Goal: Task Accomplishment & Management: Manage account settings

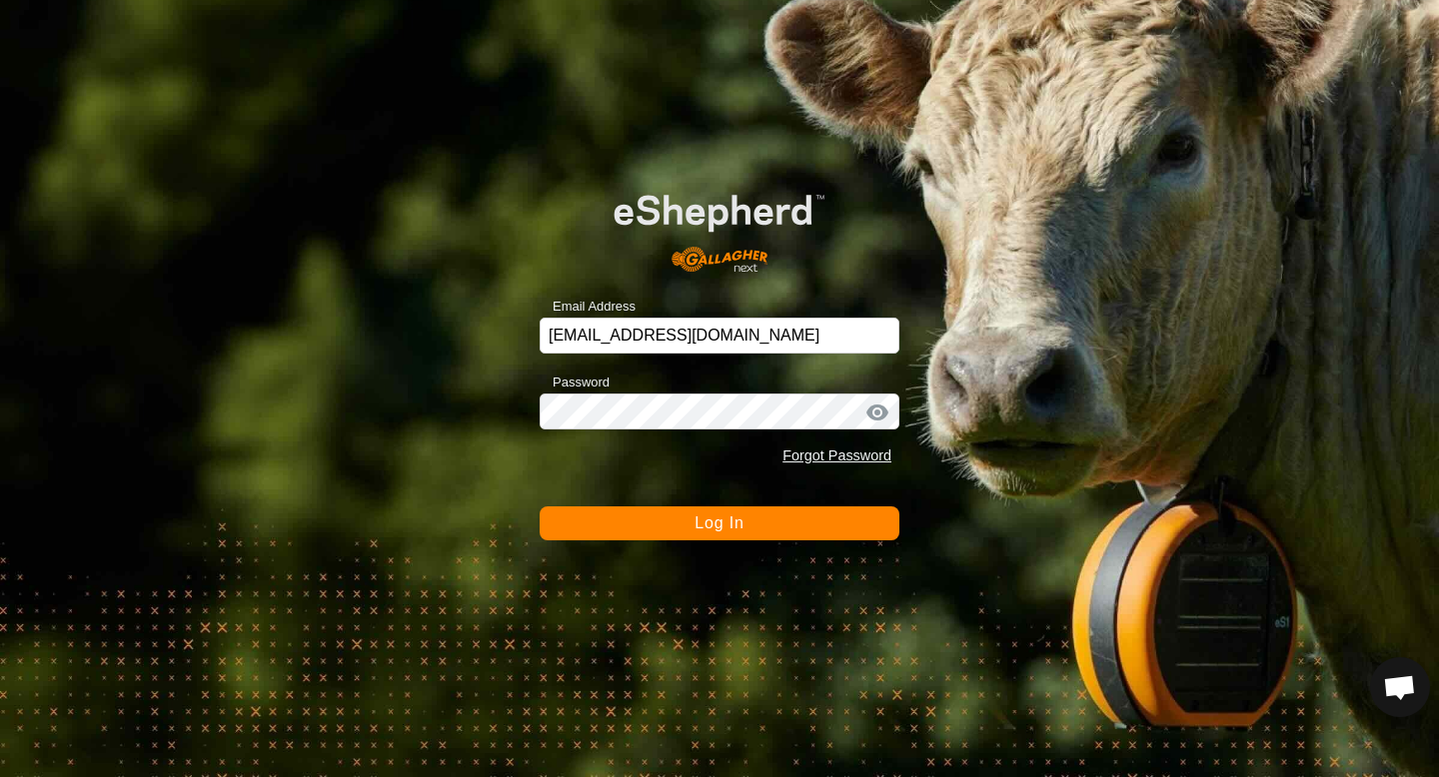
scroll to position [644, 0]
click at [715, 507] on button "Log In" at bounding box center [720, 524] width 360 height 34
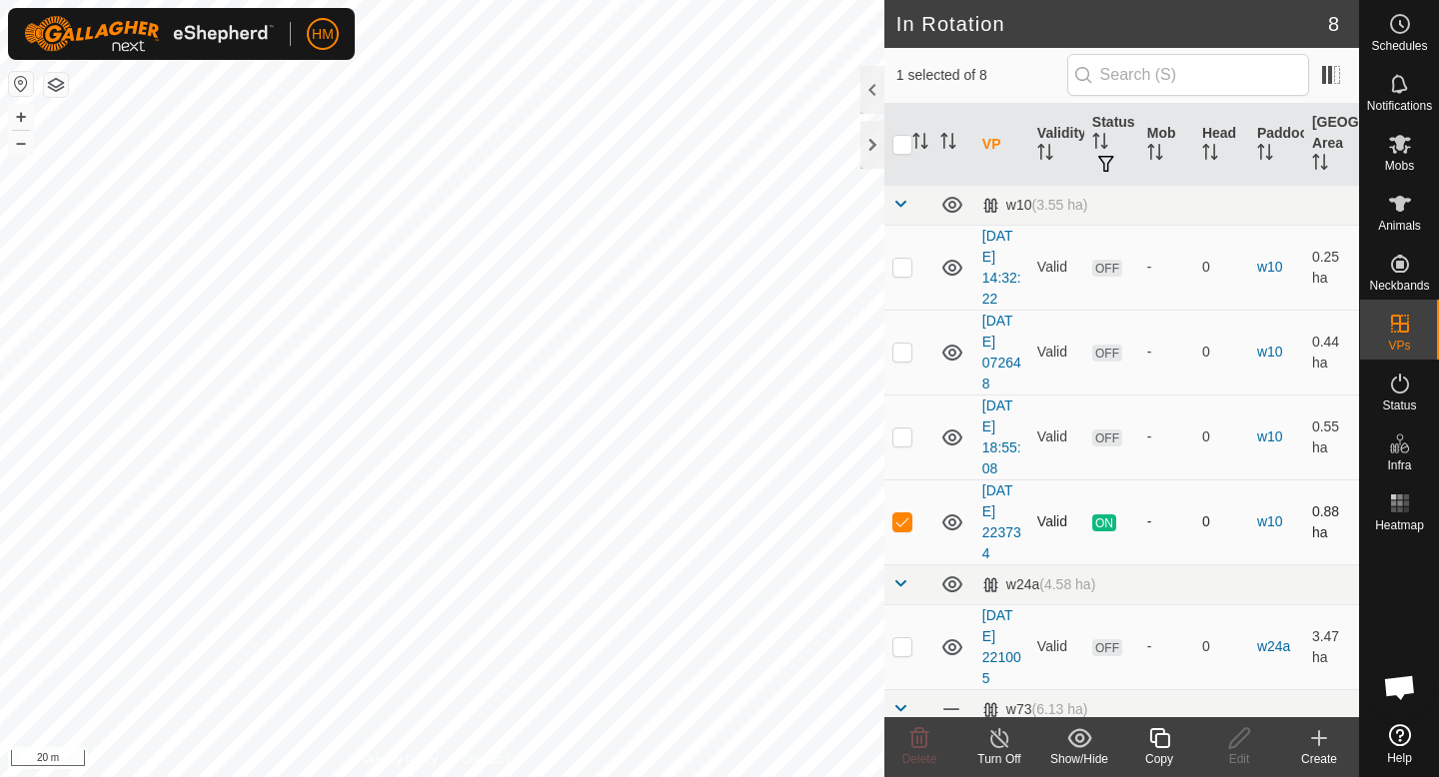
click at [905, 529] on p-checkbox at bounding box center [902, 522] width 20 height 16
checkbox input "true"
click at [990, 740] on icon at bounding box center [999, 738] width 18 height 20
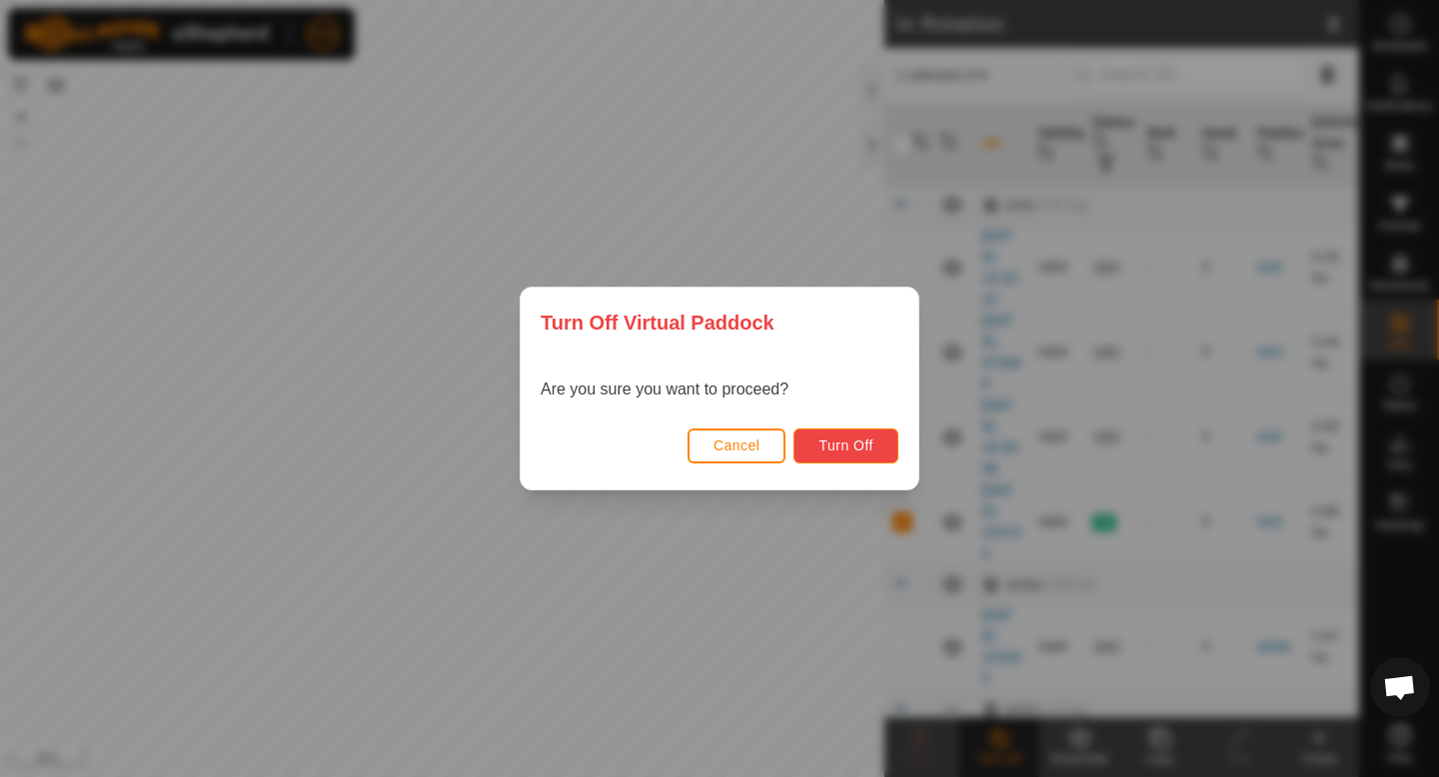
click at [849, 462] on button "Turn Off" at bounding box center [845, 446] width 105 height 35
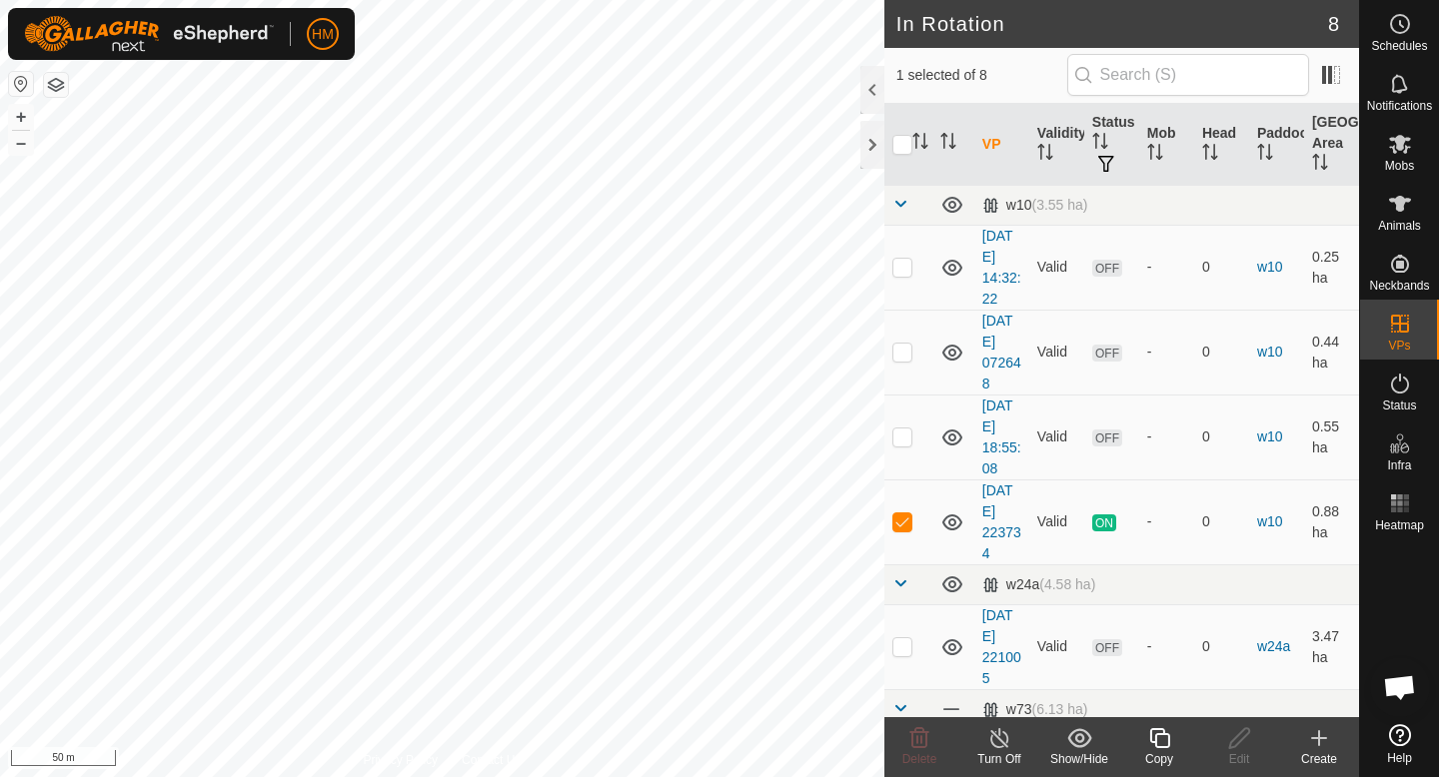
click at [996, 736] on line at bounding box center [999, 739] width 16 height 16
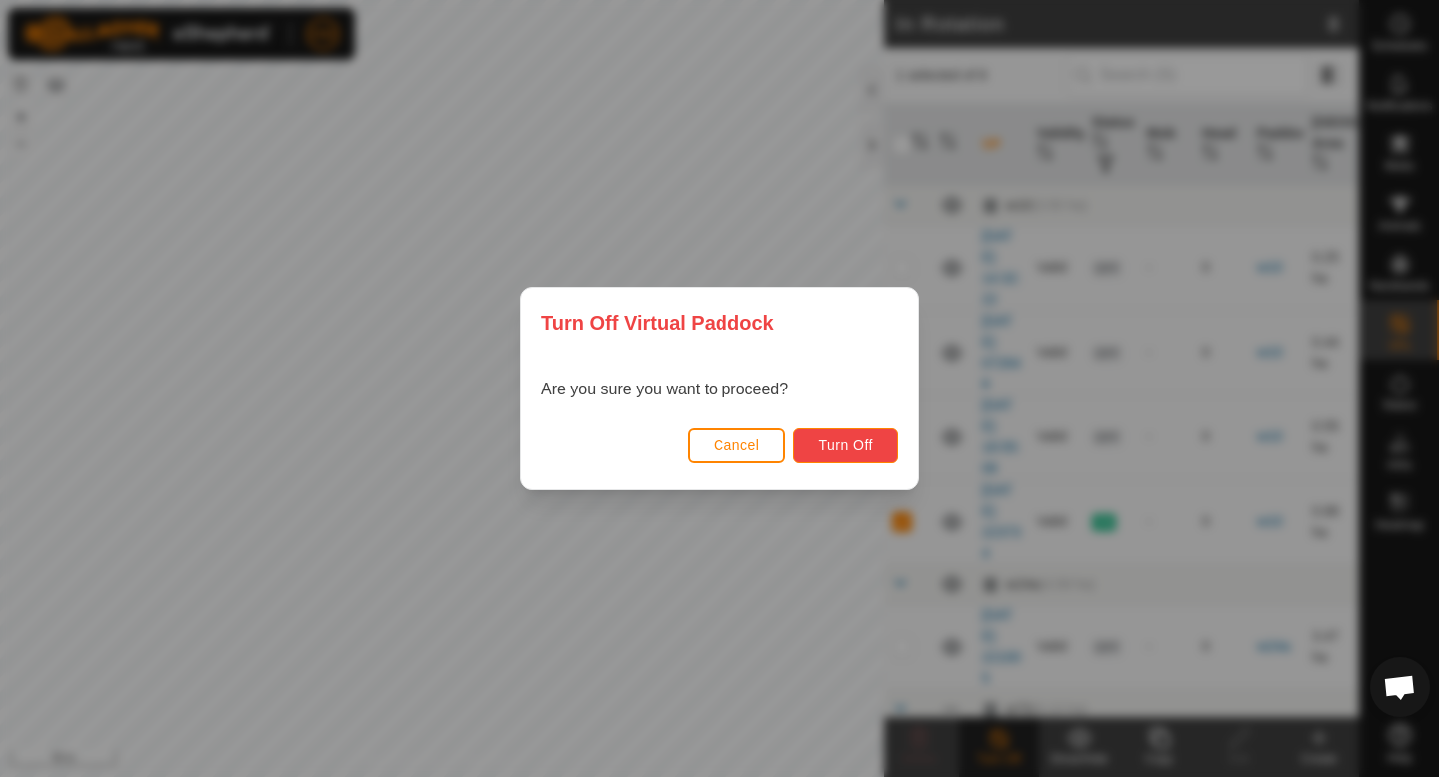
click at [860, 442] on span "Turn Off" at bounding box center [845, 446] width 55 height 16
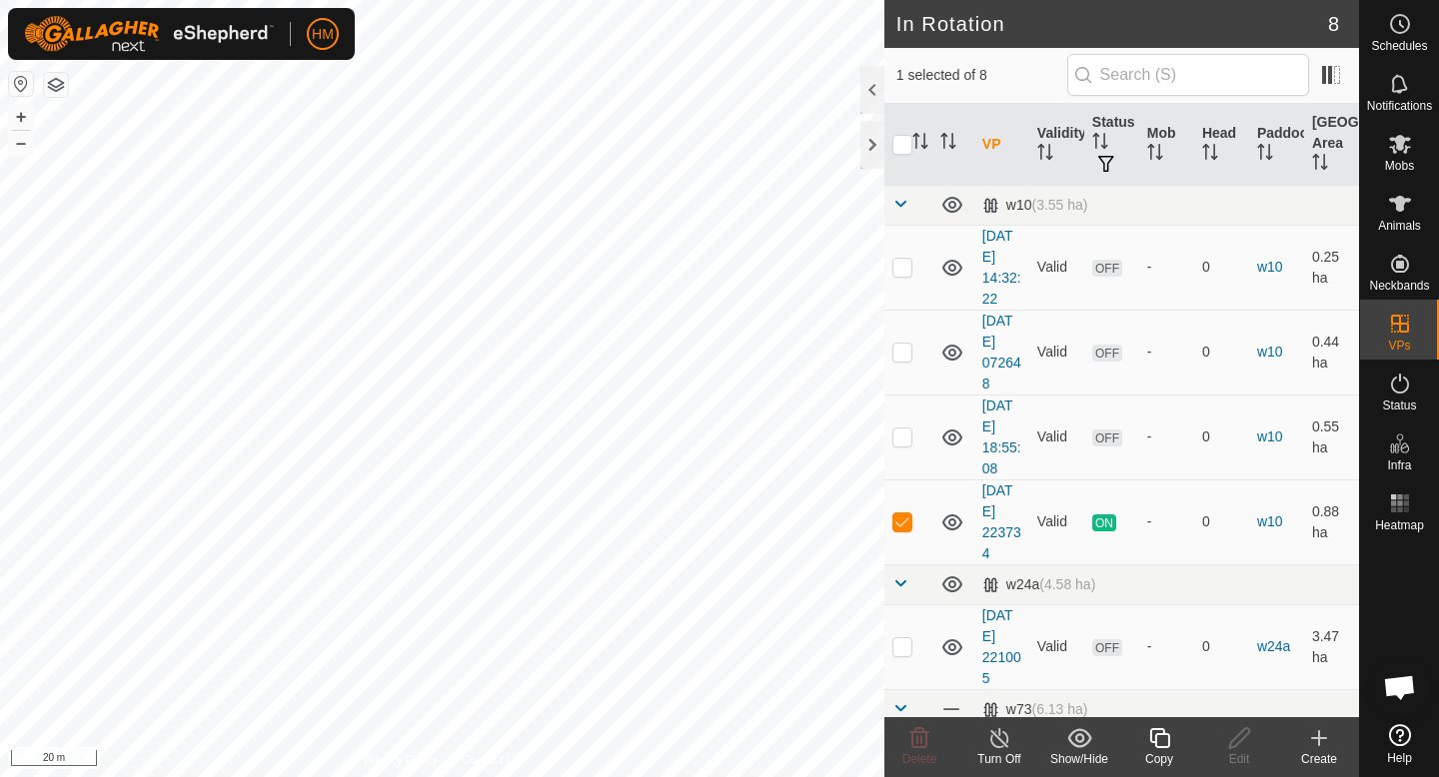
click at [1002, 738] on icon at bounding box center [999, 738] width 25 height 24
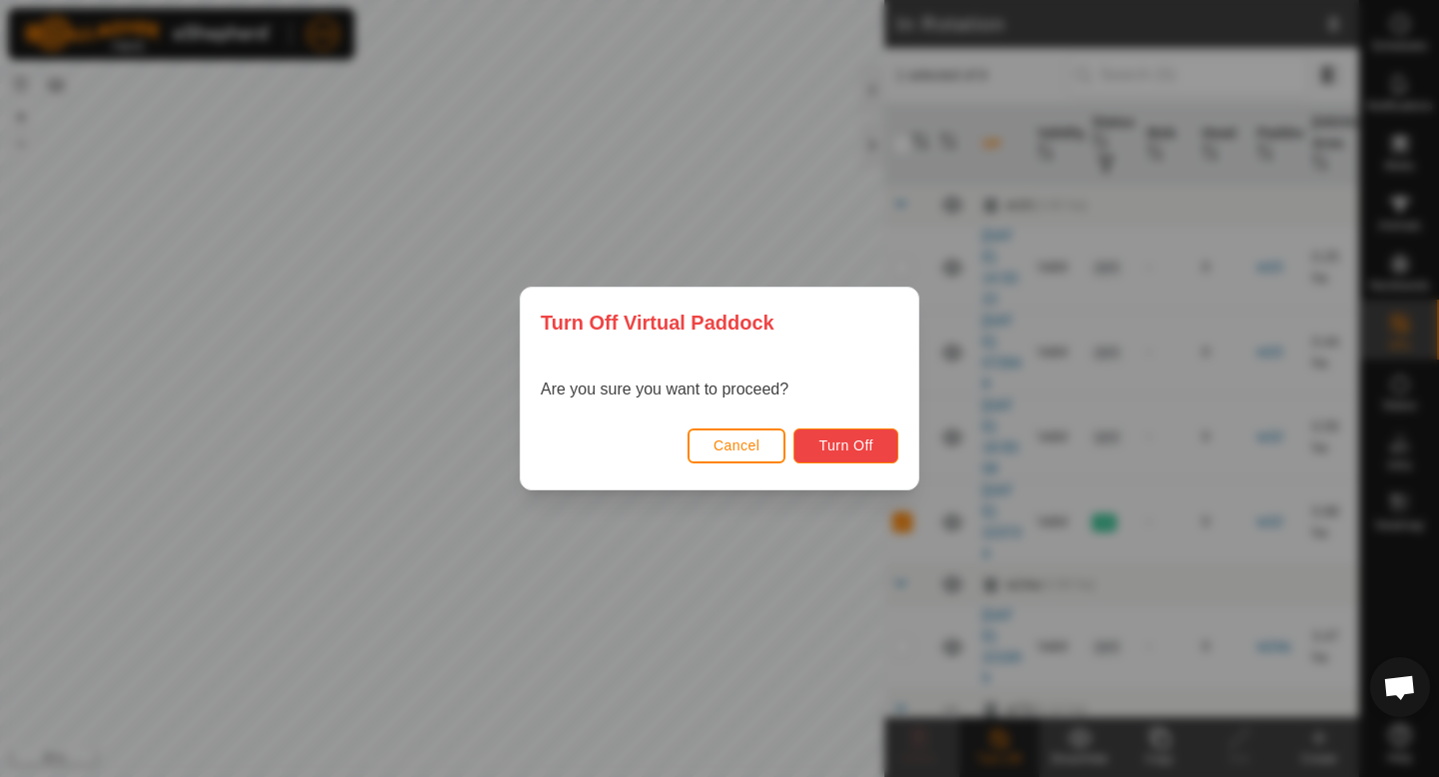
click at [872, 458] on button "Turn Off" at bounding box center [845, 446] width 105 height 35
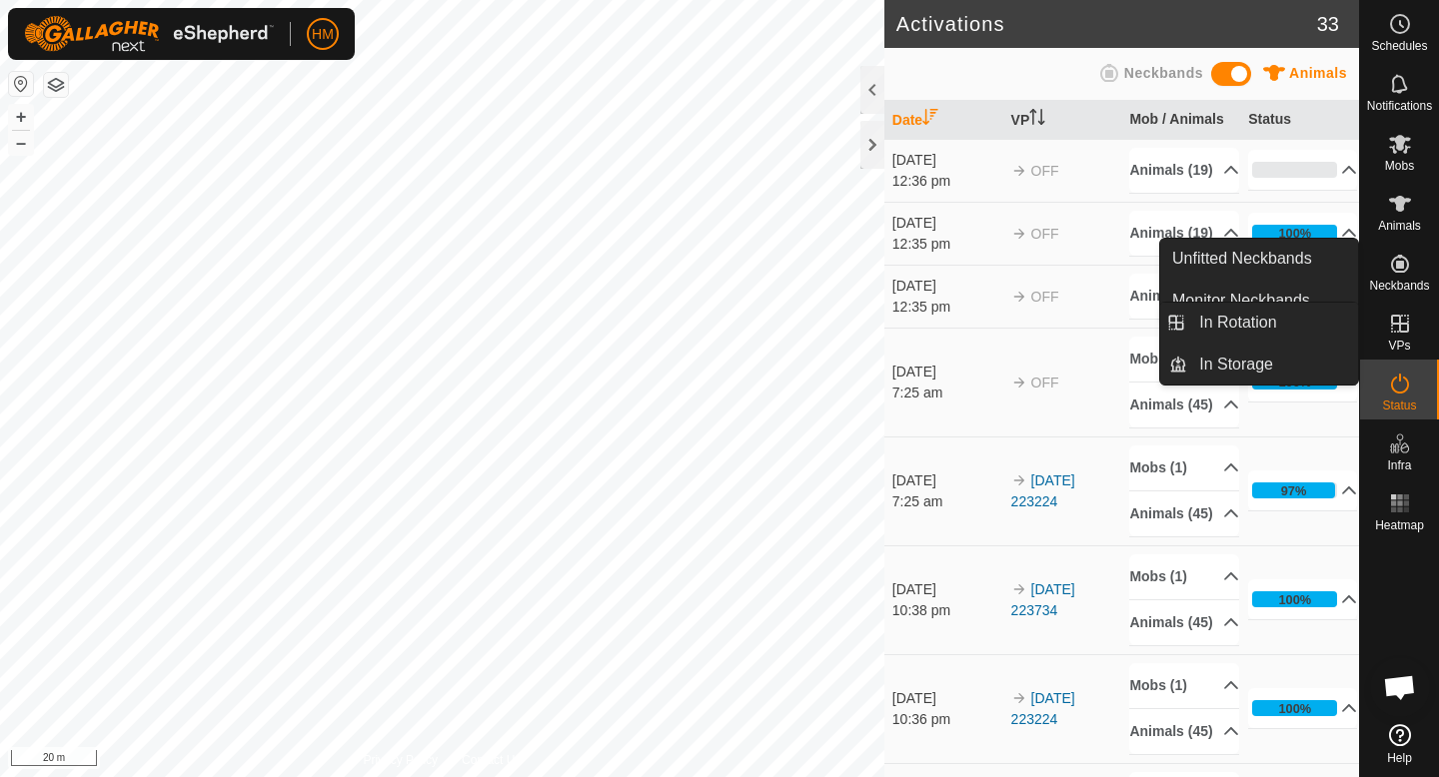
click at [1404, 343] on span "VPs" at bounding box center [1399, 346] width 22 height 12
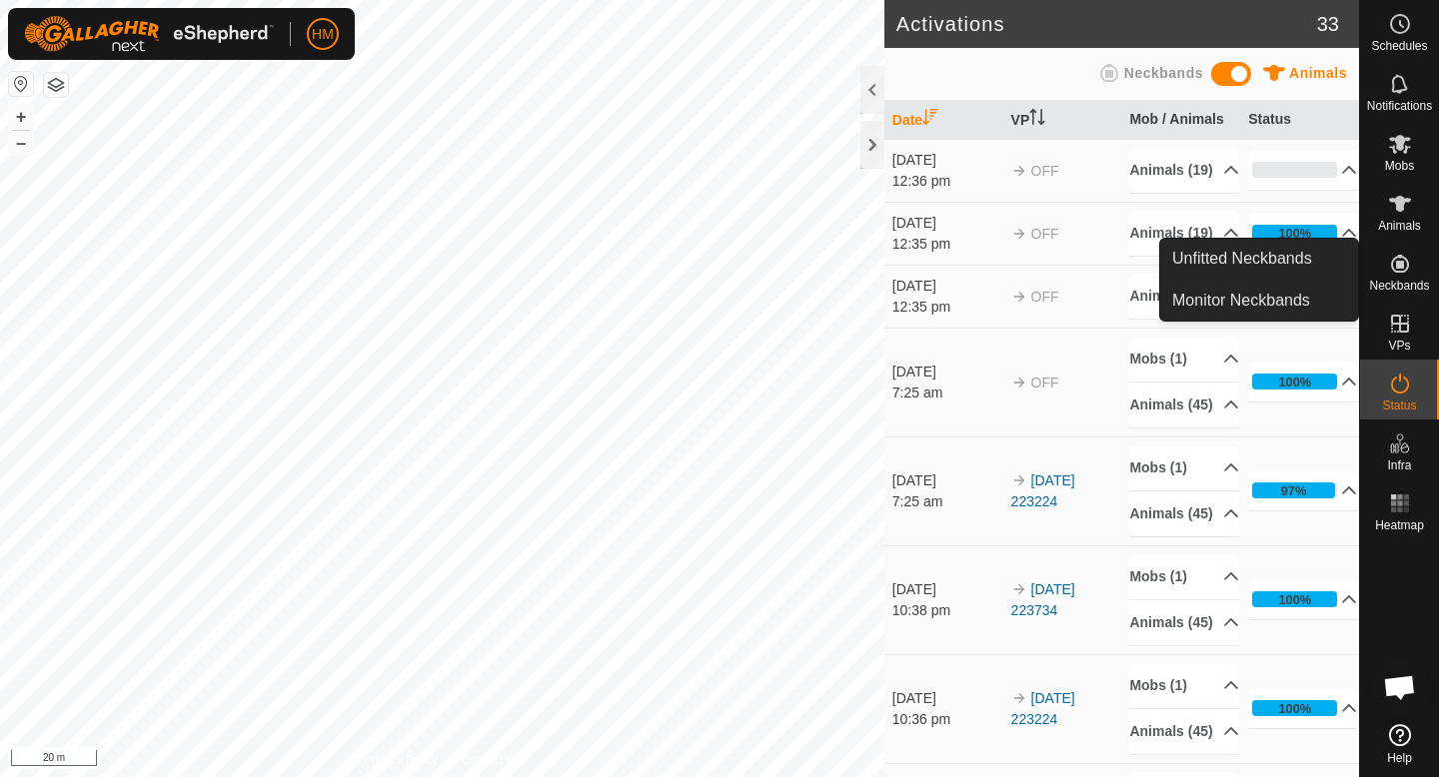
click at [1406, 263] on icon at bounding box center [1400, 264] width 18 height 18
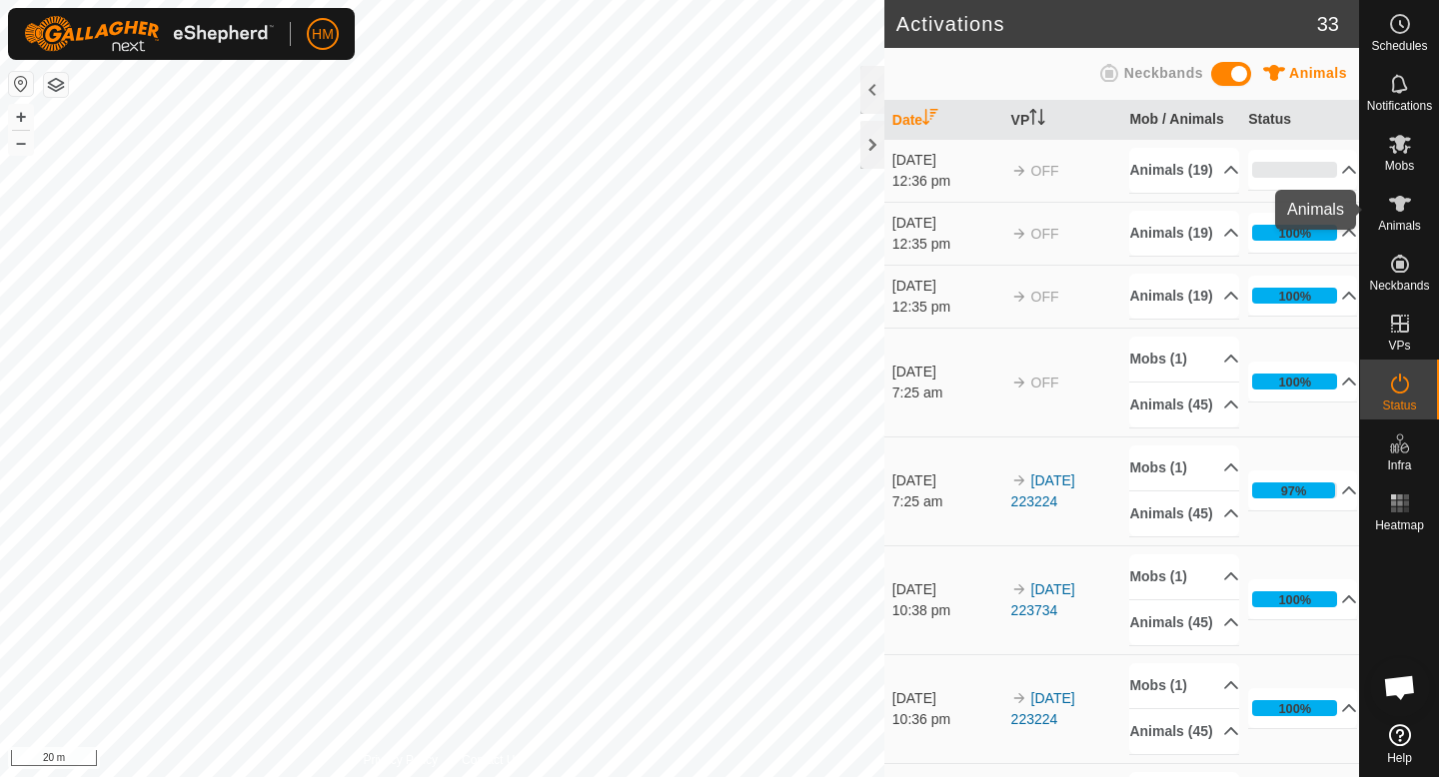
click at [1404, 217] on es-animals-svg-icon at bounding box center [1400, 204] width 36 height 32
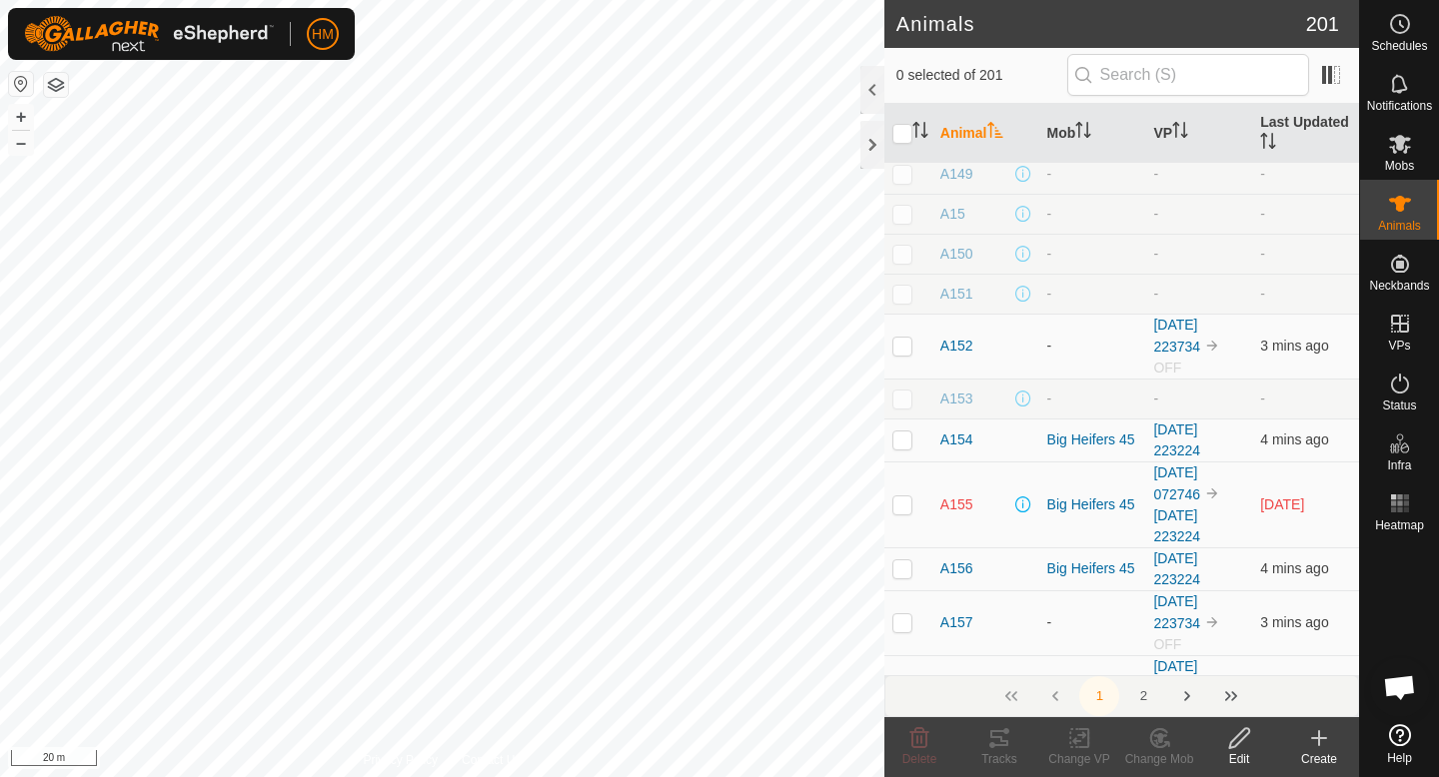
scroll to position [2636, 0]
click at [953, 501] on span "A155" at bounding box center [956, 502] width 33 height 21
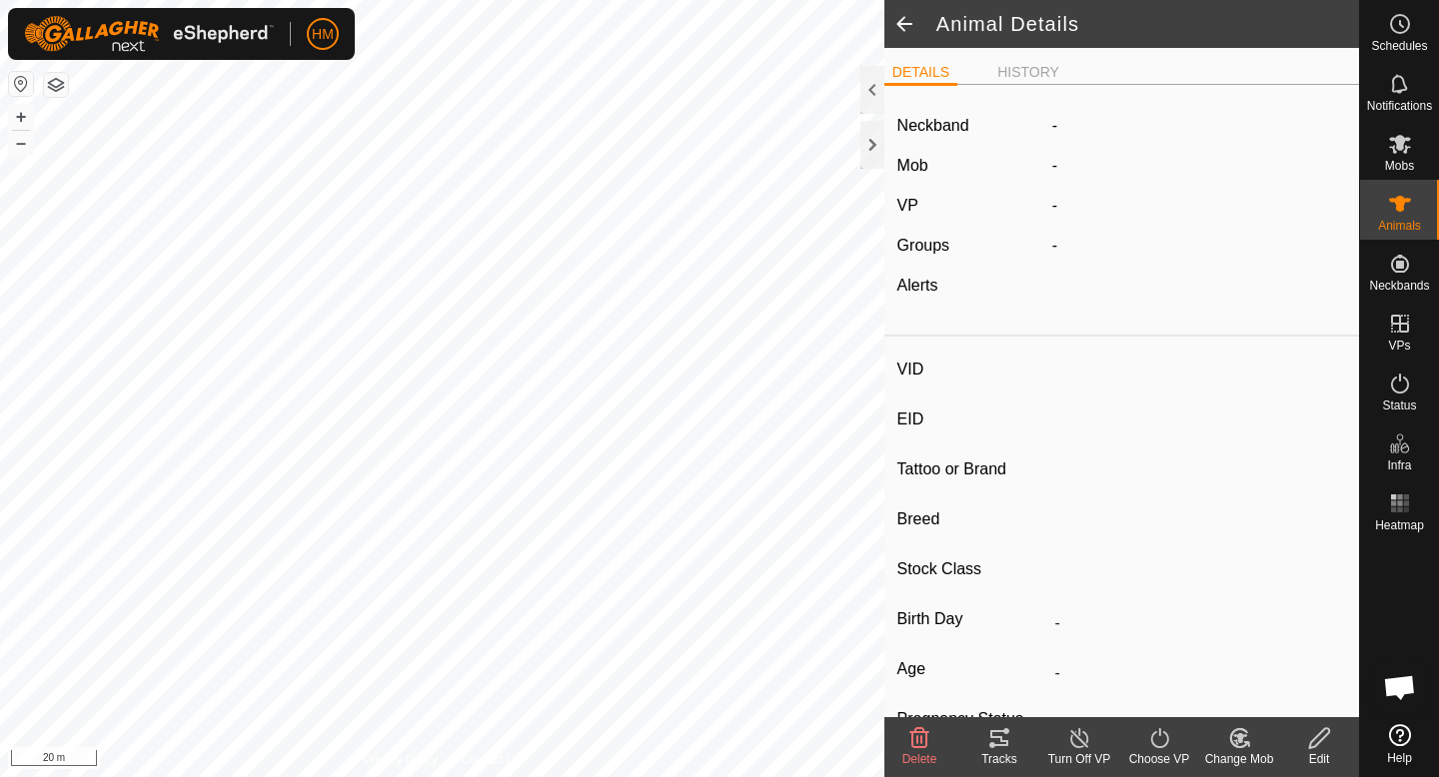
type input "A155"
type input "-"
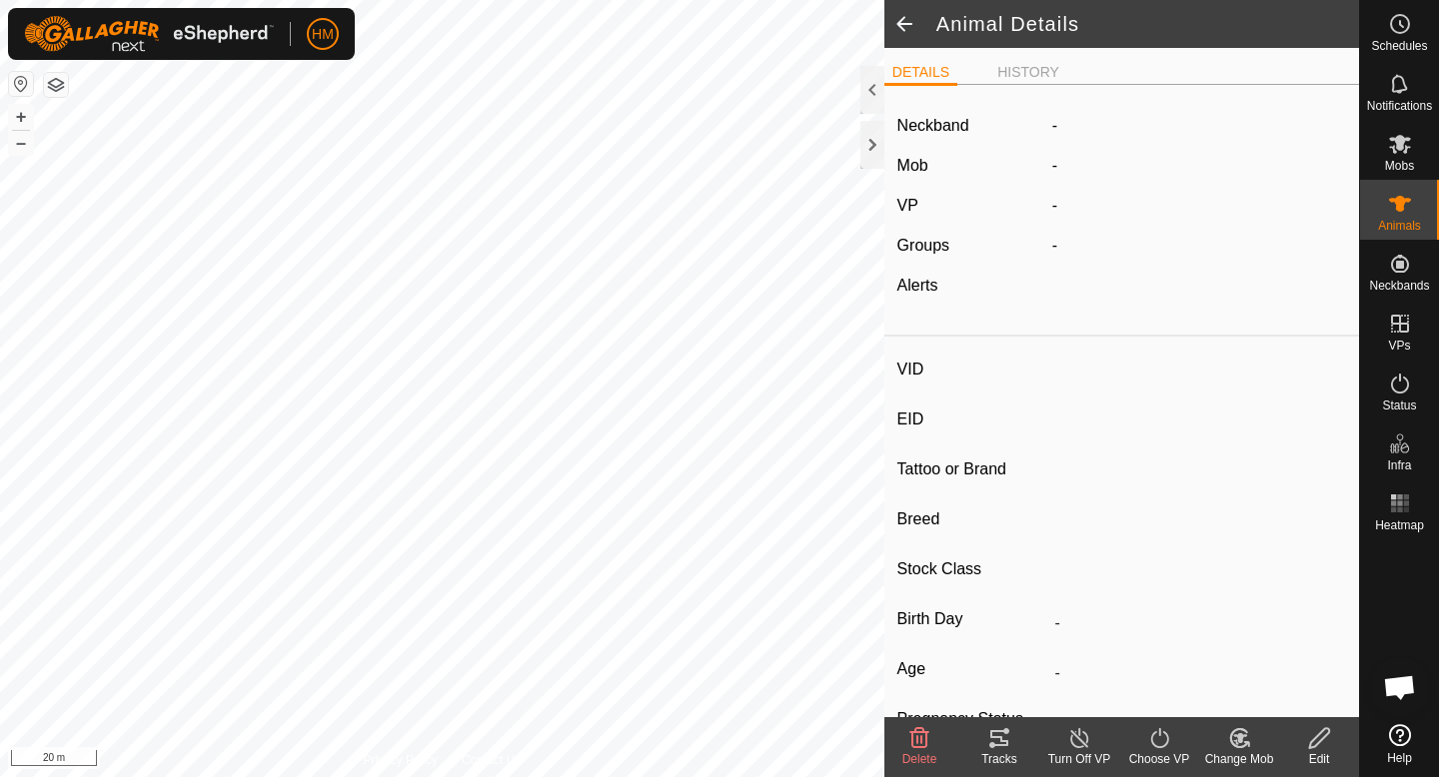
type input "-"
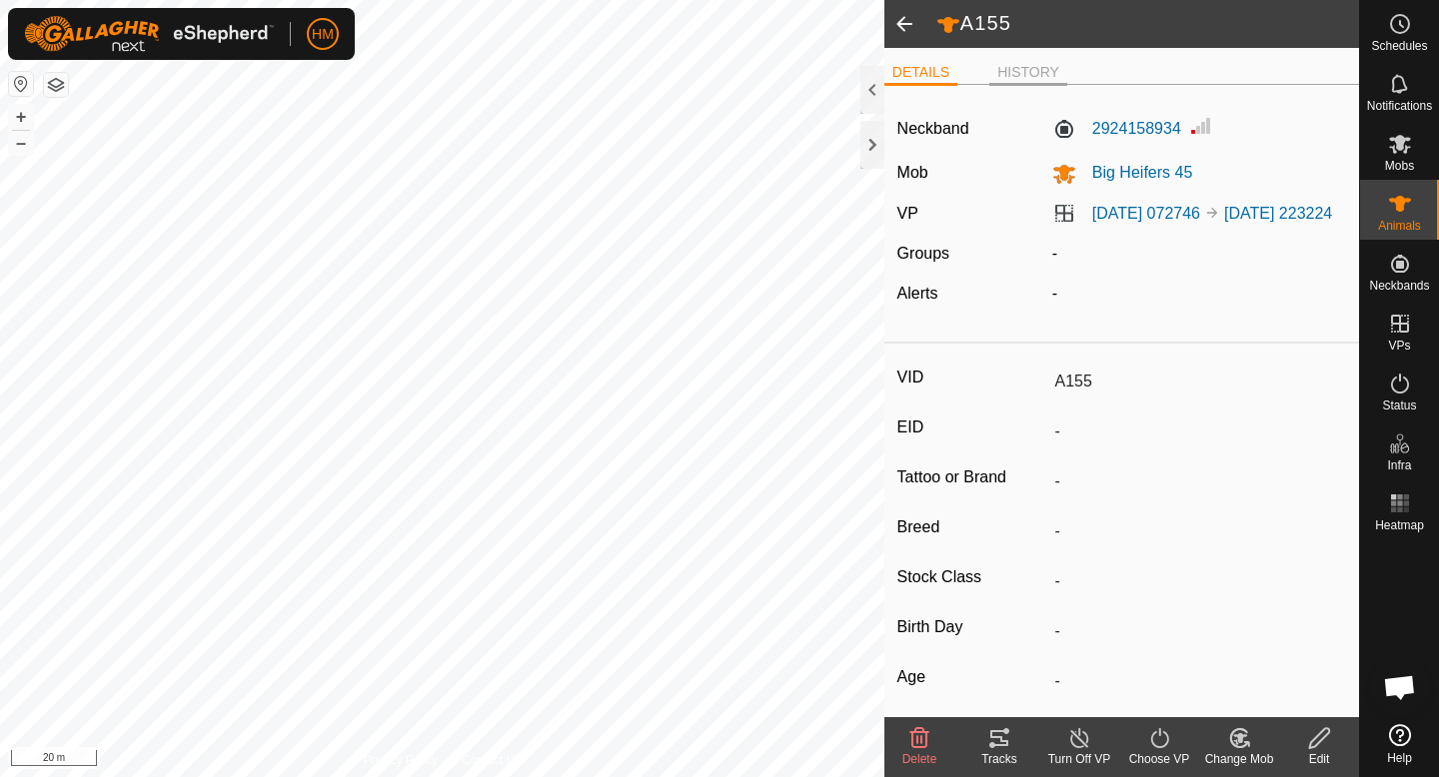
click at [1032, 64] on li "HISTORY" at bounding box center [1028, 74] width 78 height 24
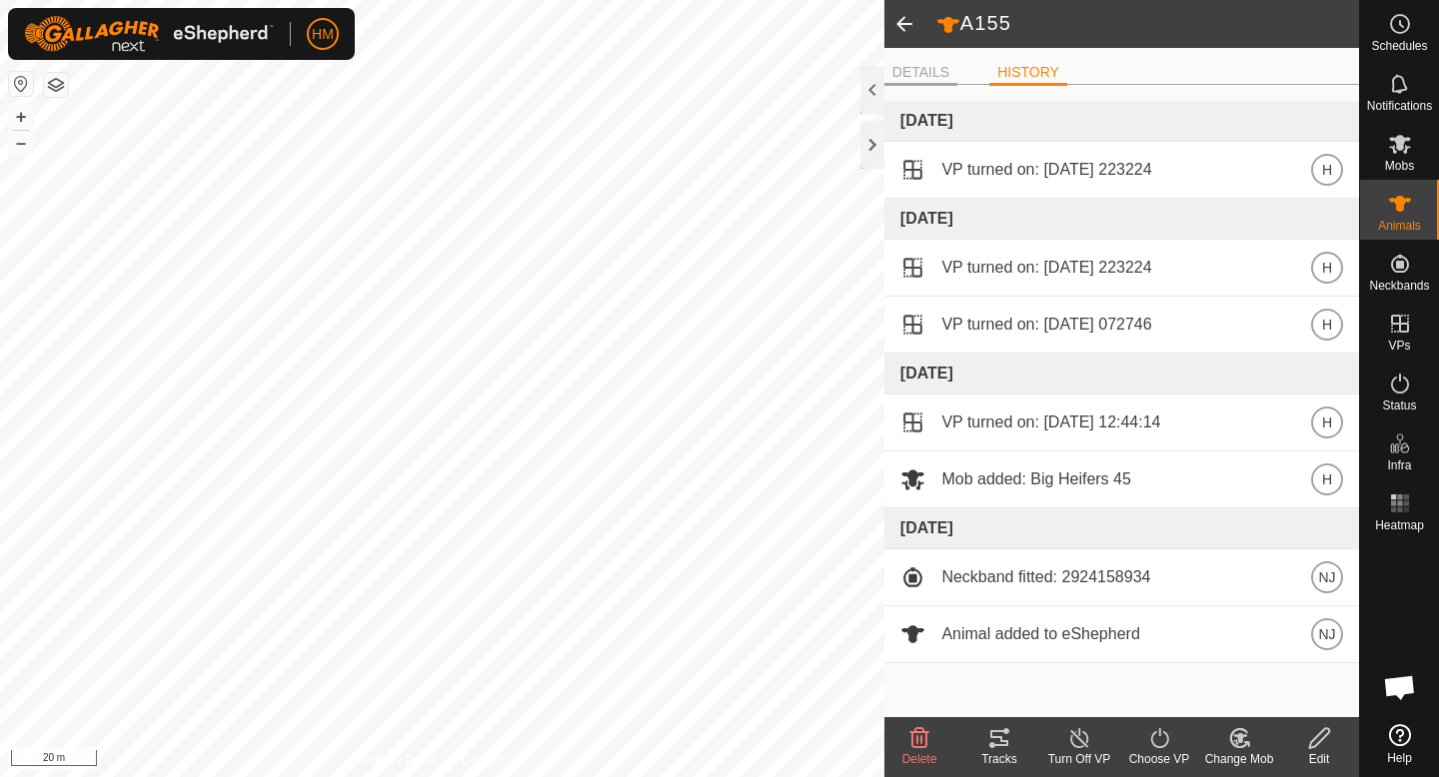
click at [927, 73] on li "DETAILS" at bounding box center [920, 74] width 73 height 24
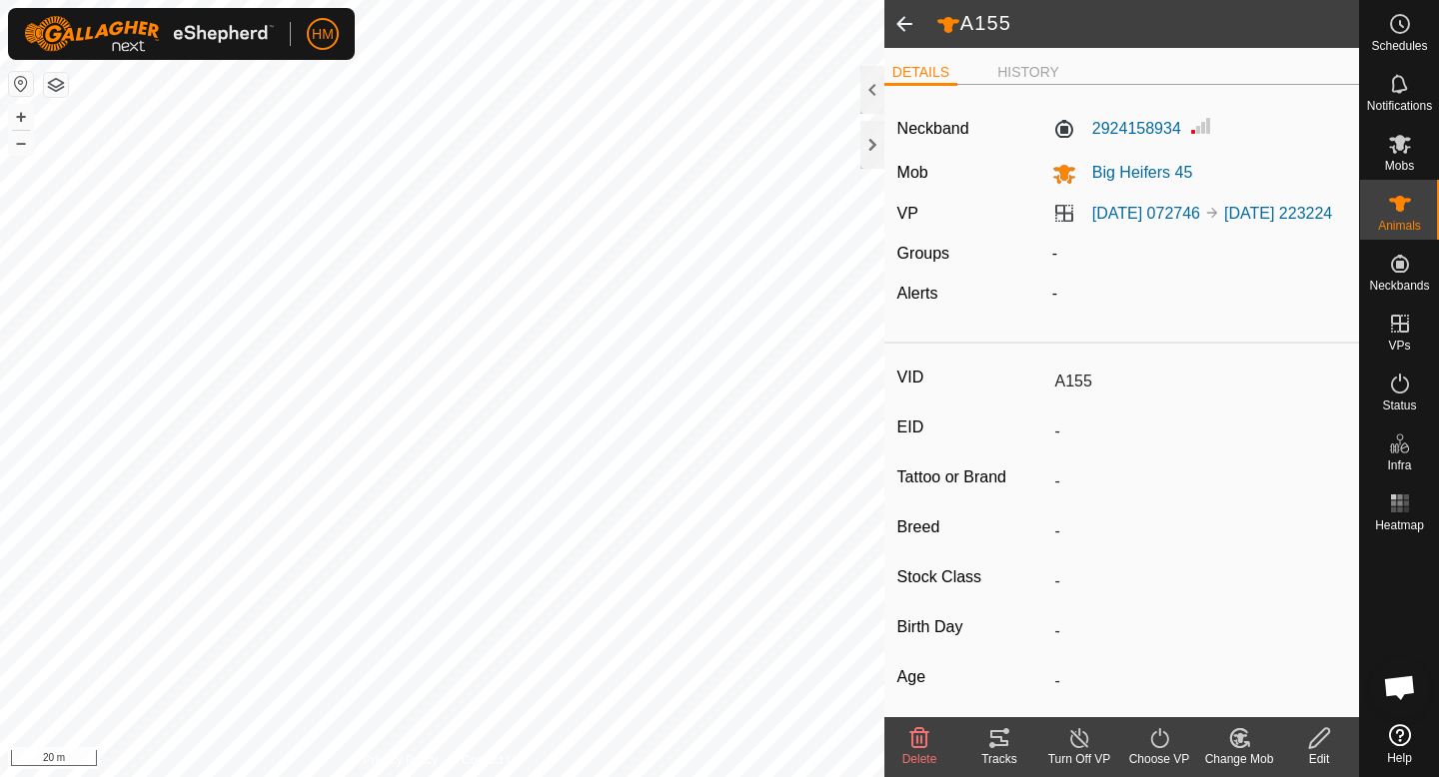
click at [870, 117] on div at bounding box center [872, 121] width 24 height 110
click at [875, 132] on div at bounding box center [872, 145] width 24 height 48
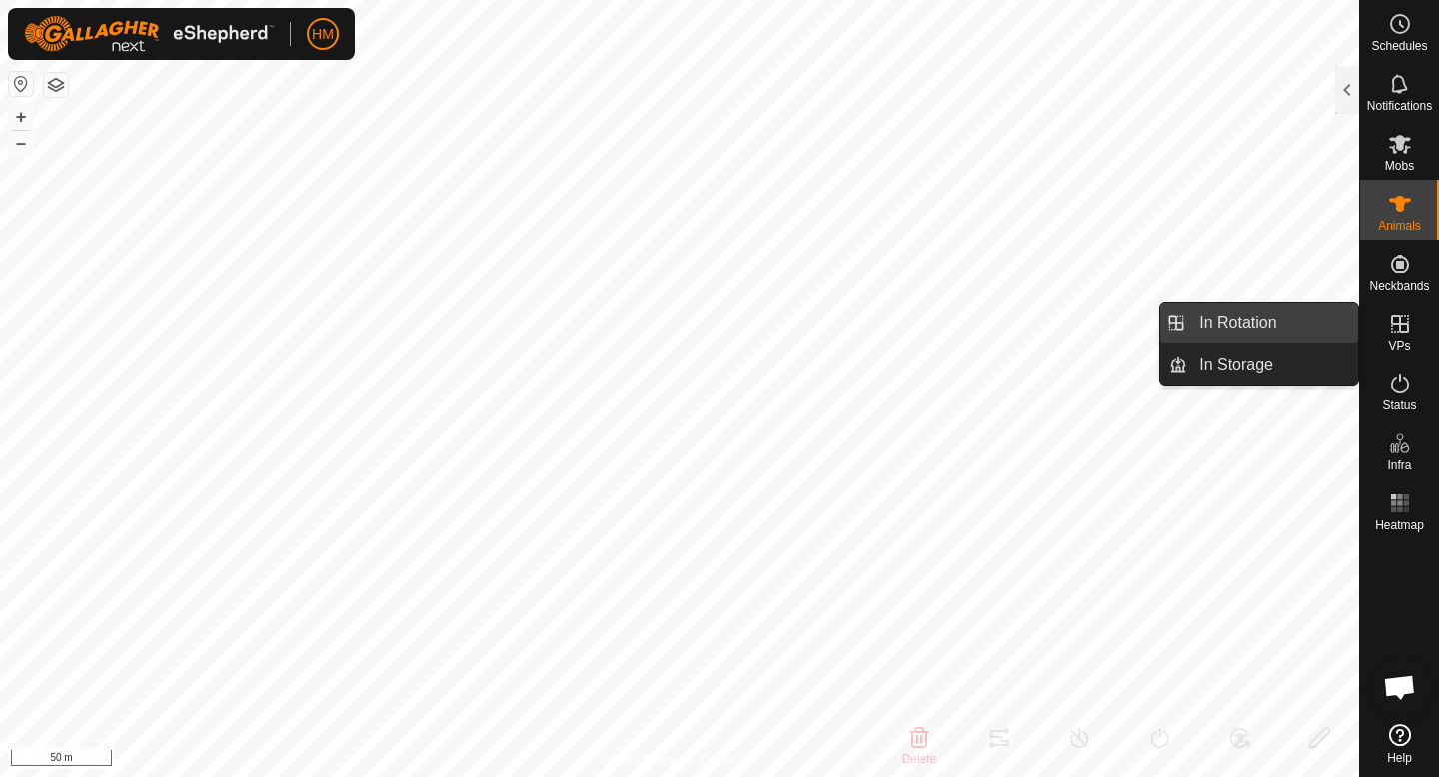
click at [1265, 330] on link "In Rotation" at bounding box center [1272, 323] width 171 height 40
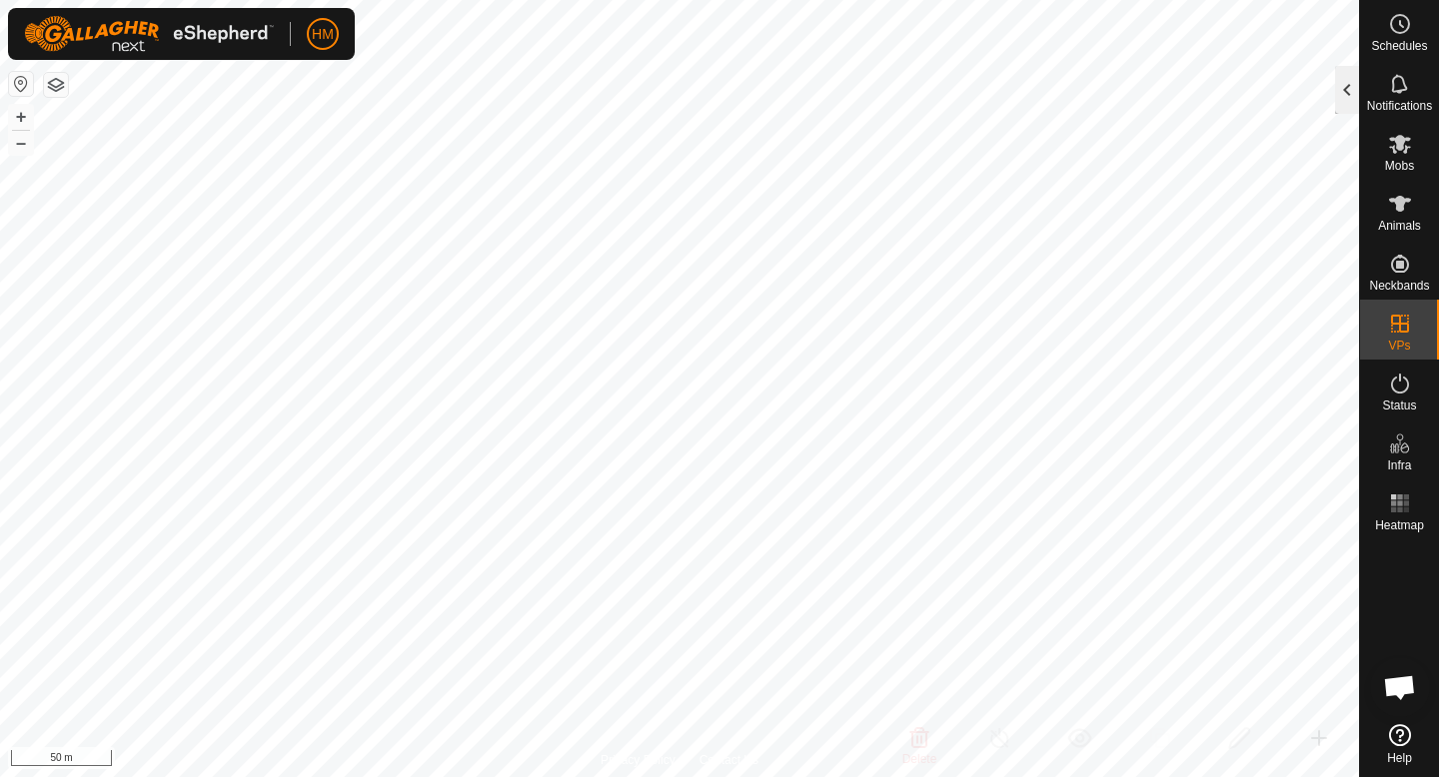
click at [1348, 102] on div at bounding box center [1347, 90] width 24 height 48
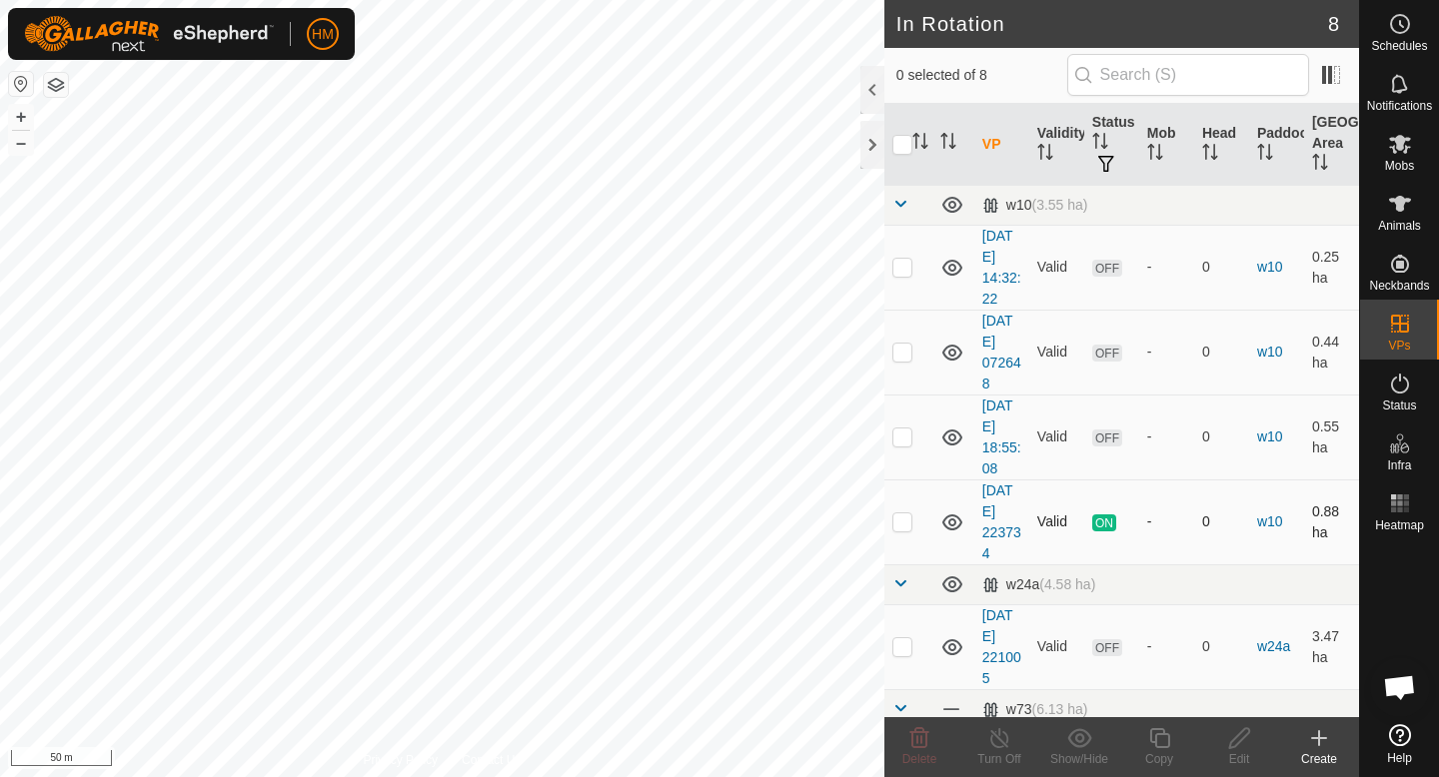
click at [905, 524] on p-checkbox at bounding box center [902, 522] width 20 height 16
click at [901, 528] on p-checkbox at bounding box center [902, 522] width 20 height 16
checkbox input "true"
click at [999, 750] on div "Turn Off" at bounding box center [999, 759] width 80 height 18
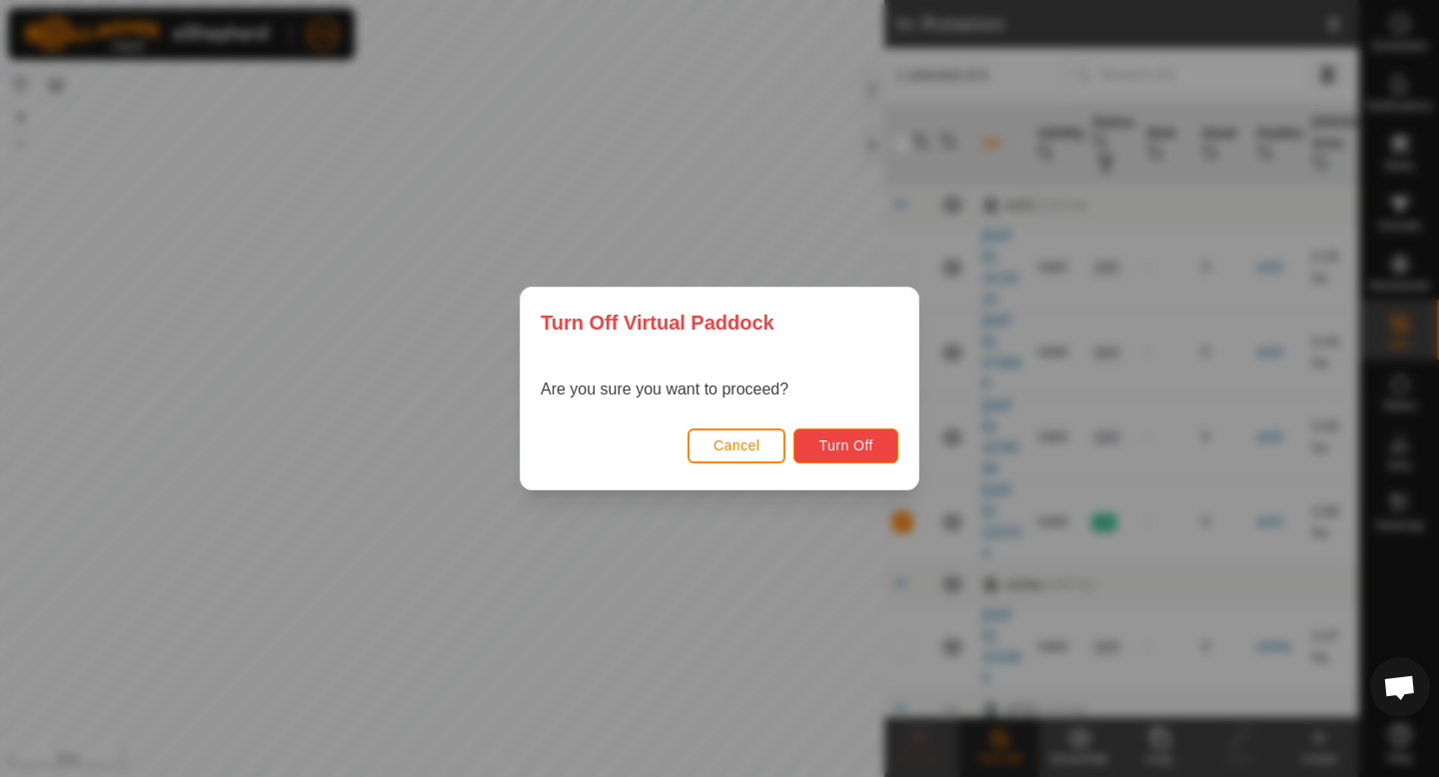
click at [853, 451] on span "Turn Off" at bounding box center [845, 446] width 55 height 16
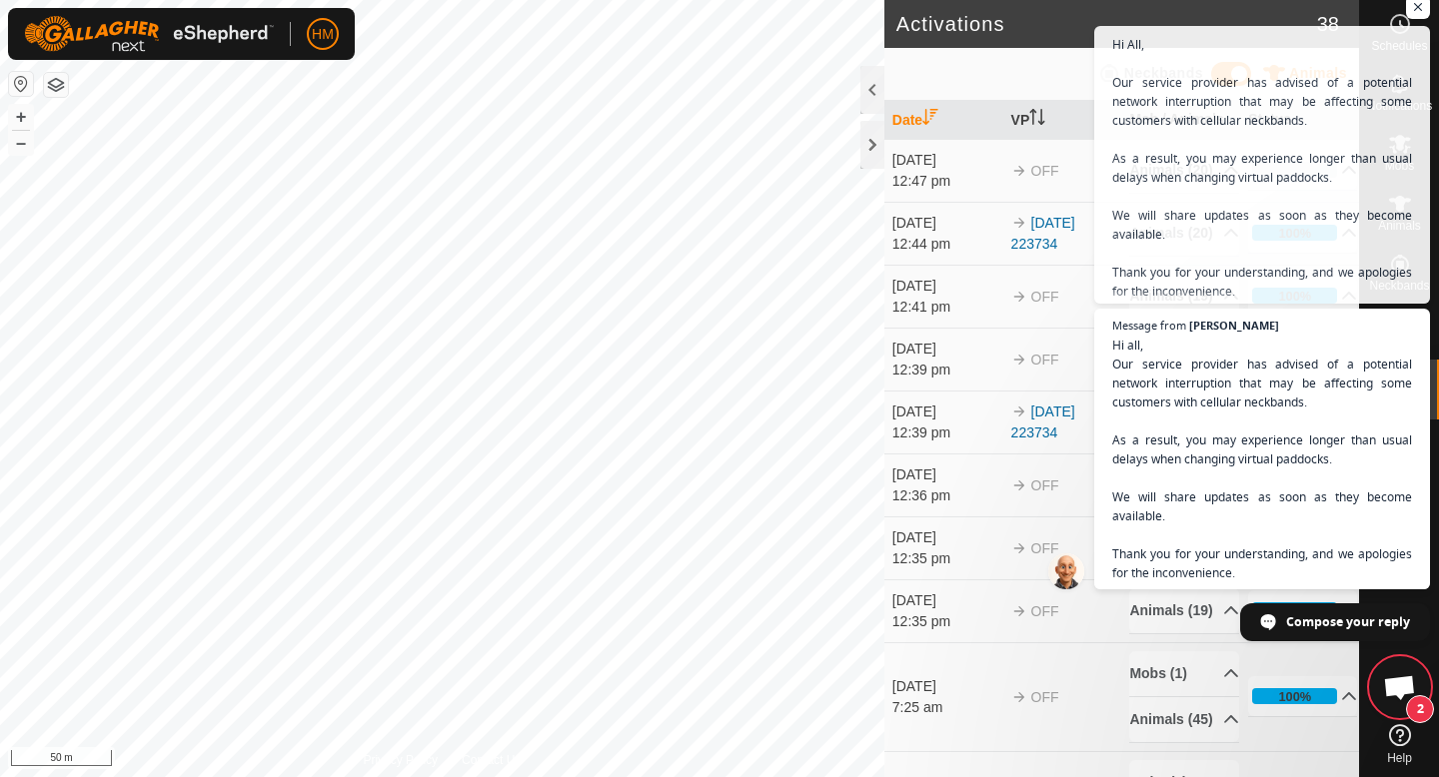
scroll to position [651, 0]
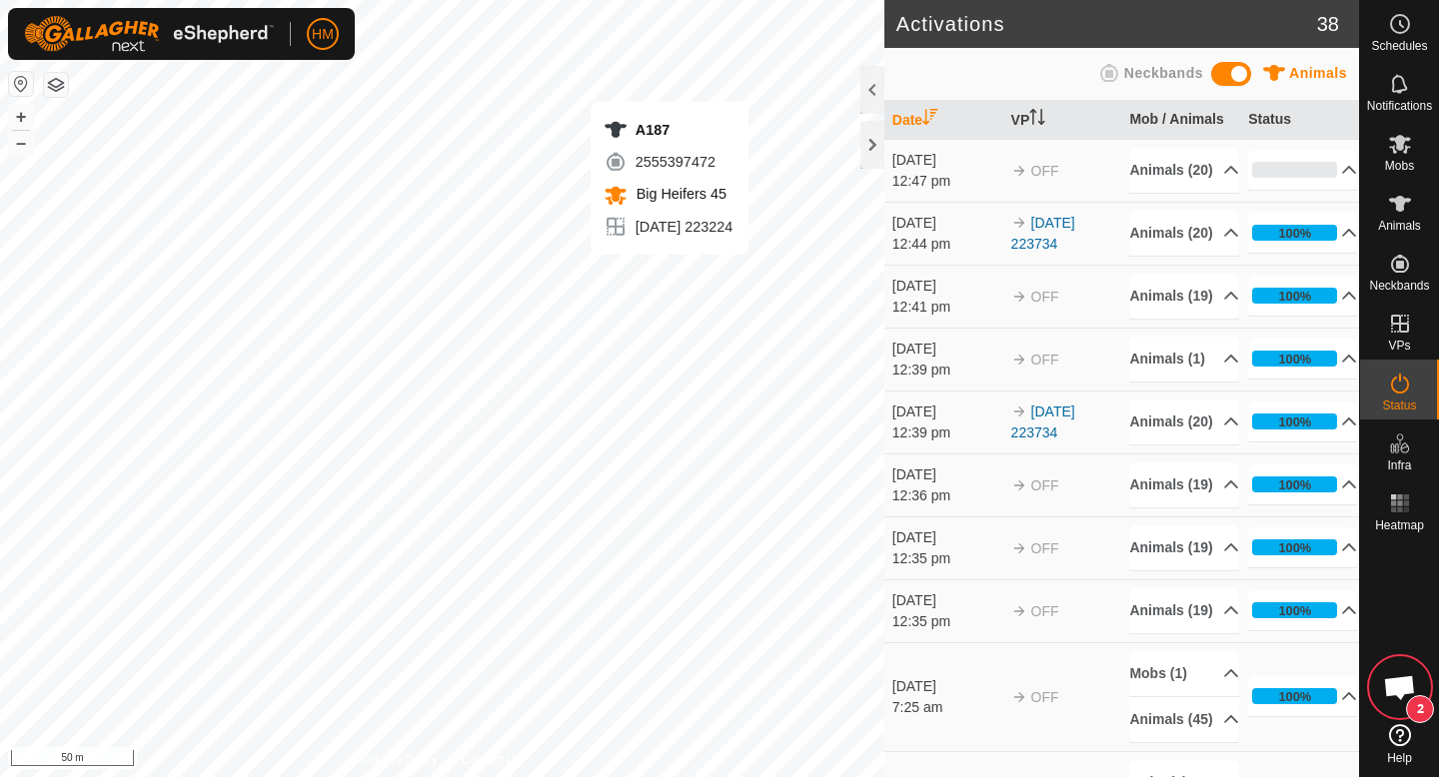
scroll to position [1413, 0]
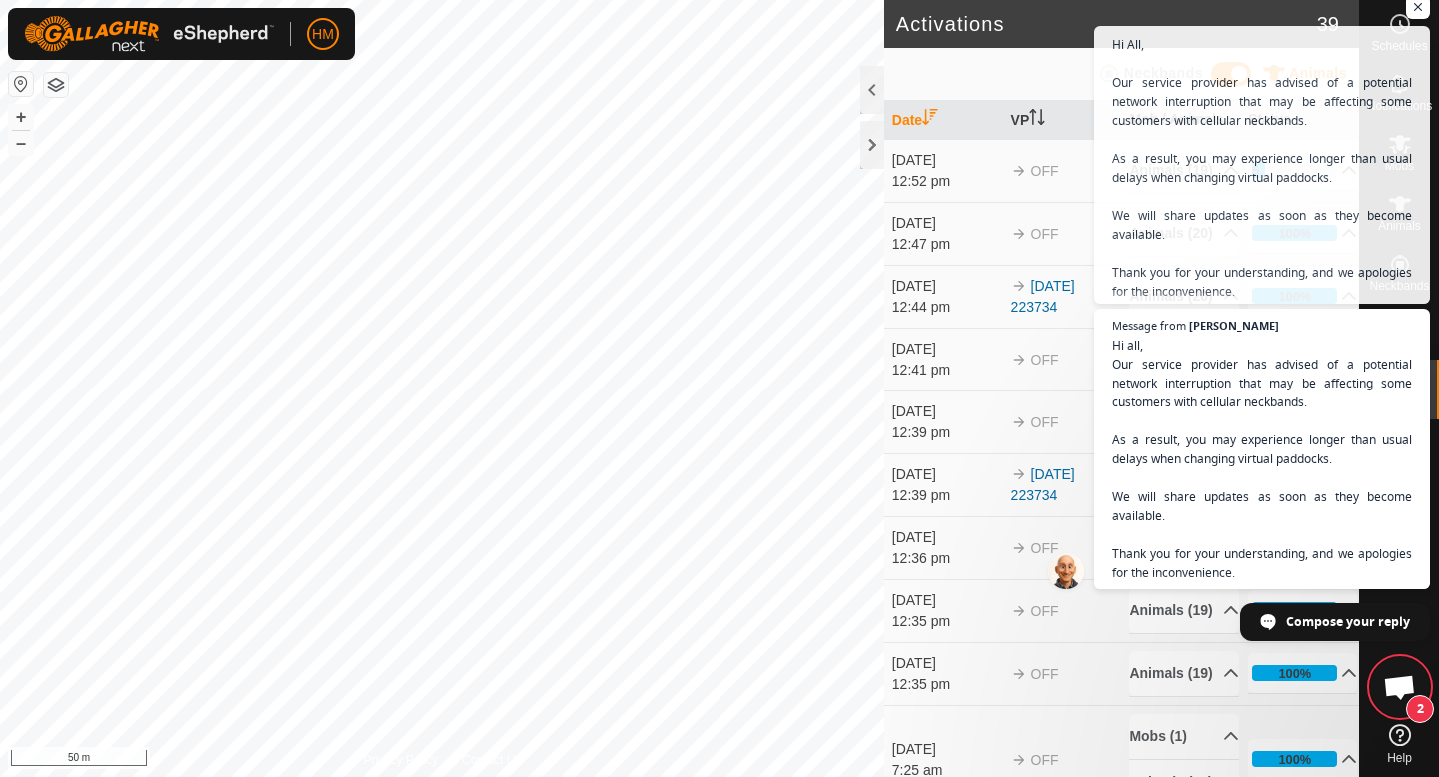
scroll to position [1413, 0]
click at [1416, 16] on span "Open chat" at bounding box center [1418, 7] width 25 height 25
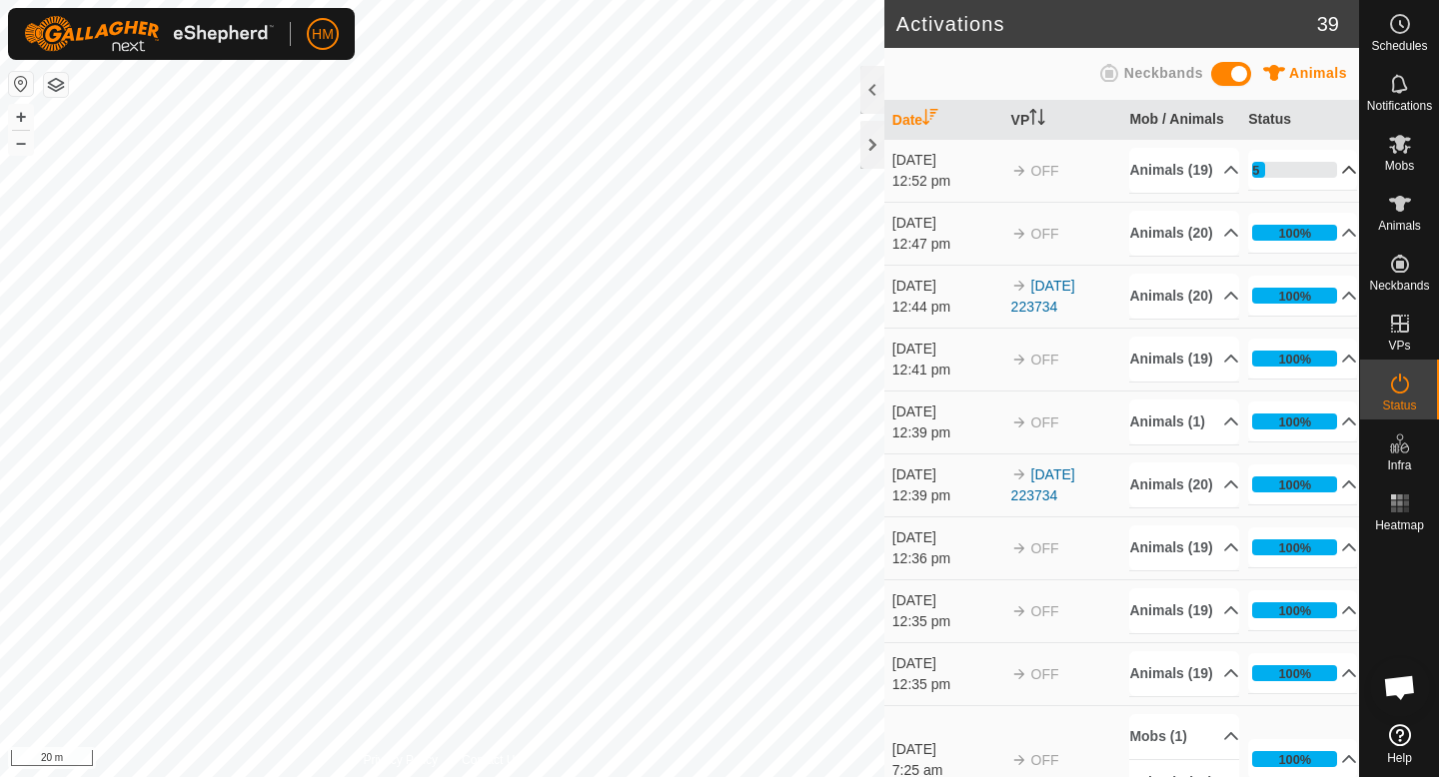
click at [1344, 186] on p-accordion-header "15%" at bounding box center [1302, 170] width 109 height 40
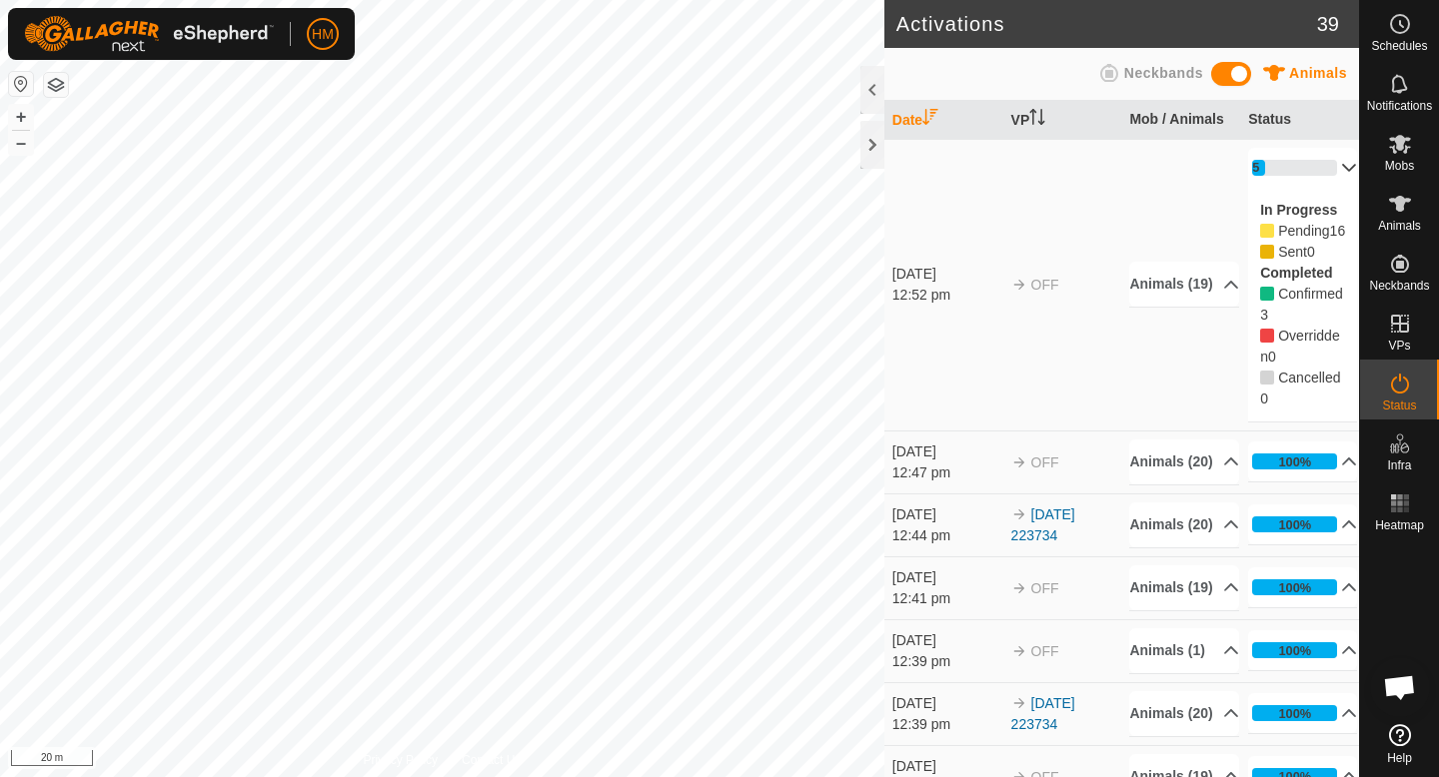
click at [1338, 167] on p-accordion-header "15%" at bounding box center [1302, 168] width 109 height 40
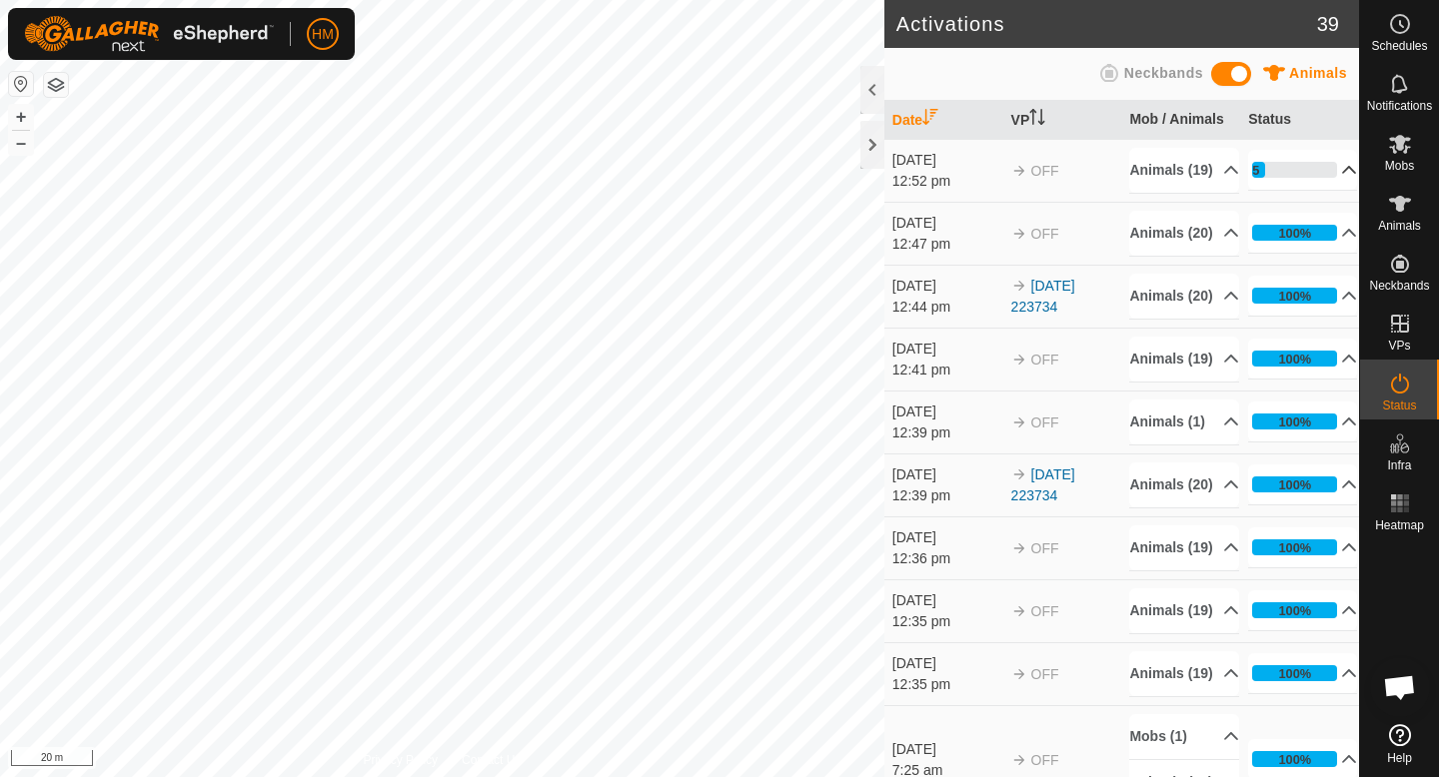
click at [1267, 185] on p-accordion-header "15%" at bounding box center [1302, 170] width 109 height 40
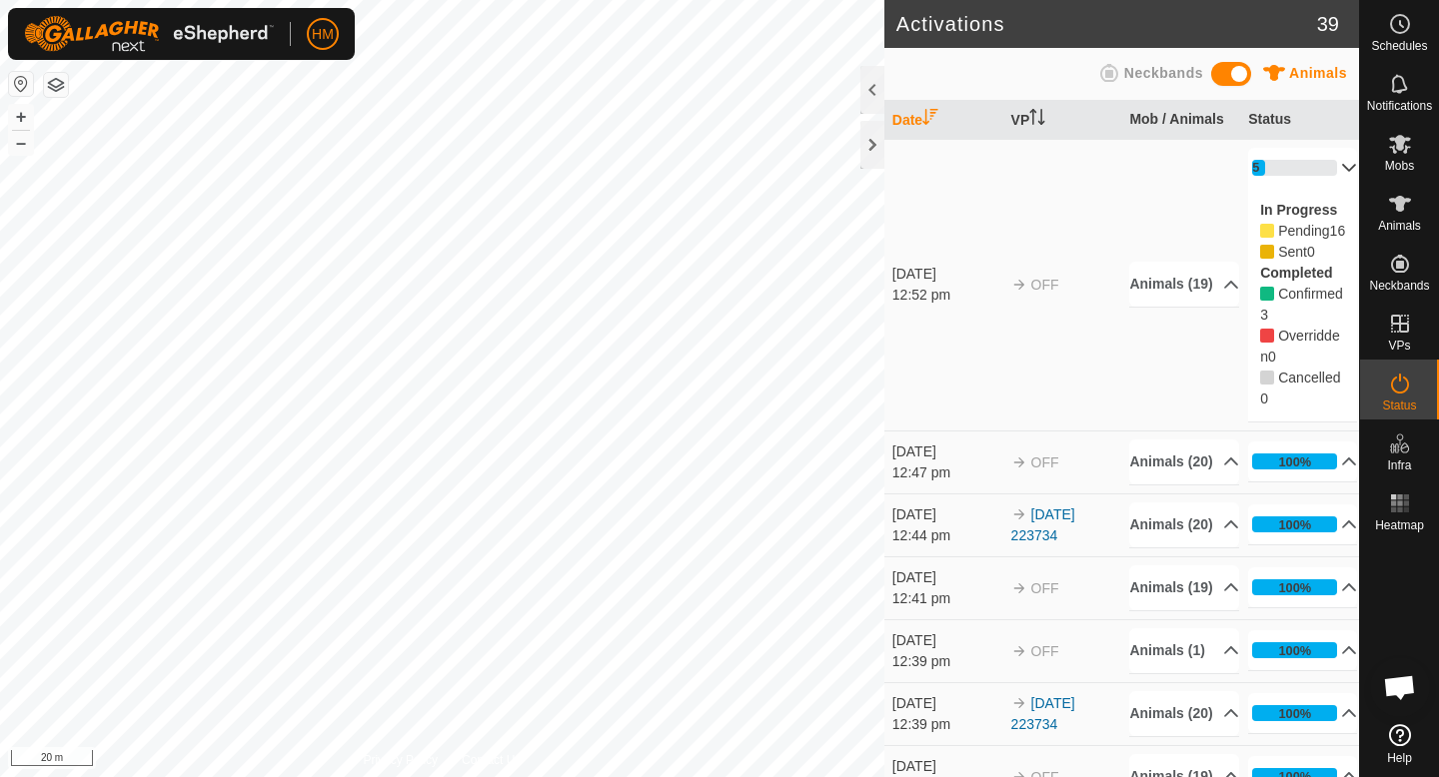
click at [1328, 167] on p-accordion-header "15%" at bounding box center [1302, 168] width 109 height 40
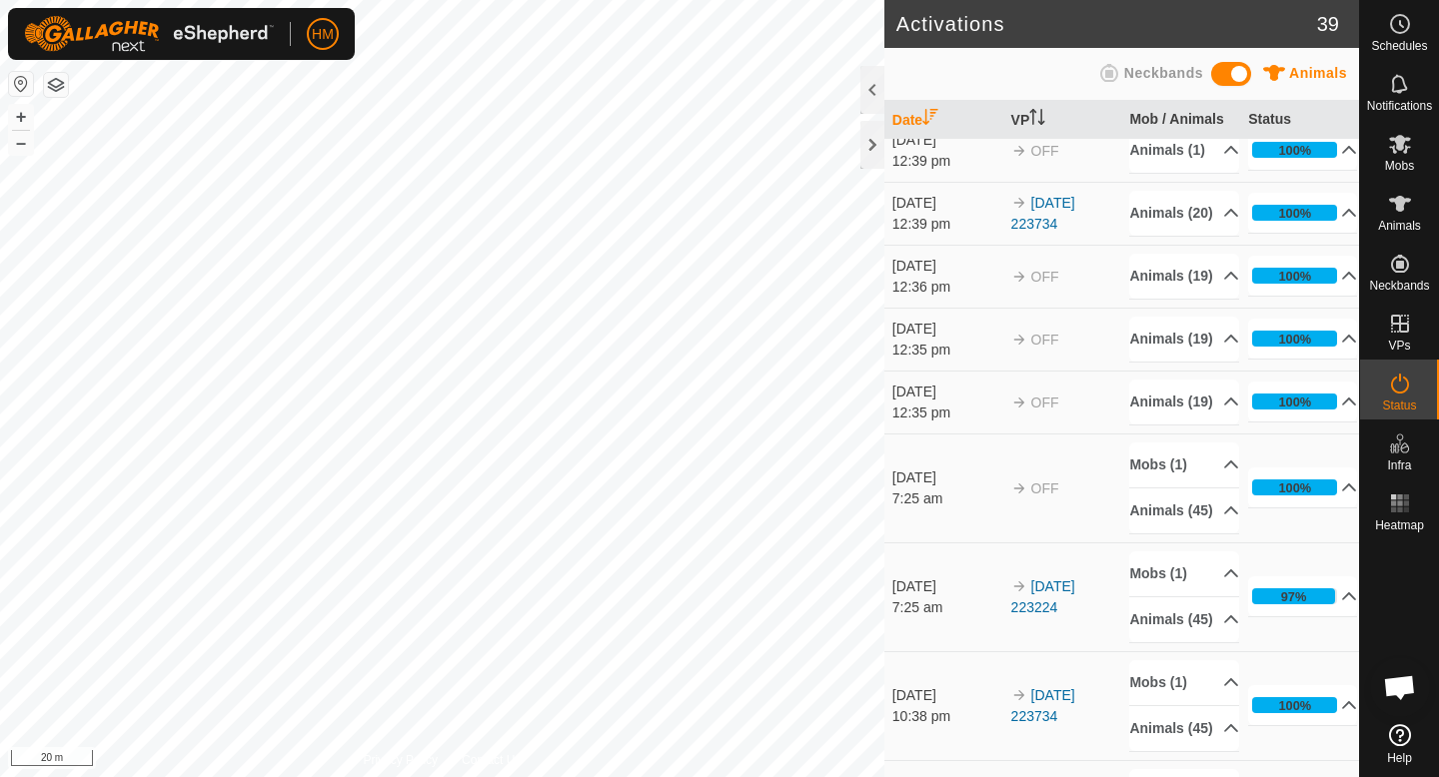
scroll to position [0, 0]
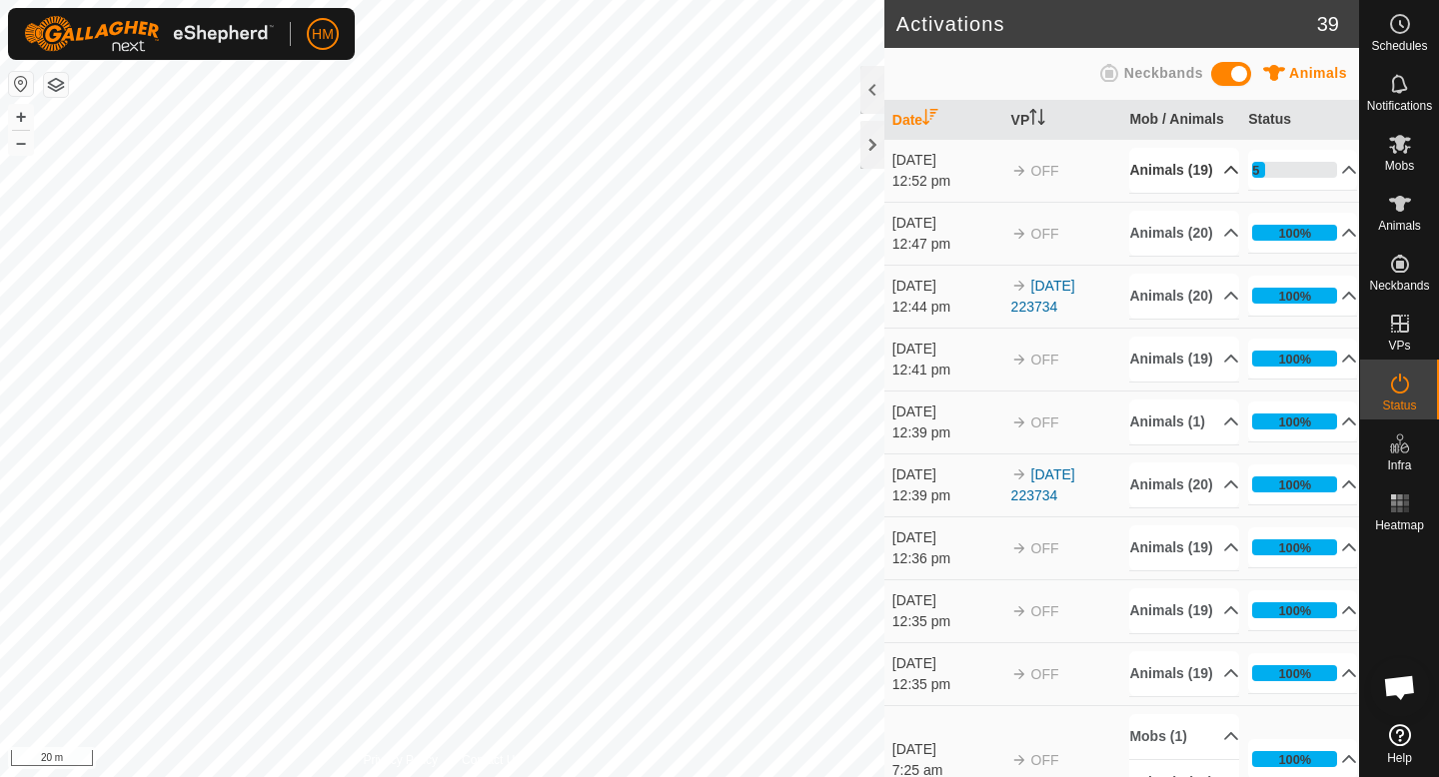
click at [1165, 170] on p-accordion-header "Animals (19)" at bounding box center [1183, 170] width 109 height 45
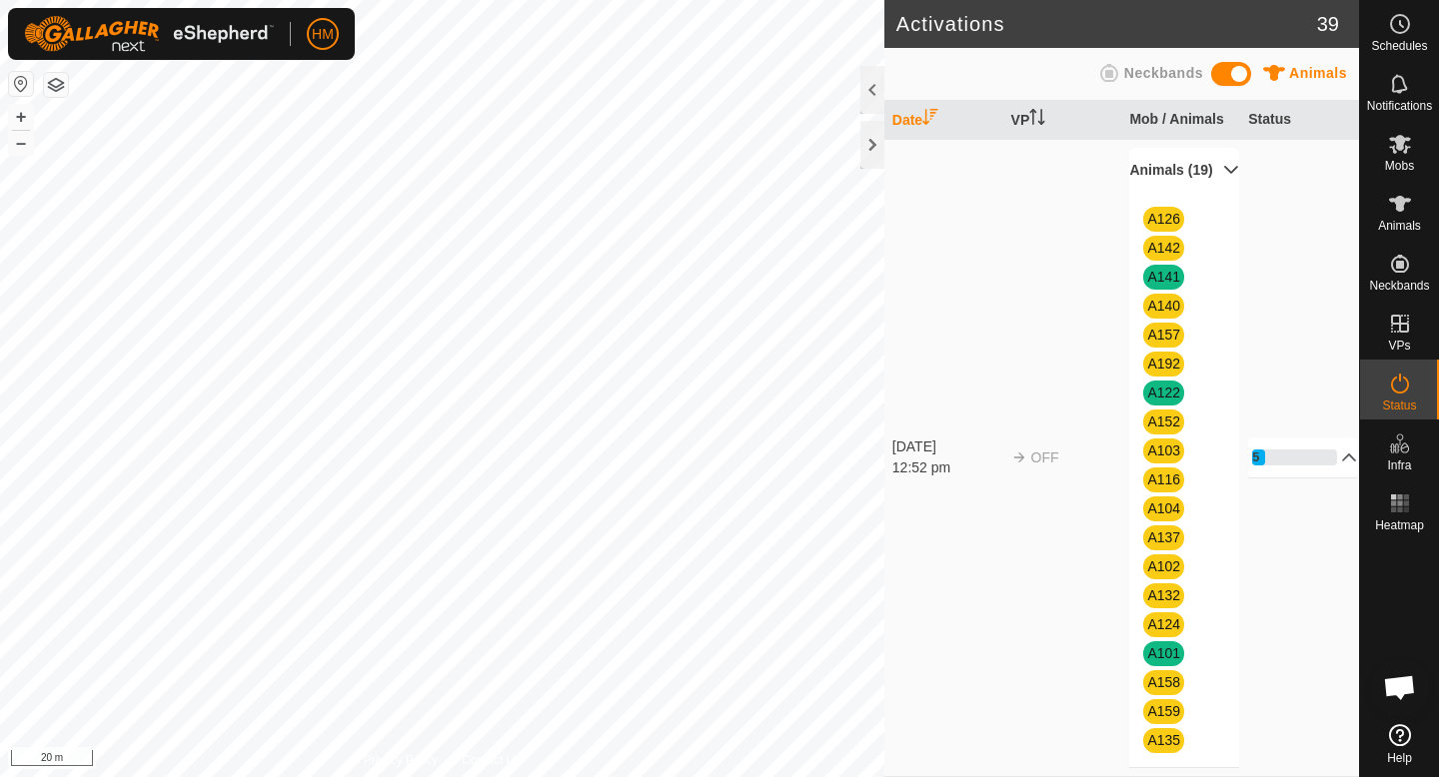
click at [1165, 170] on p-accordion-header "Animals (19)" at bounding box center [1183, 170] width 109 height 45
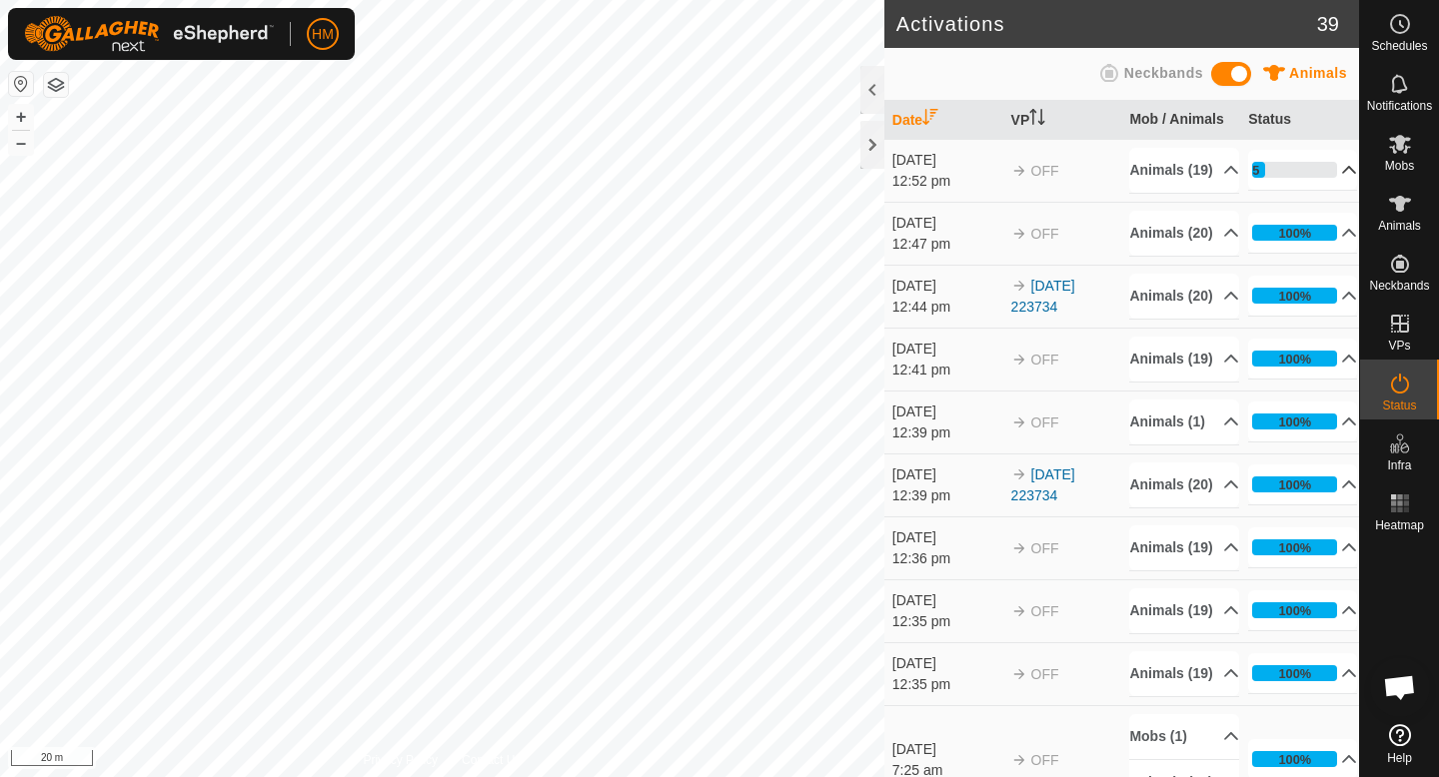
click at [1336, 184] on p-accordion-header "15%" at bounding box center [1302, 170] width 109 height 40
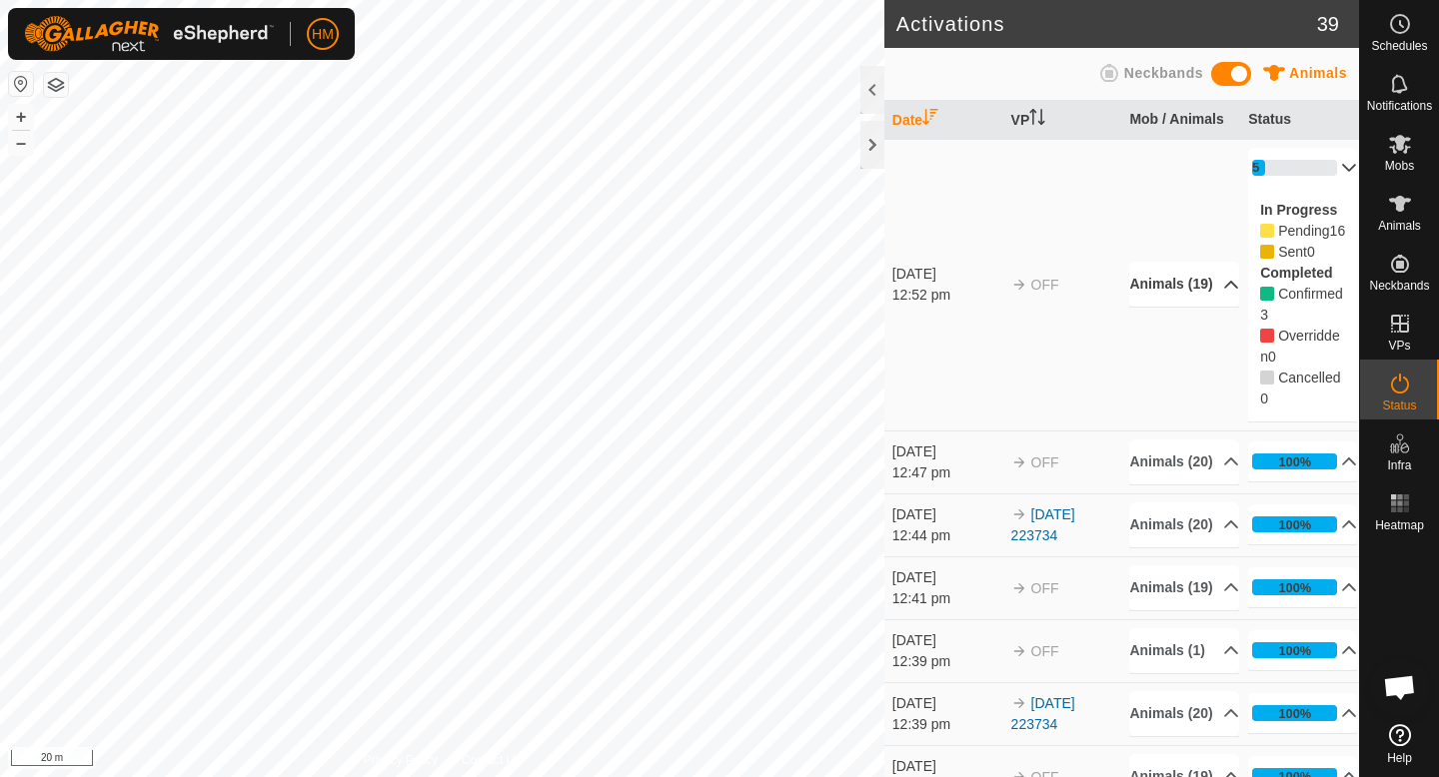
click at [1173, 289] on p-accordion-header "Animals (19)" at bounding box center [1183, 284] width 109 height 45
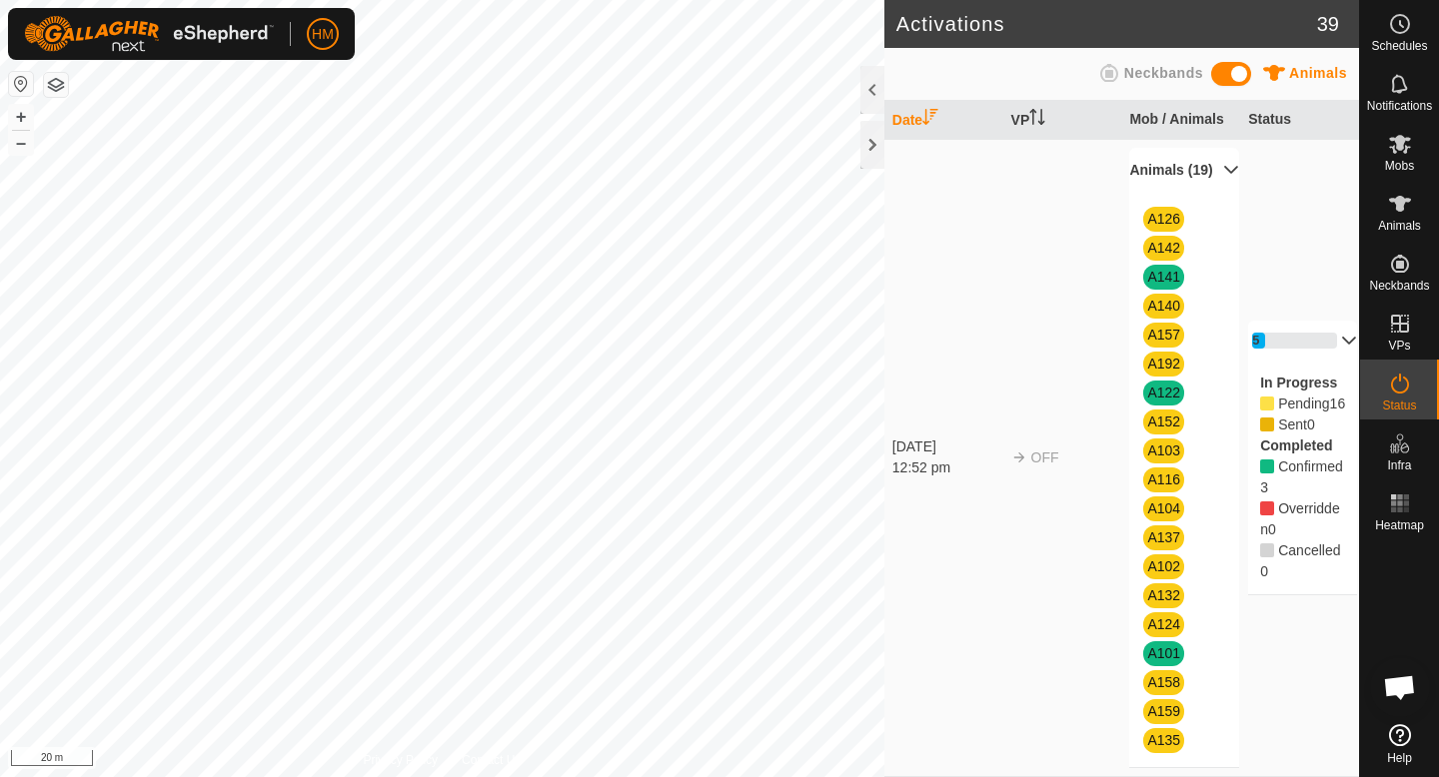
click at [1338, 346] on p-accordion-header "15%" at bounding box center [1302, 341] width 109 height 40
click at [1213, 177] on p-accordion-header "Animals (19)" at bounding box center [1183, 170] width 109 height 45
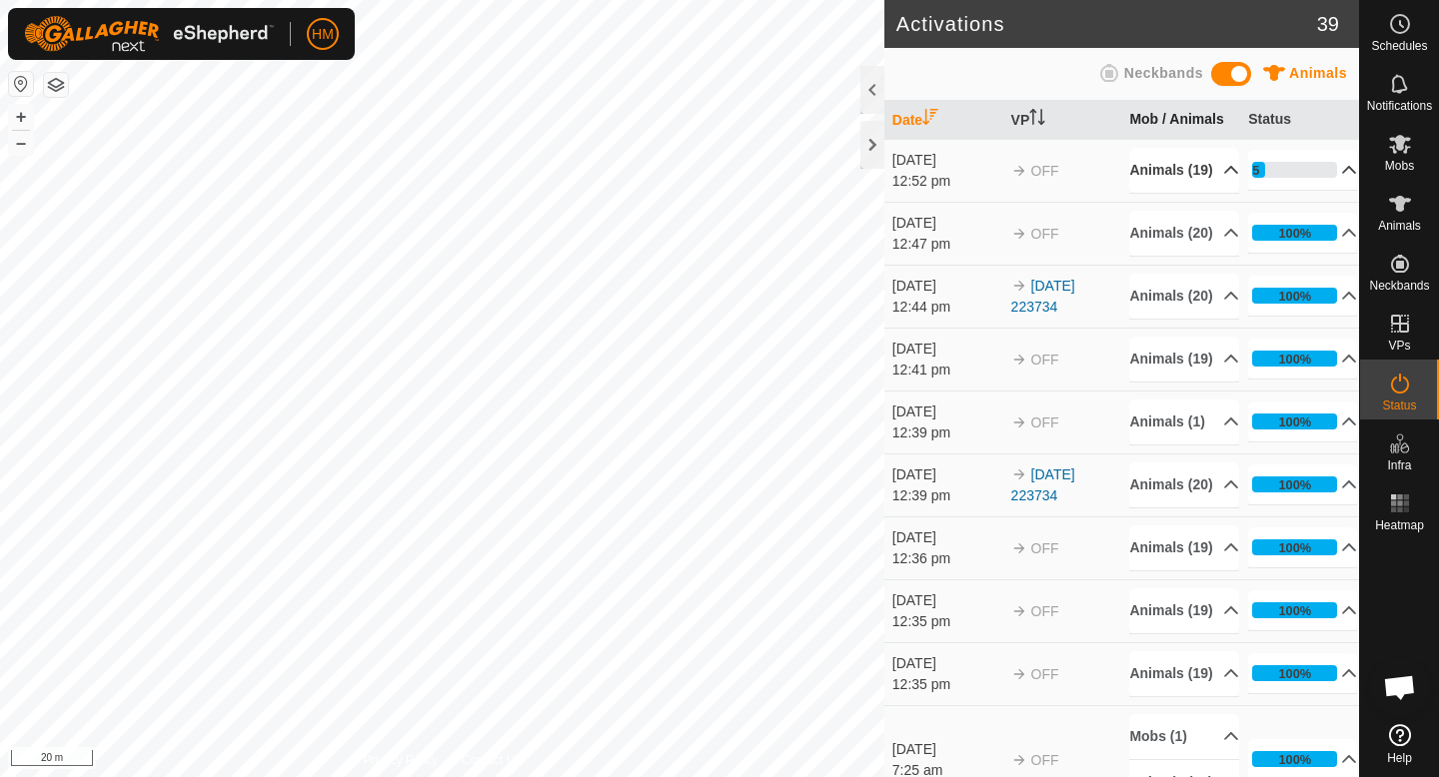
click at [1184, 118] on th "Mob / Animals" at bounding box center [1180, 120] width 119 height 39
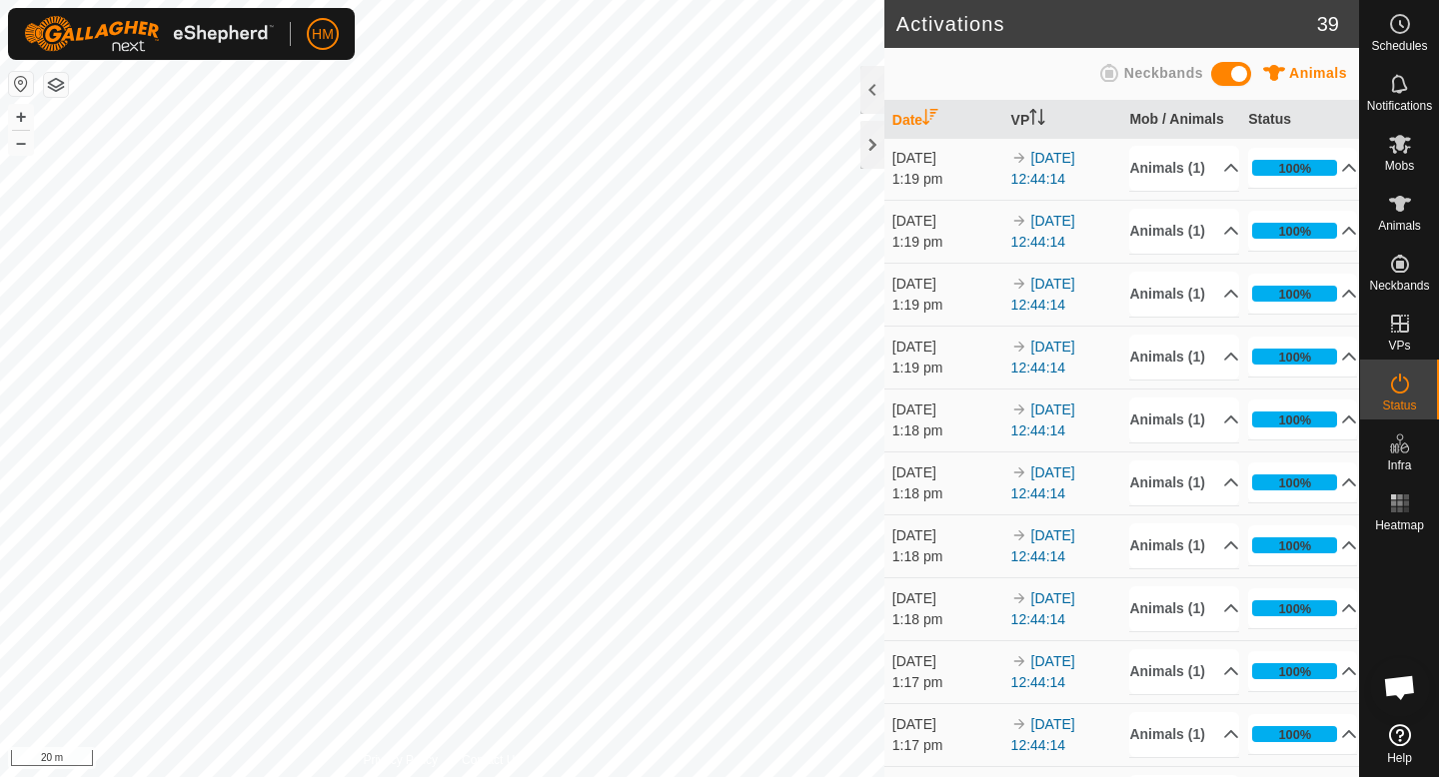
scroll to position [1659, 0]
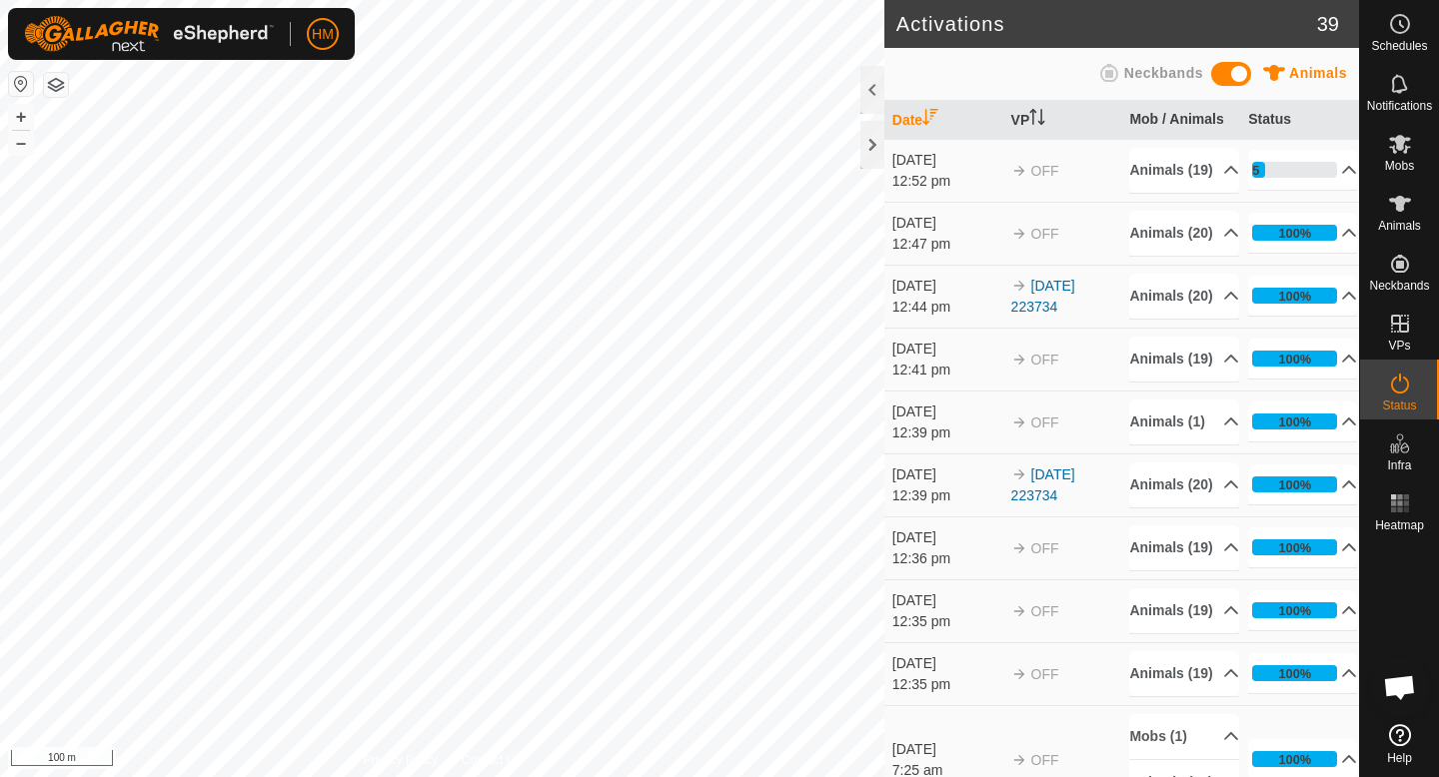
scroll to position [1413, 0]
click at [1271, 173] on p-accordion-header "15%" at bounding box center [1302, 170] width 109 height 40
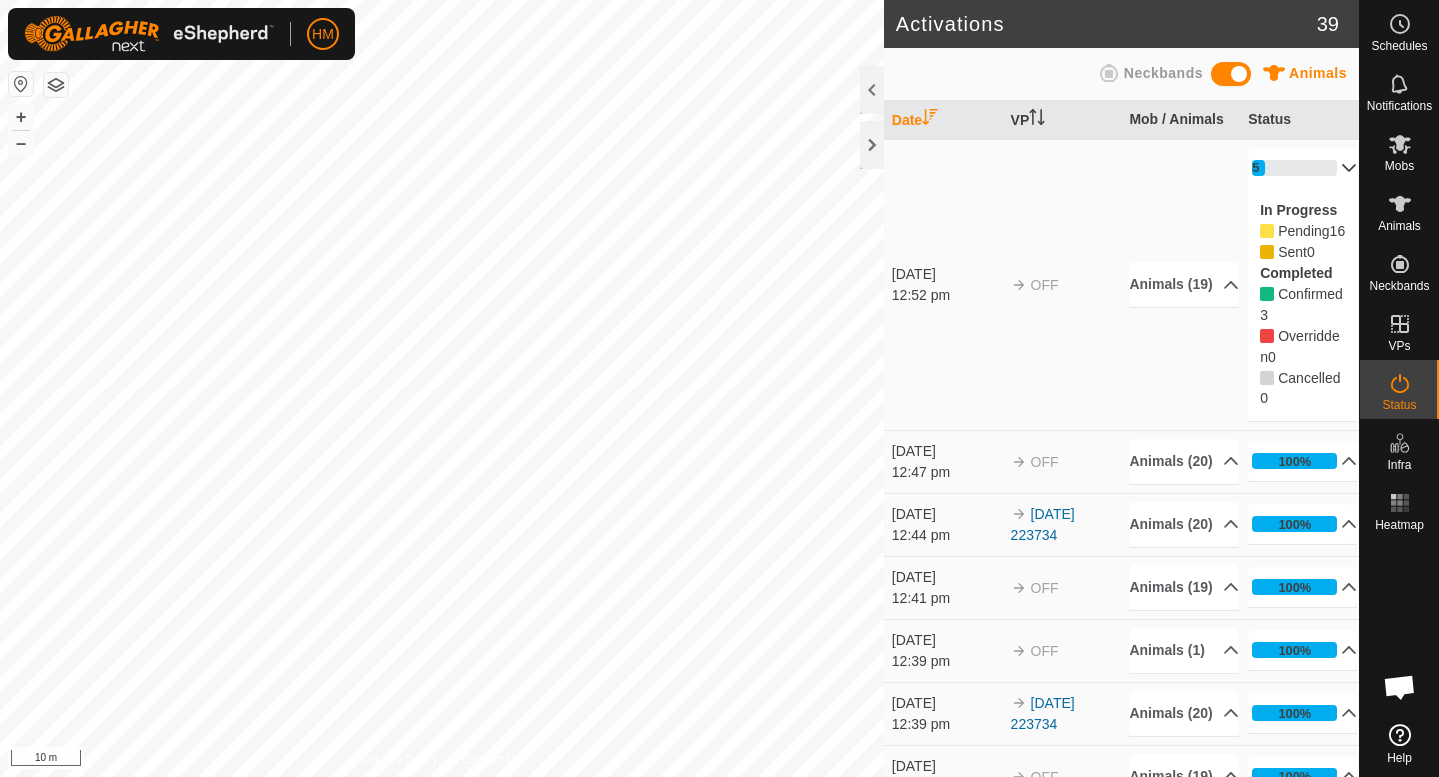
click at [1278, 158] on p-accordion-header "15%" at bounding box center [1302, 168] width 109 height 40
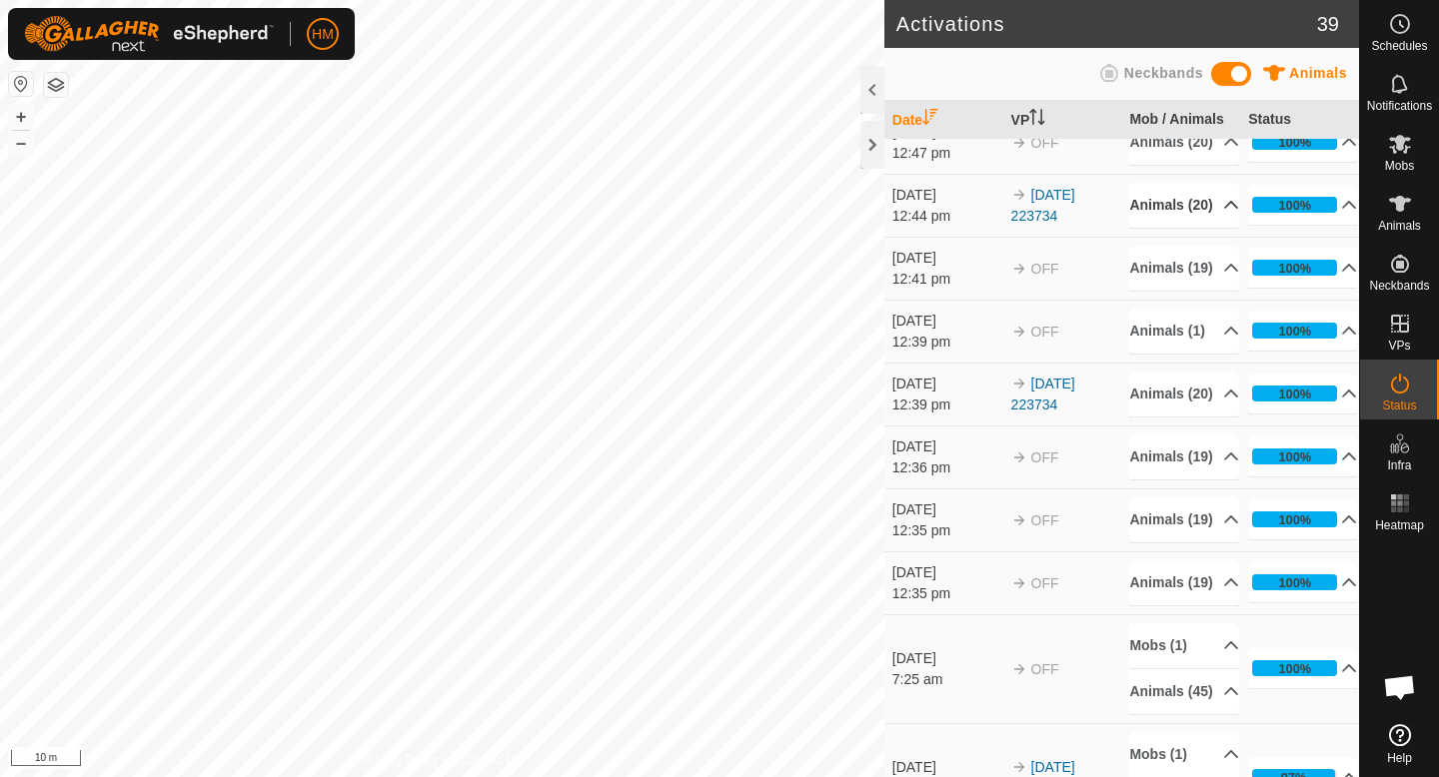
scroll to position [0, 0]
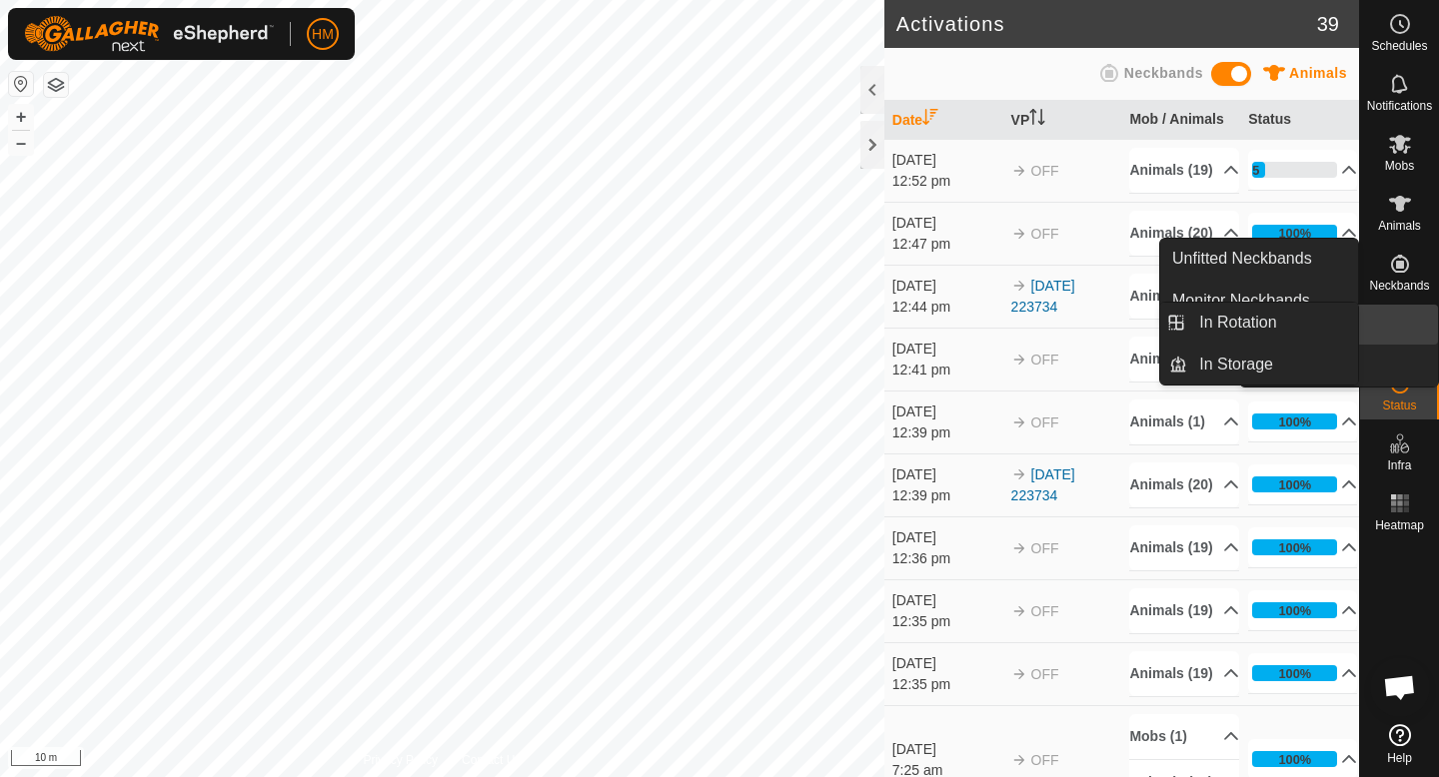
click at [1397, 341] on span "VPs" at bounding box center [1399, 346] width 22 height 12
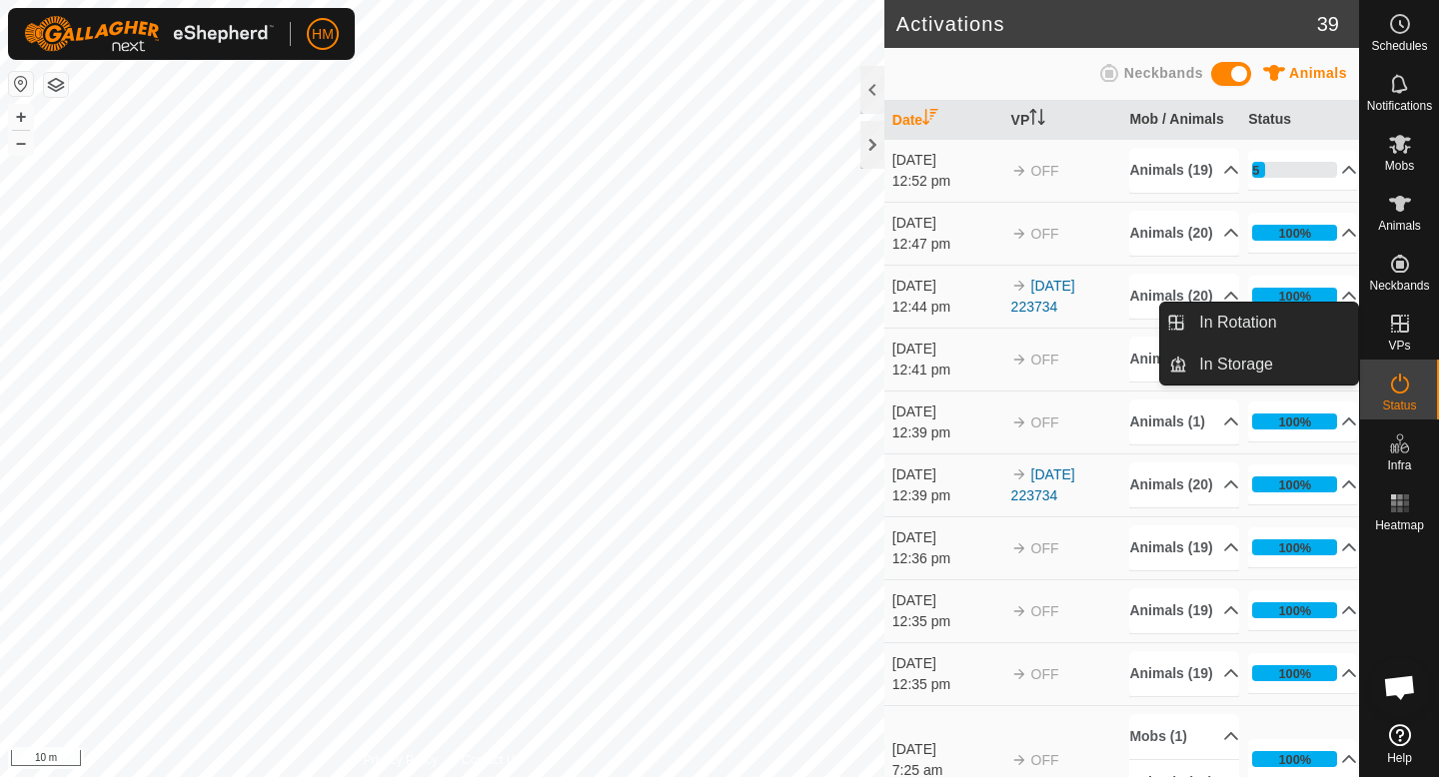
click at [1409, 324] on icon at bounding box center [1400, 324] width 24 height 24
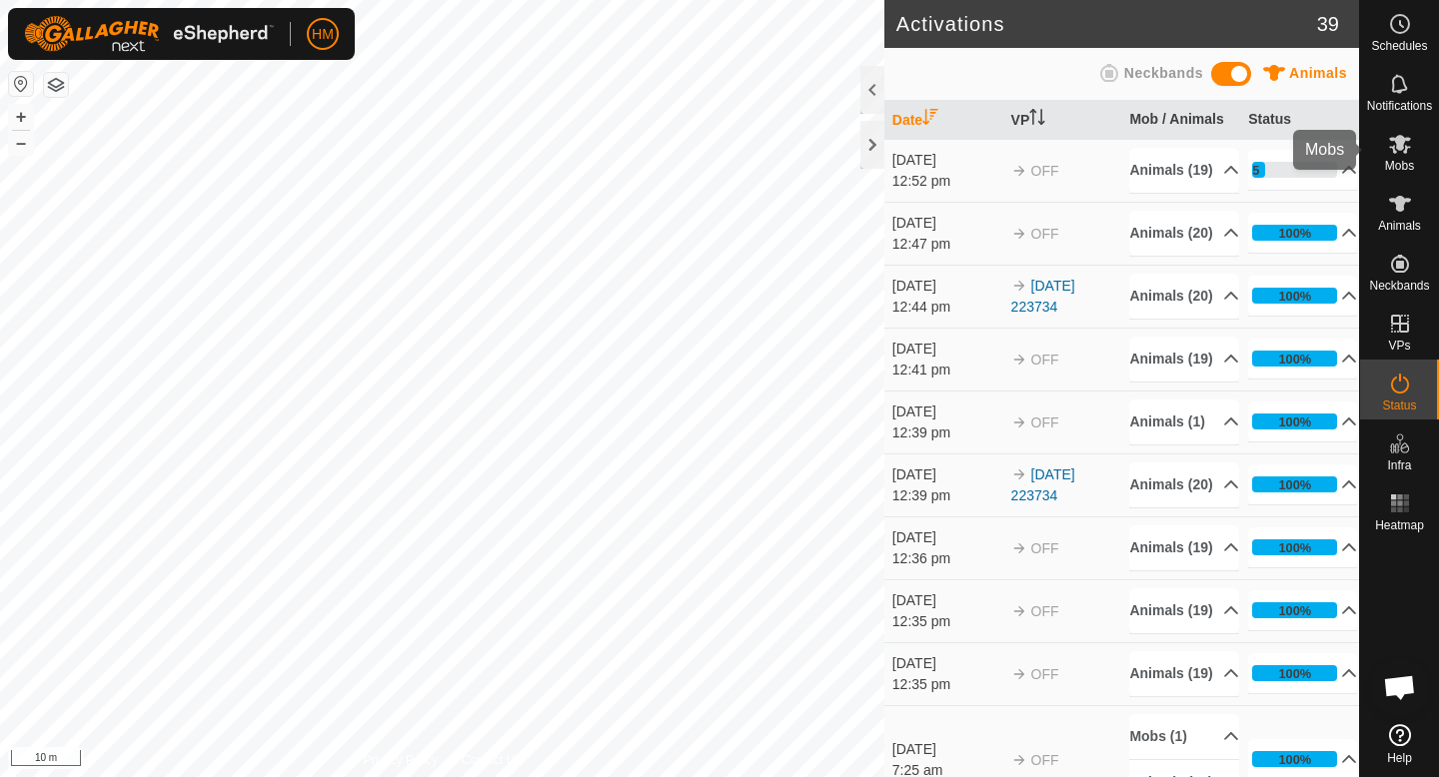
click at [1422, 149] on div "Mobs" at bounding box center [1399, 150] width 79 height 60
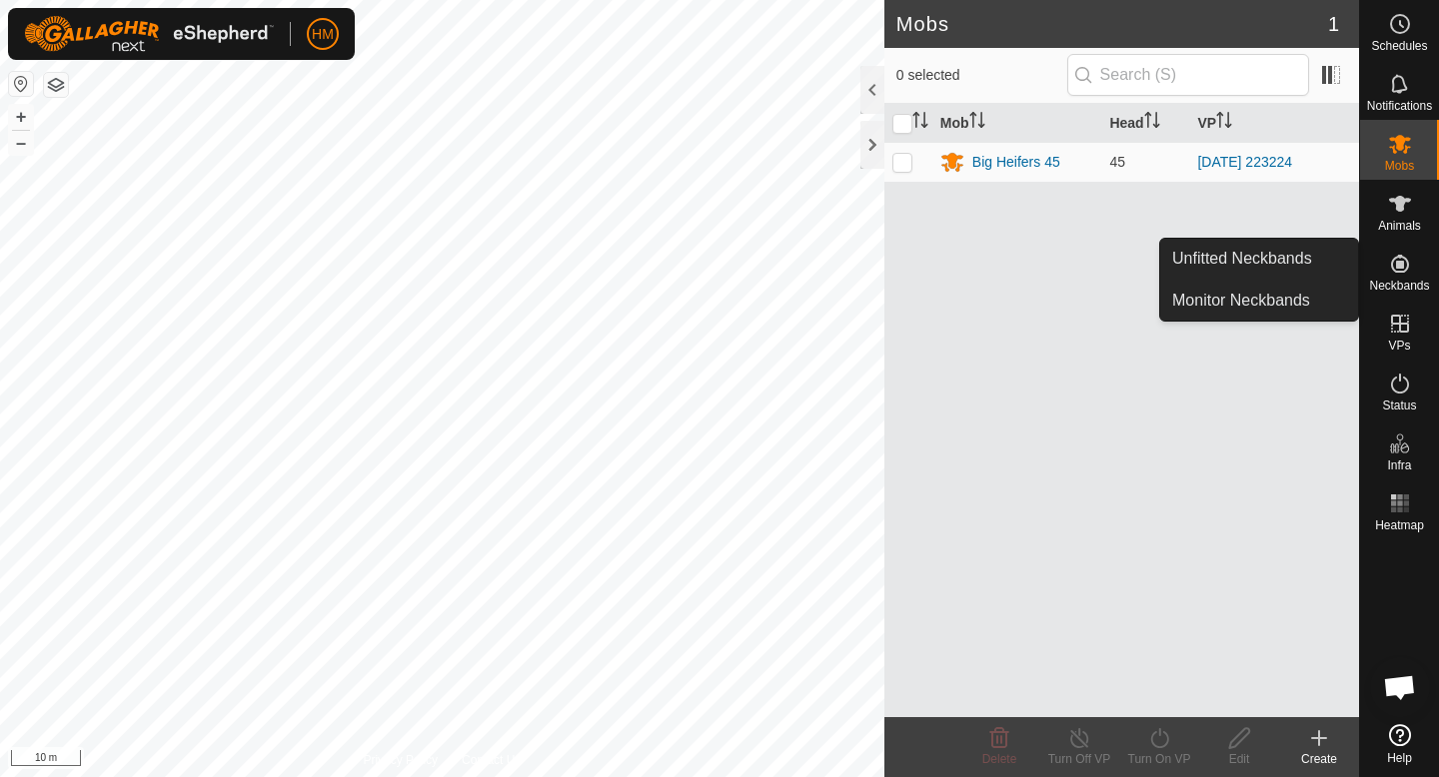
click at [1401, 280] on span "Neckbands" at bounding box center [1399, 286] width 60 height 12
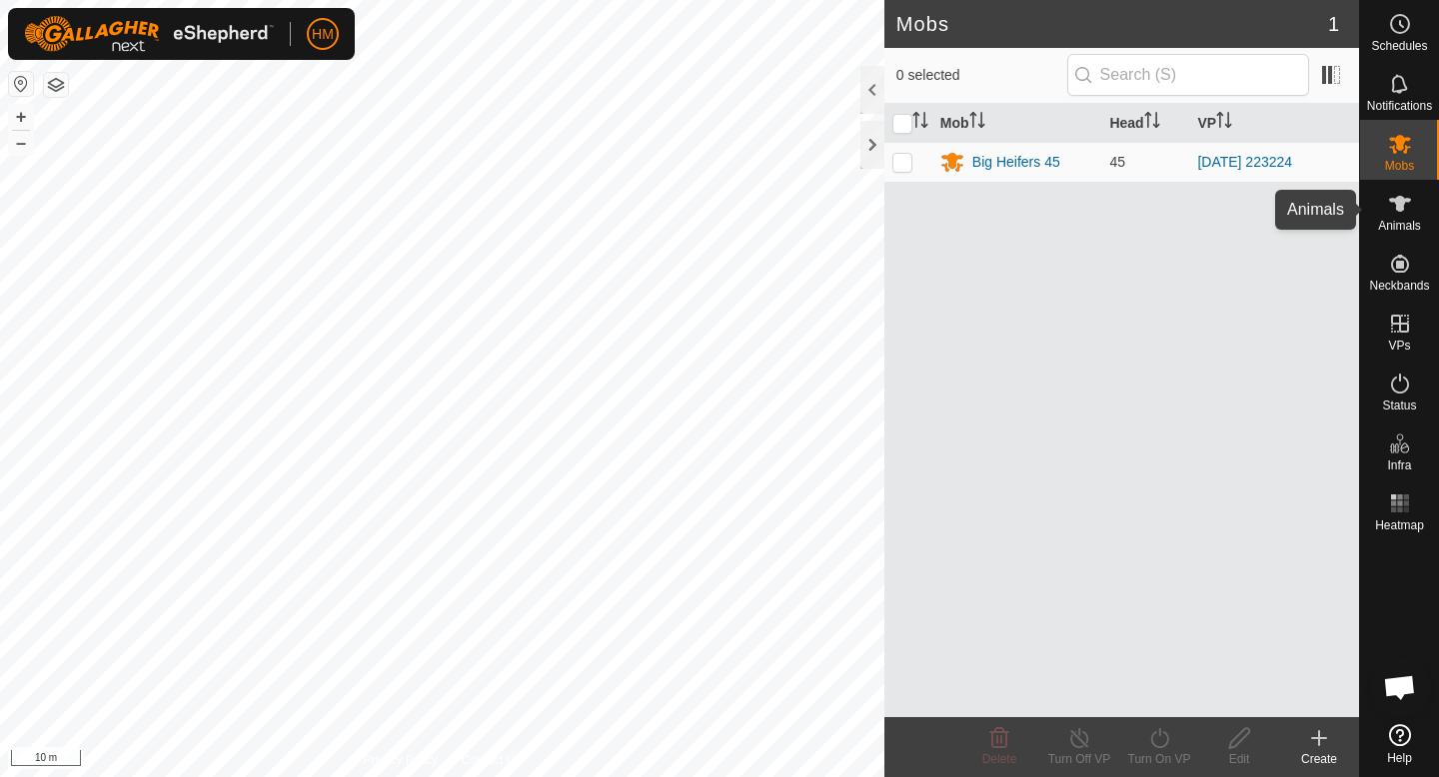
click at [1416, 203] on es-animals-svg-icon at bounding box center [1400, 204] width 36 height 32
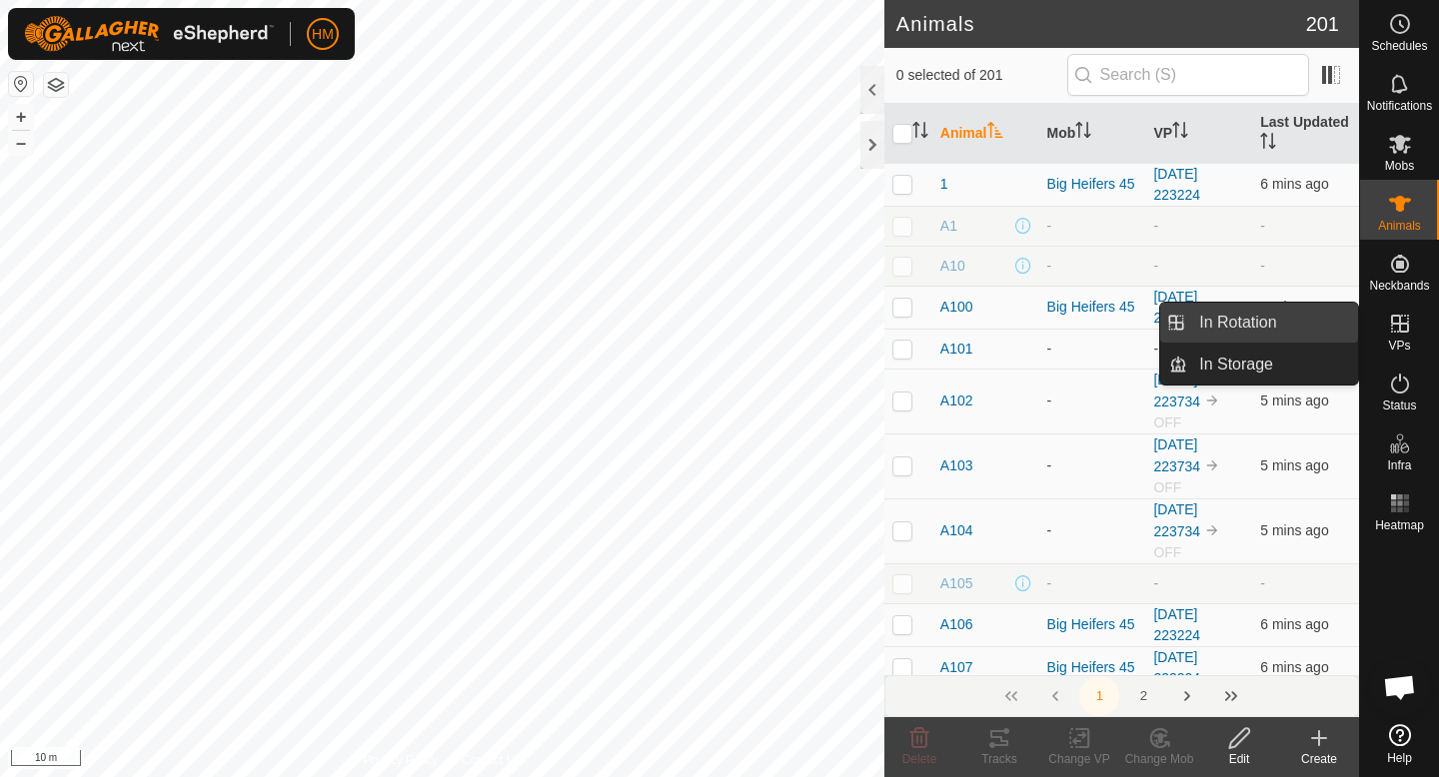
click at [1273, 336] on link "In Rotation" at bounding box center [1272, 323] width 171 height 40
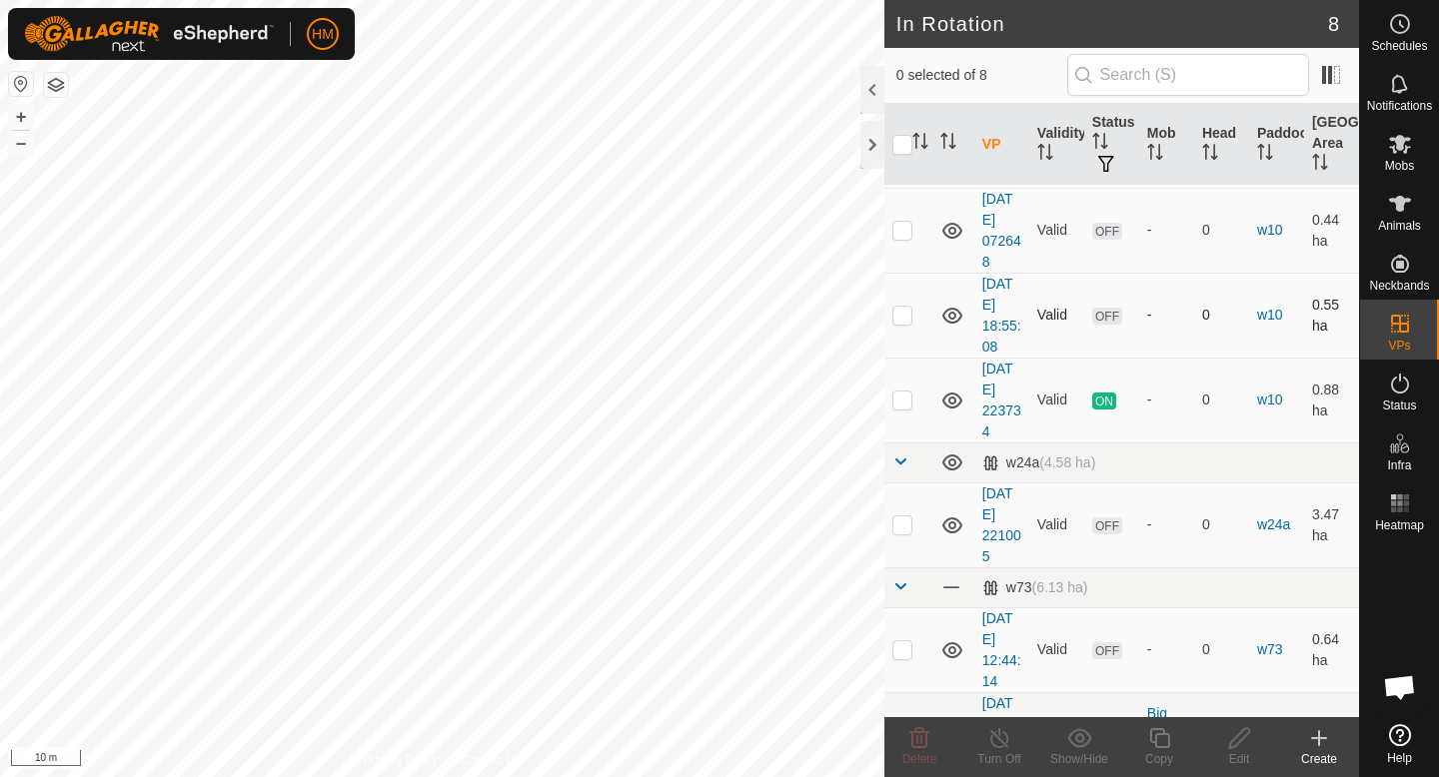
scroll to position [126, 0]
click at [1104, 402] on span "ON" at bounding box center [1104, 397] width 24 height 17
click at [910, 397] on p-checkbox at bounding box center [902, 396] width 20 height 16
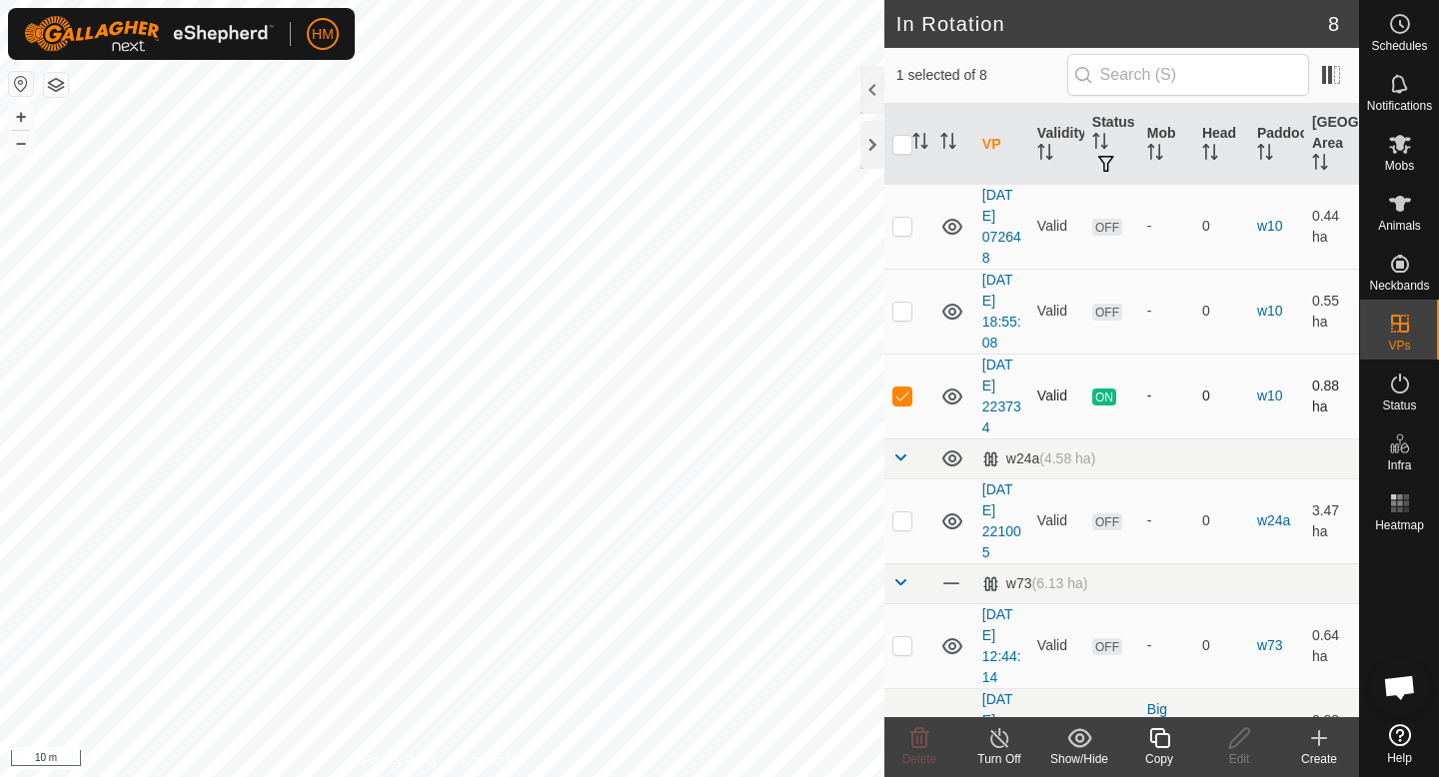
click at [962, 399] on icon at bounding box center [952, 397] width 24 height 24
click at [954, 399] on icon at bounding box center [952, 397] width 24 height 24
click at [910, 395] on p-checkbox at bounding box center [902, 396] width 20 height 16
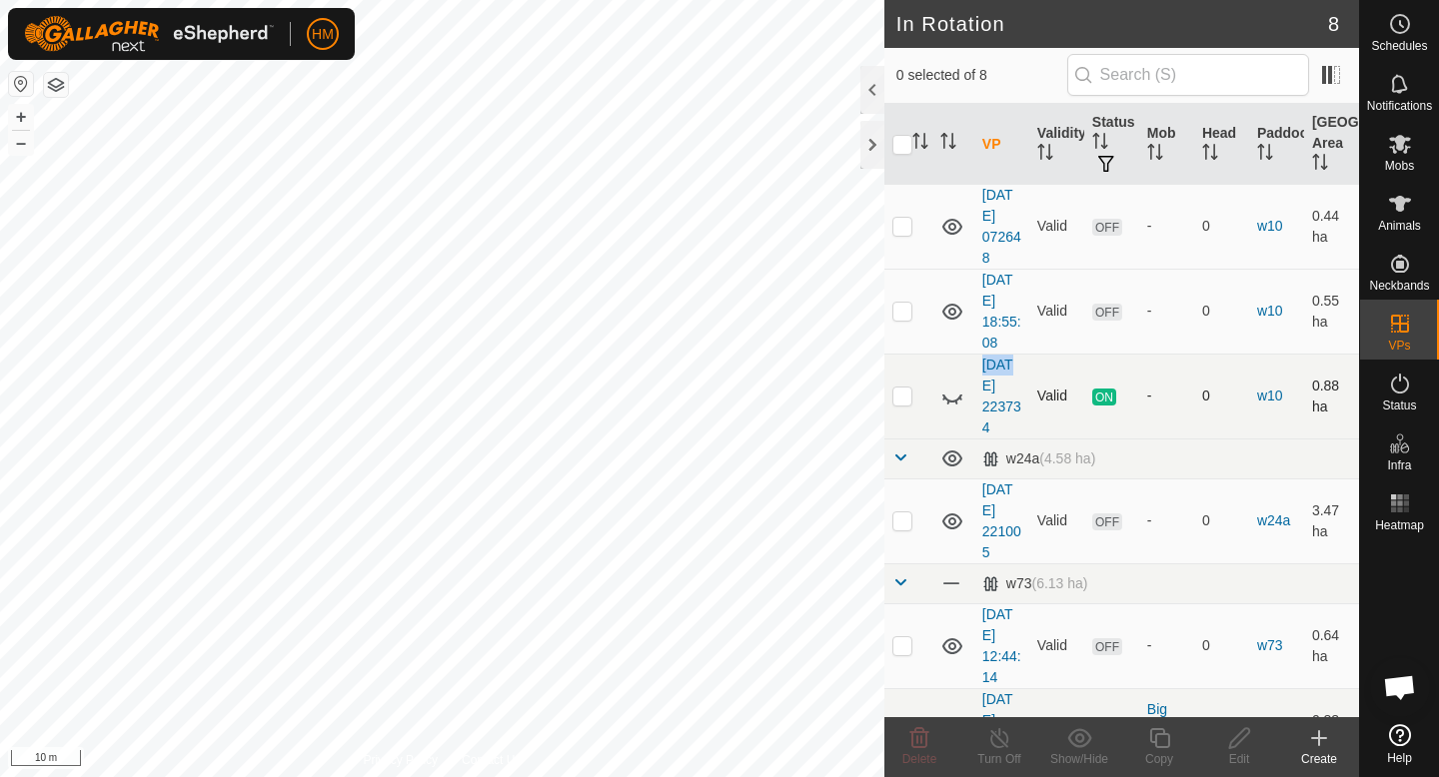
checkbox input "true"
click at [1007, 752] on div "Turn Off" at bounding box center [999, 759] width 80 height 18
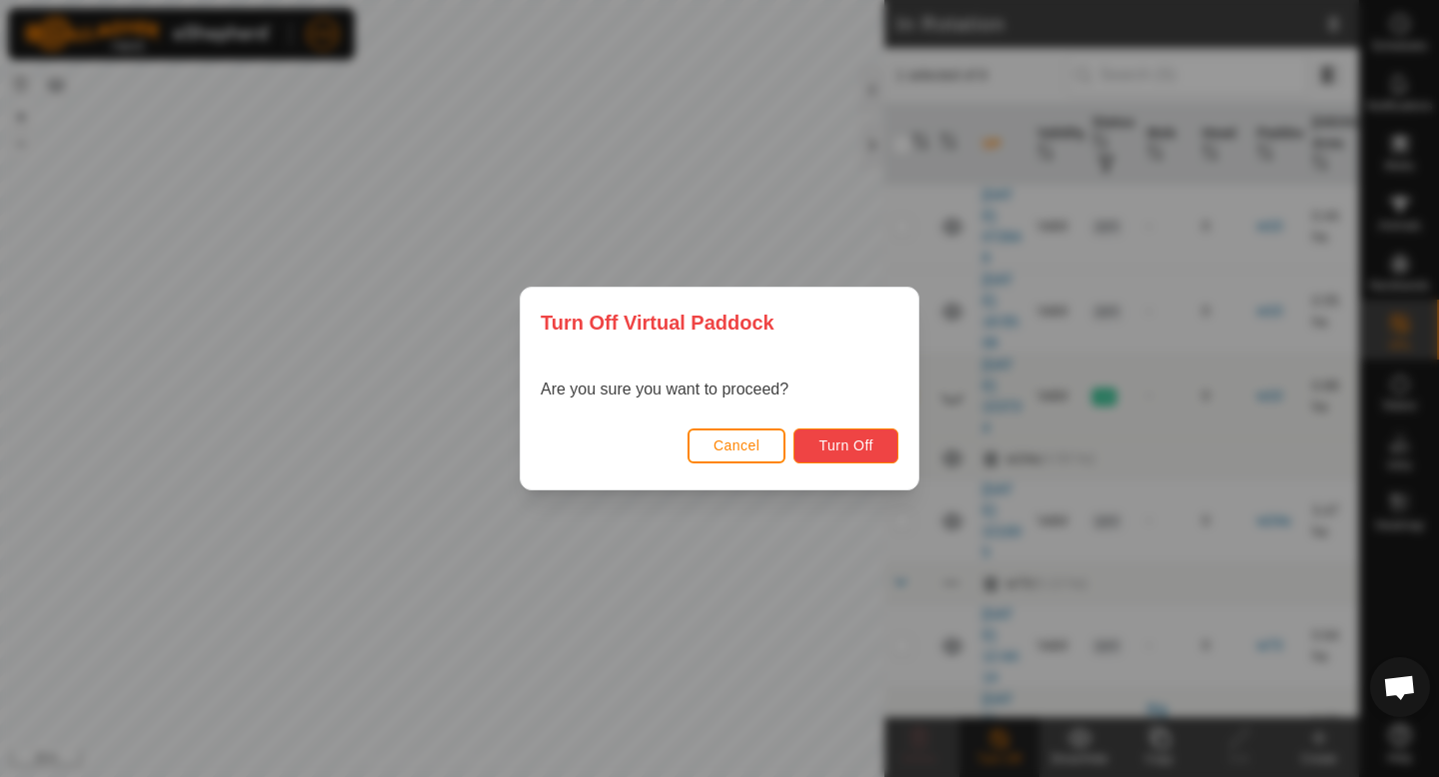
click at [854, 447] on span "Turn Off" at bounding box center [845, 446] width 55 height 16
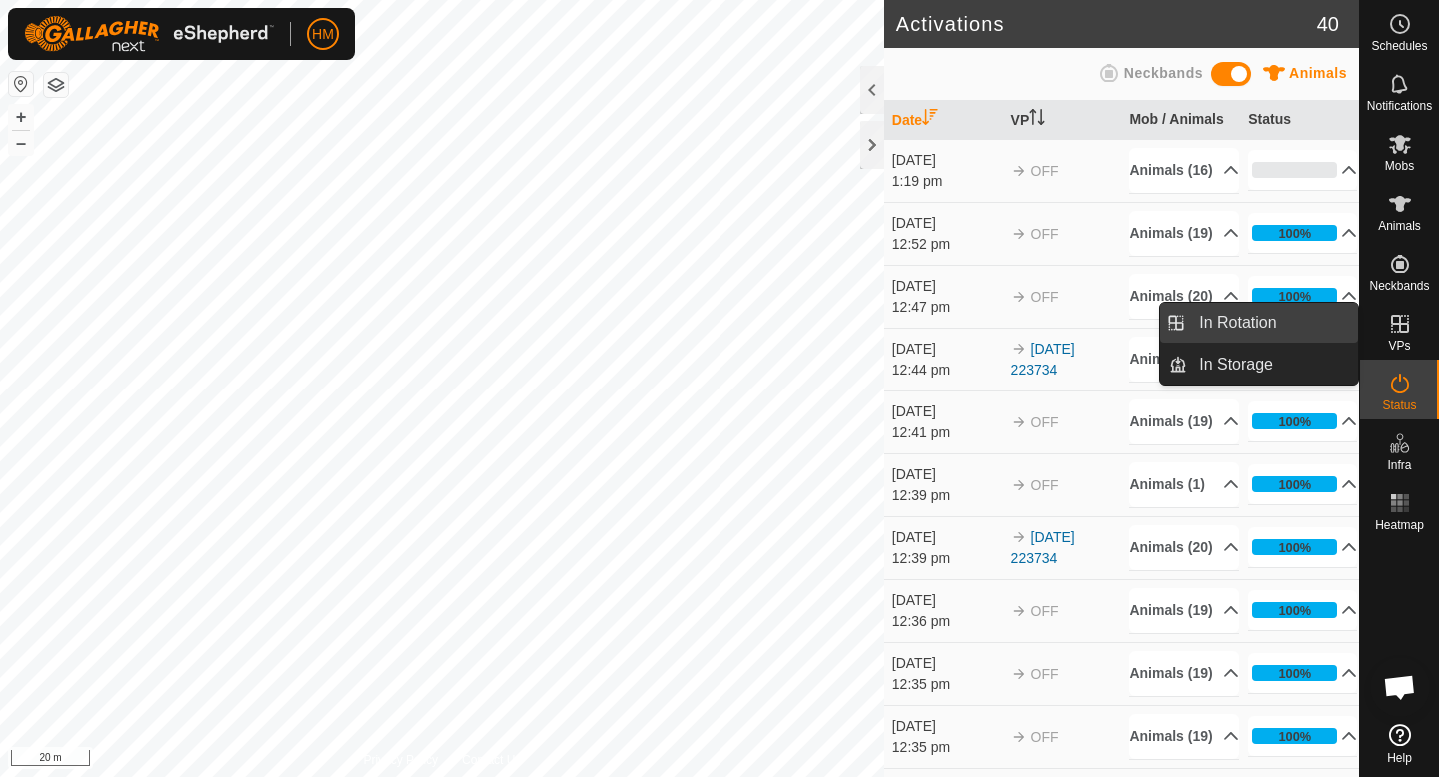
click at [1301, 326] on link "In Rotation" at bounding box center [1272, 323] width 171 height 40
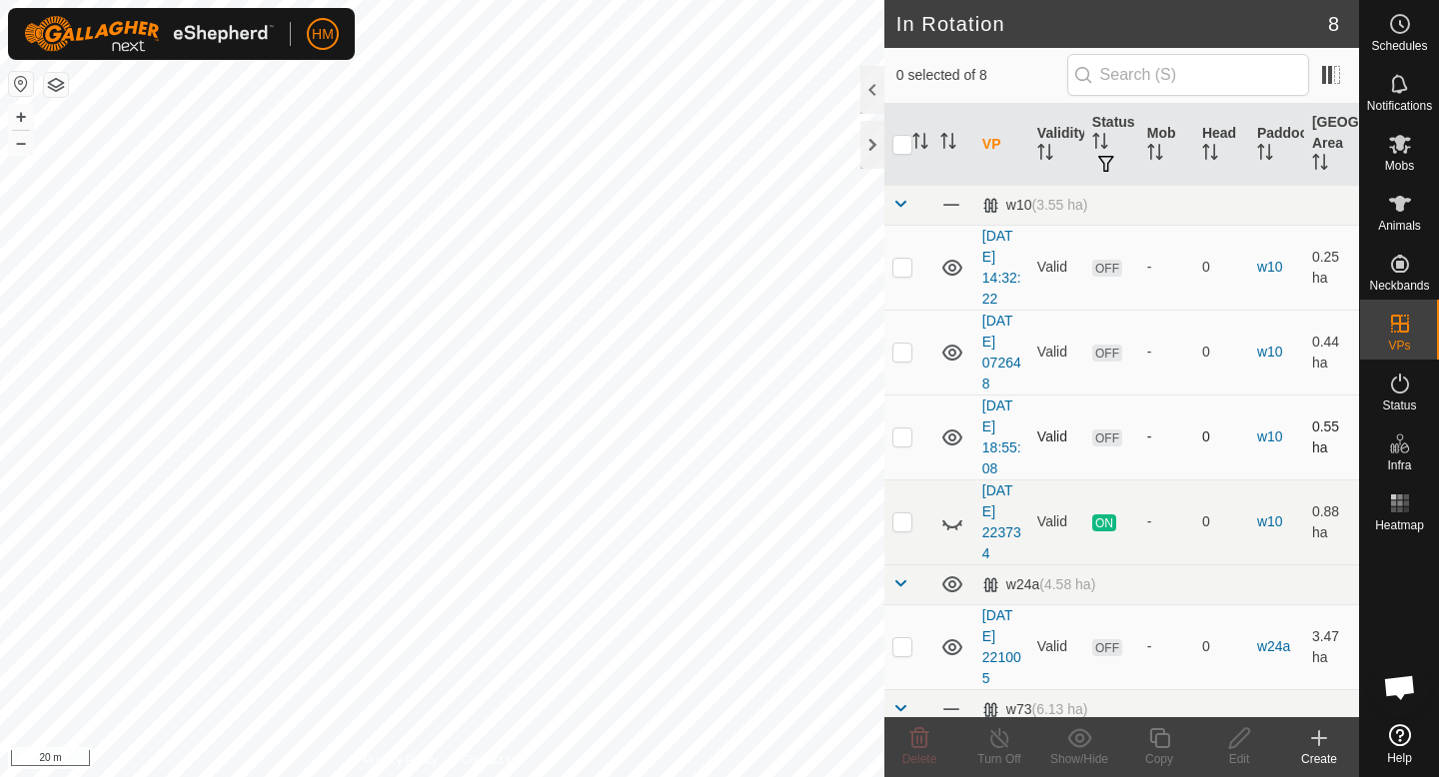
click at [900, 438] on p-checkbox at bounding box center [902, 437] width 20 height 16
click at [910, 750] on div "Delete" at bounding box center [919, 759] width 80 height 18
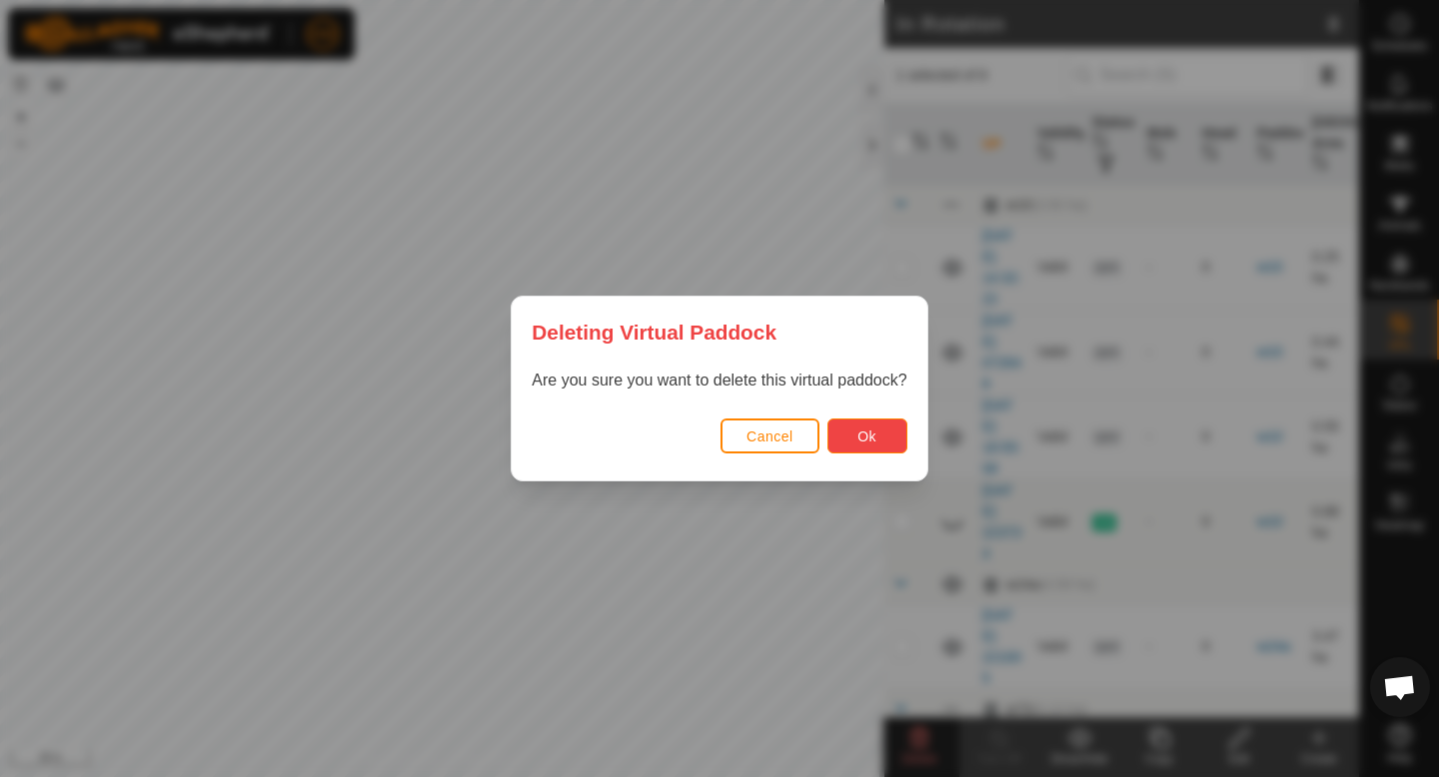
click at [861, 425] on button "Ok" at bounding box center [867, 436] width 80 height 35
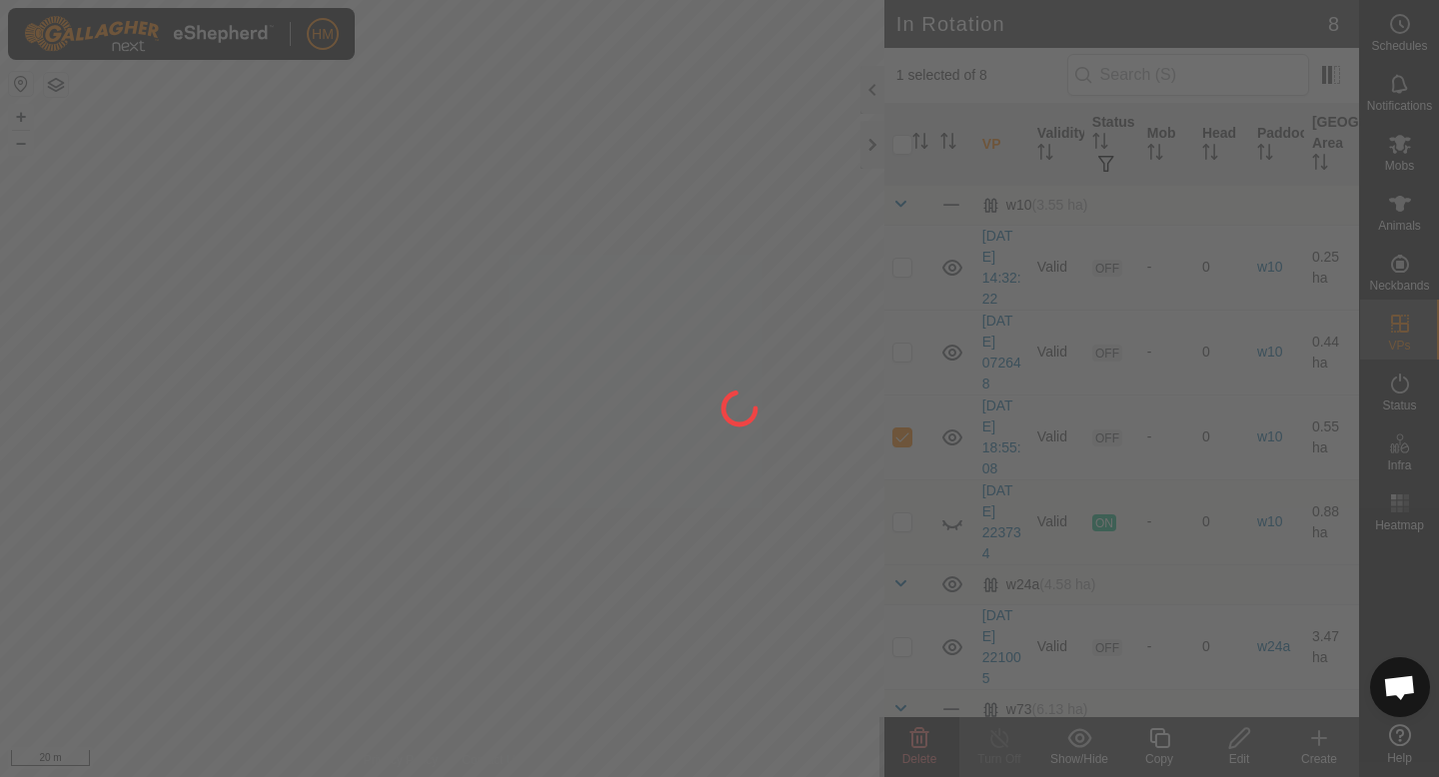
checkbox input "false"
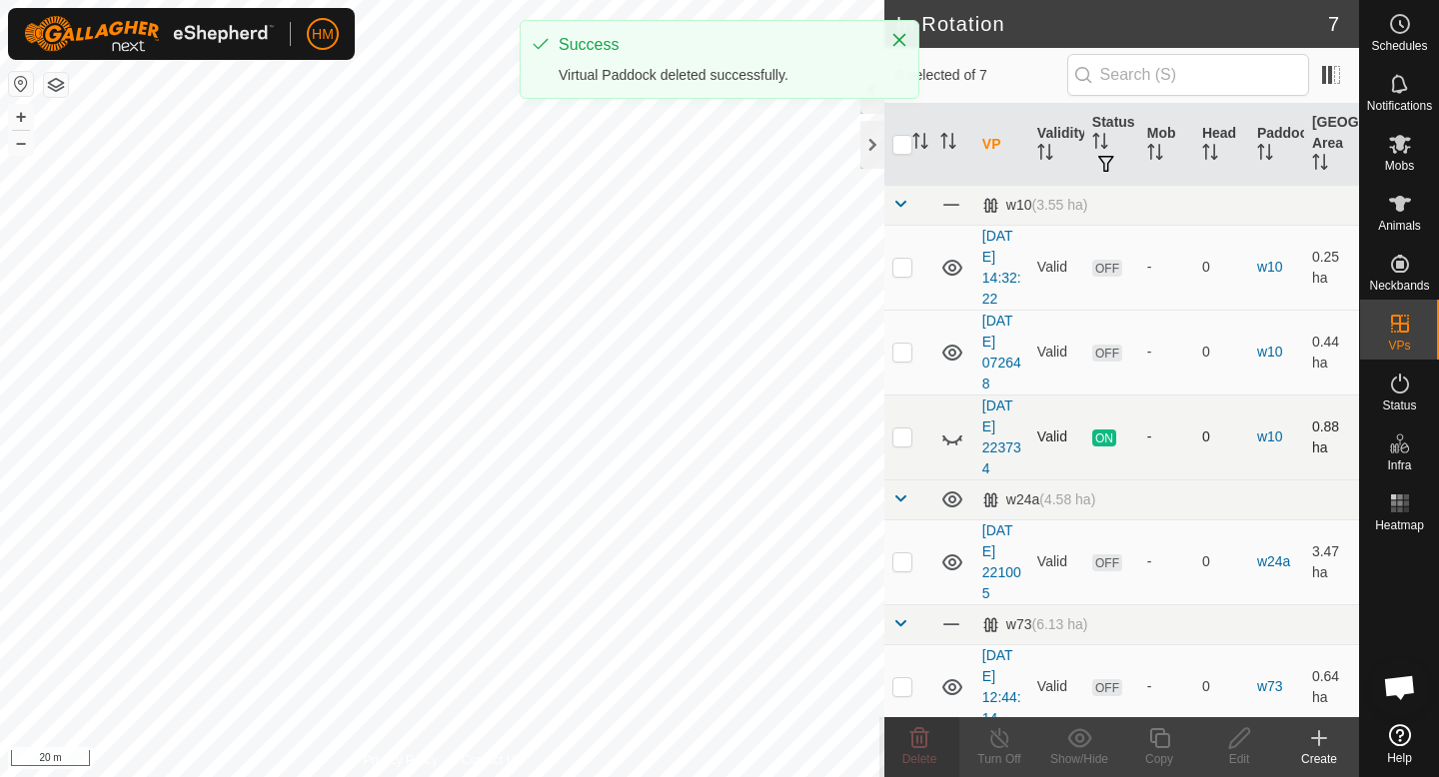
click at [899, 432] on p-checkbox at bounding box center [902, 437] width 20 height 16
click at [899, 449] on td at bounding box center [908, 437] width 48 height 85
checkbox input "false"
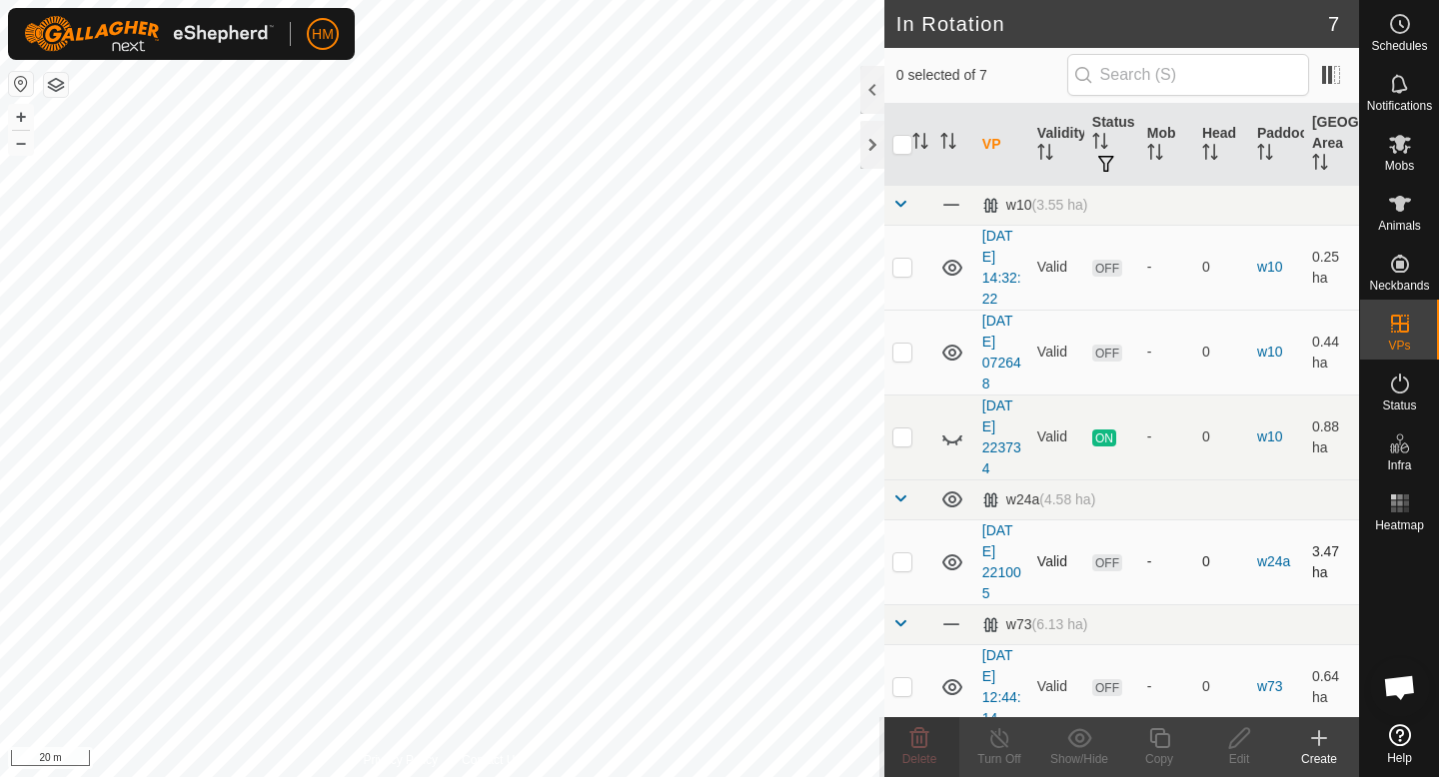
click at [892, 561] on p-checkbox at bounding box center [902, 562] width 20 height 16
click at [900, 567] on p-checkbox at bounding box center [902, 562] width 20 height 16
checkbox input "false"
click at [907, 270] on p-checkbox at bounding box center [902, 267] width 20 height 16
checkbox input "true"
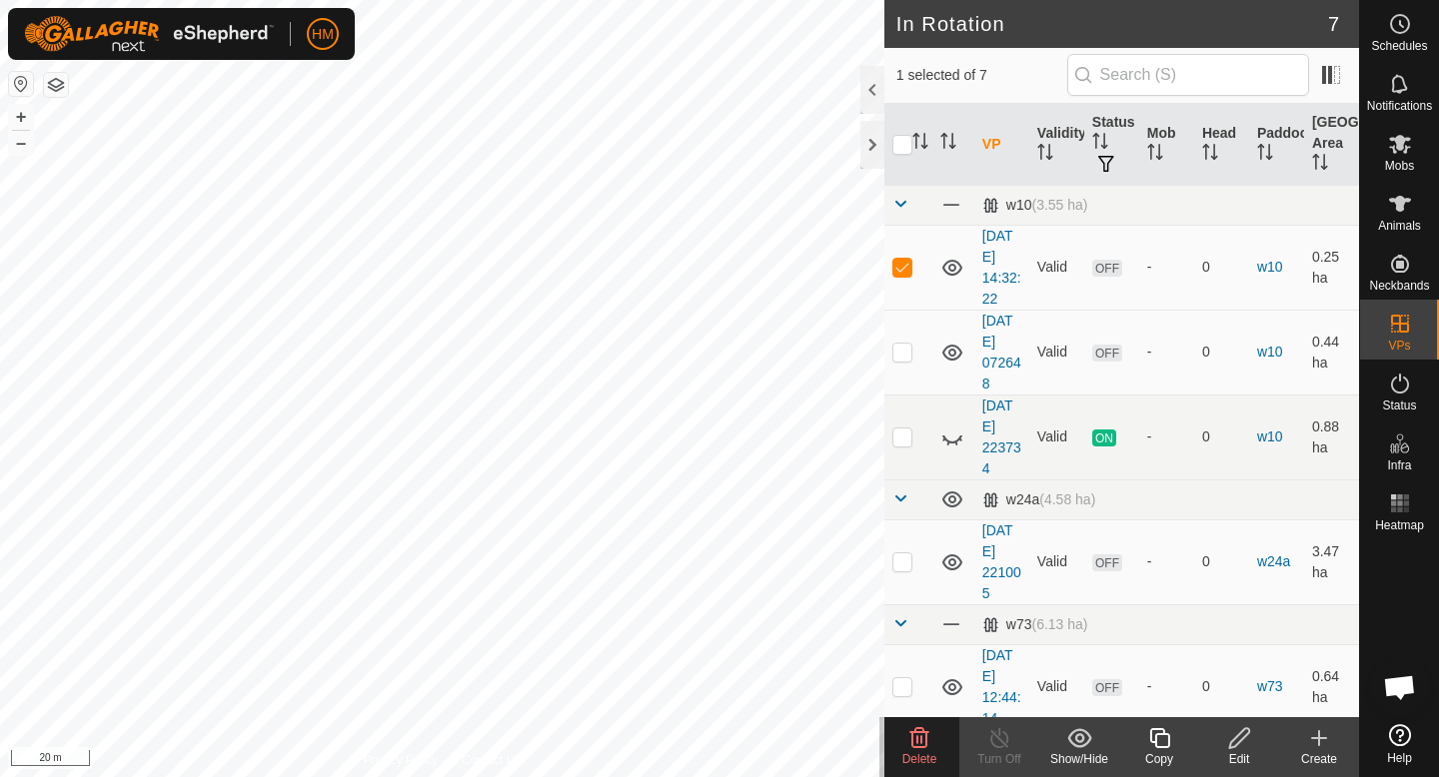
click at [907, 743] on icon at bounding box center [919, 738] width 24 height 24
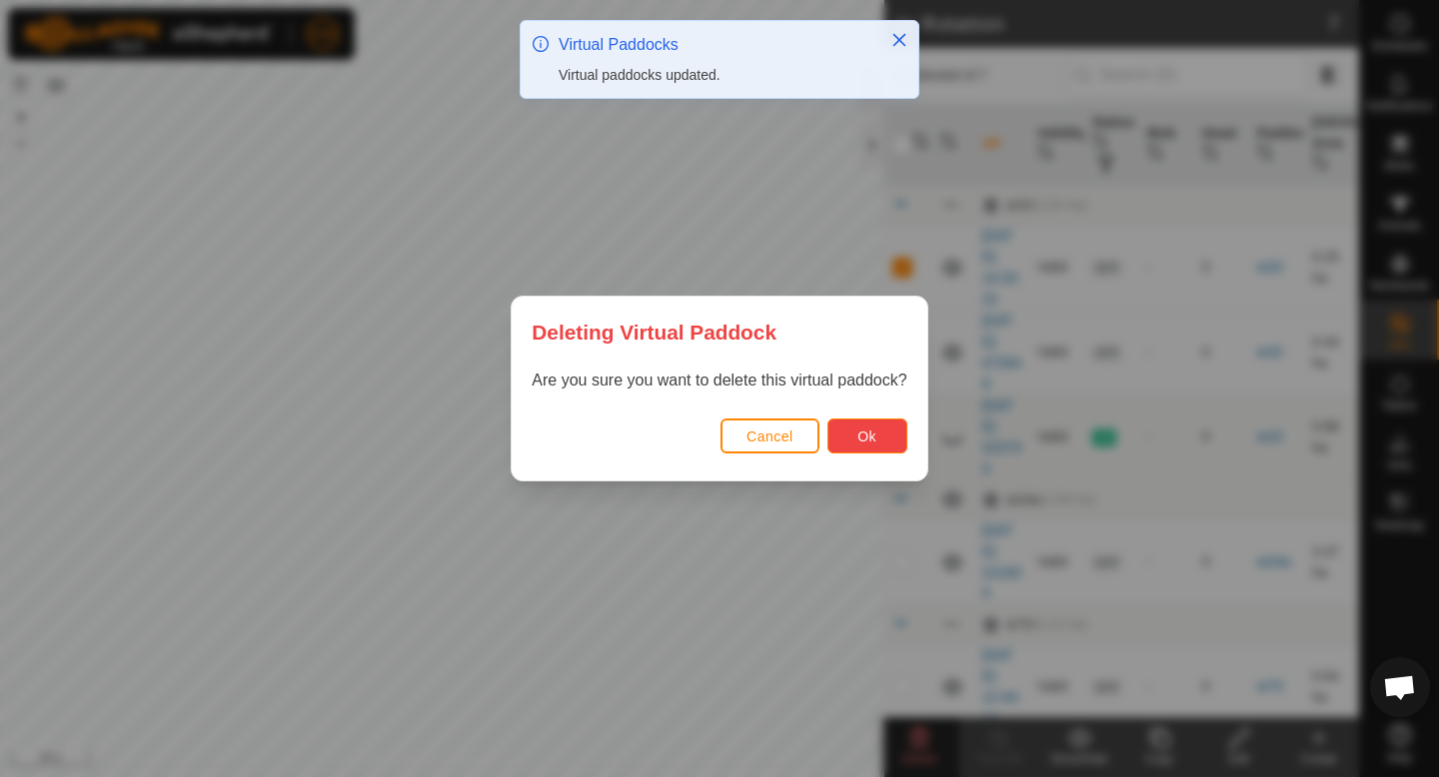
click at [864, 434] on span "Ok" at bounding box center [866, 437] width 19 height 16
checkbox input "false"
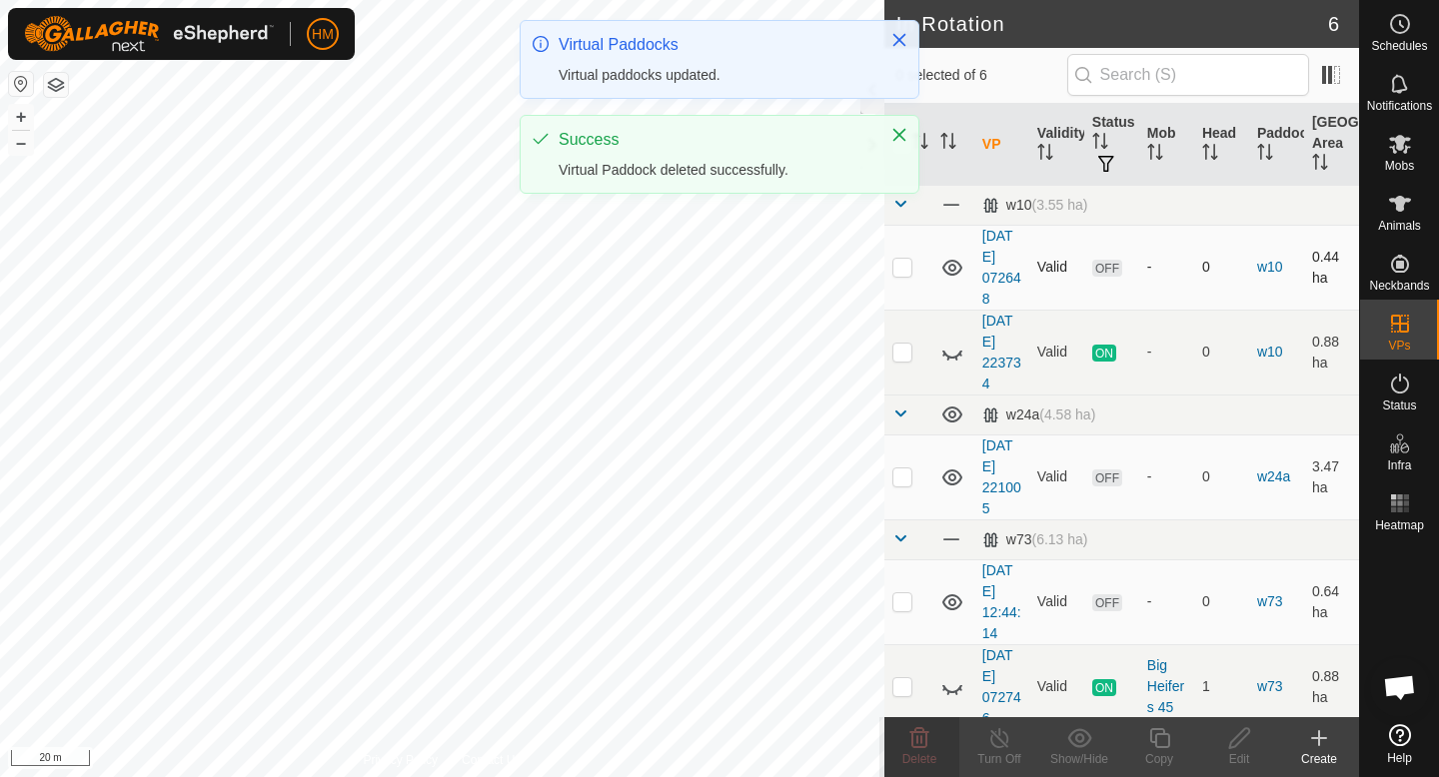
click at [905, 270] on p-checkbox at bounding box center [902, 267] width 20 height 16
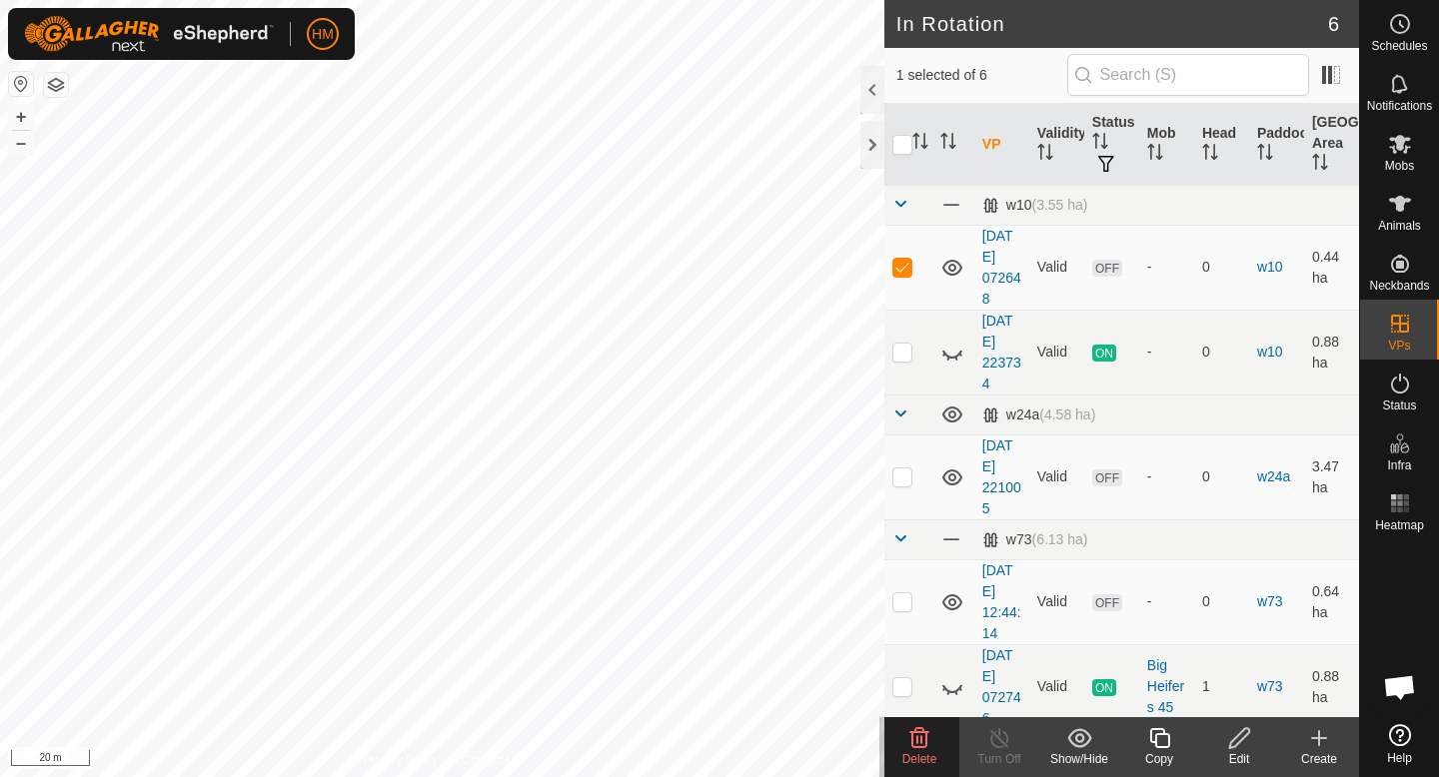
click at [924, 770] on div "Delete" at bounding box center [919, 747] width 80 height 60
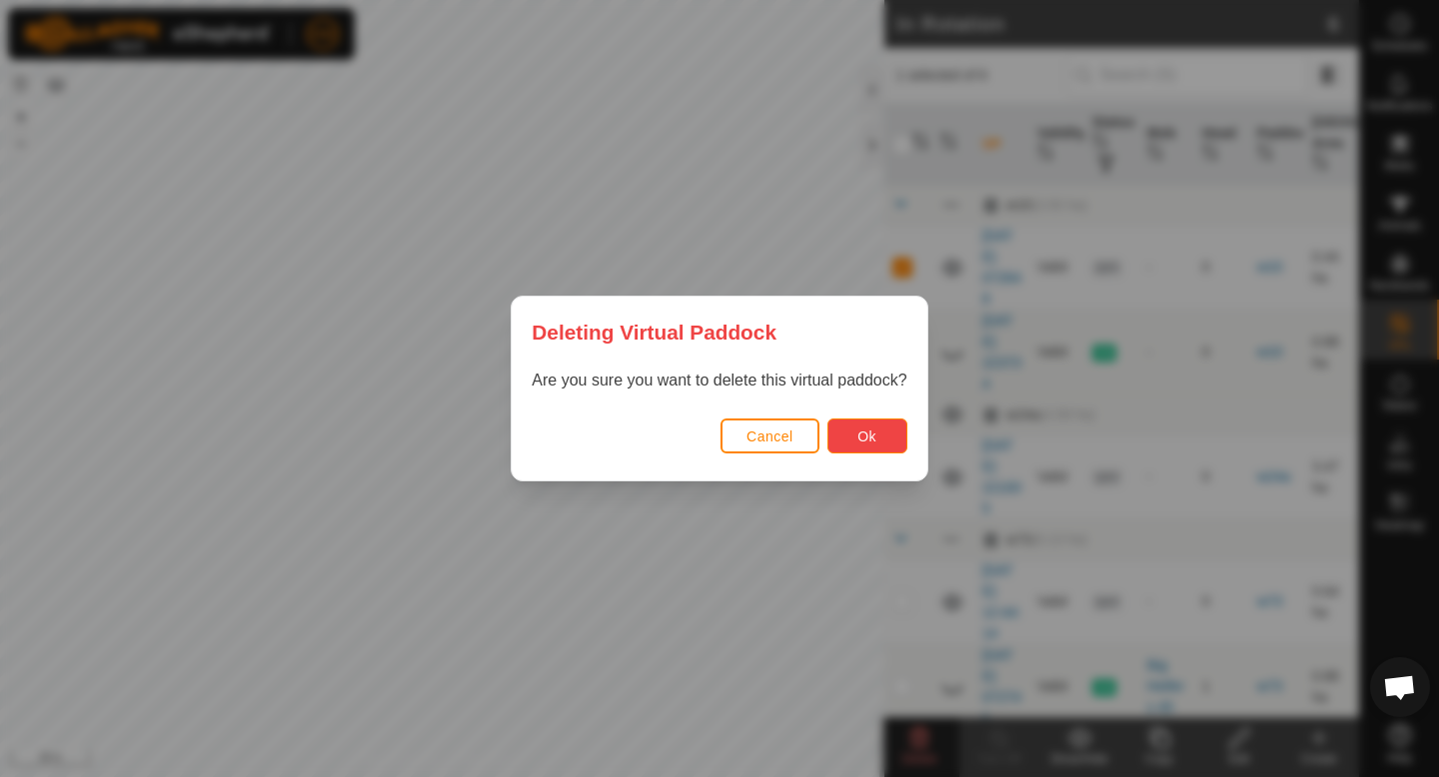
click at [854, 436] on button "Ok" at bounding box center [867, 436] width 80 height 35
checkbox input "false"
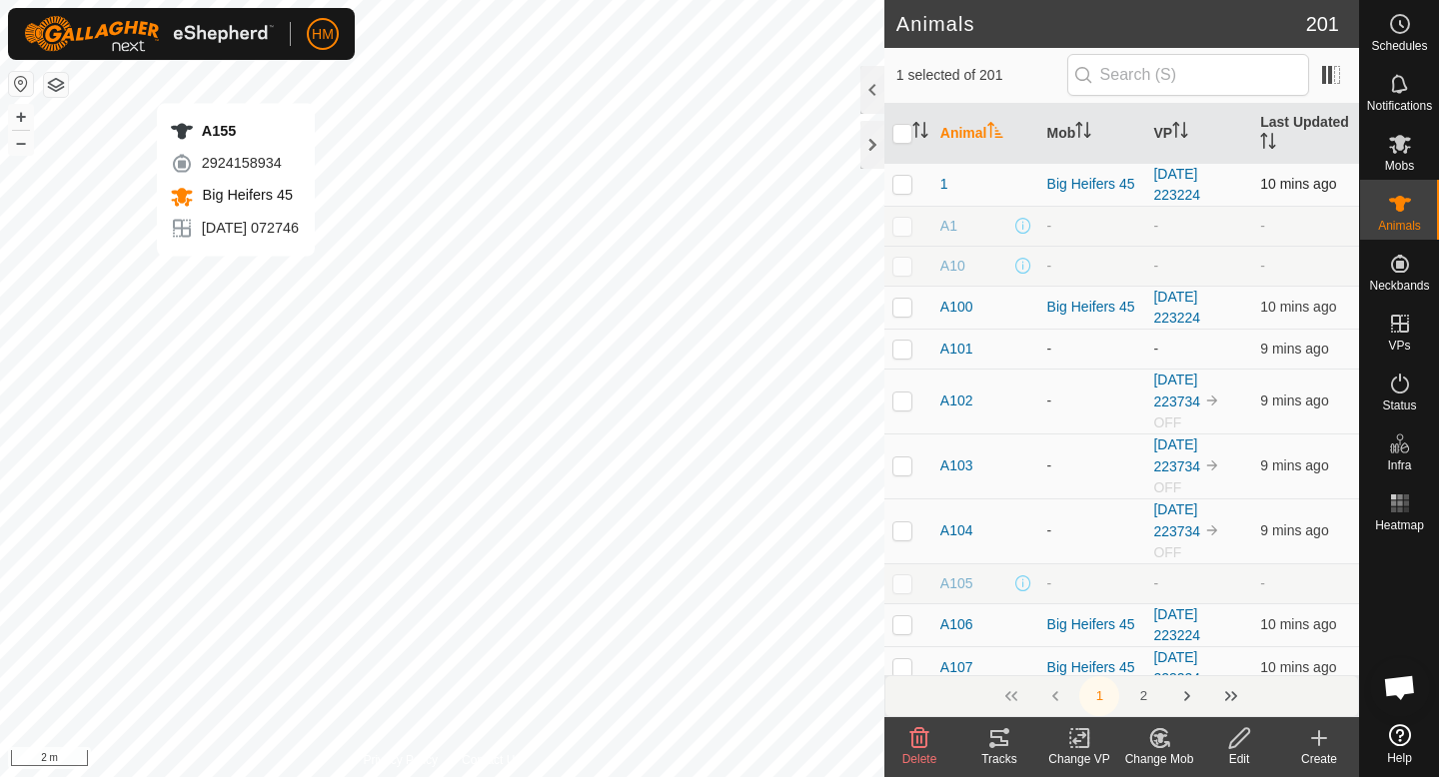
checkbox input "false"
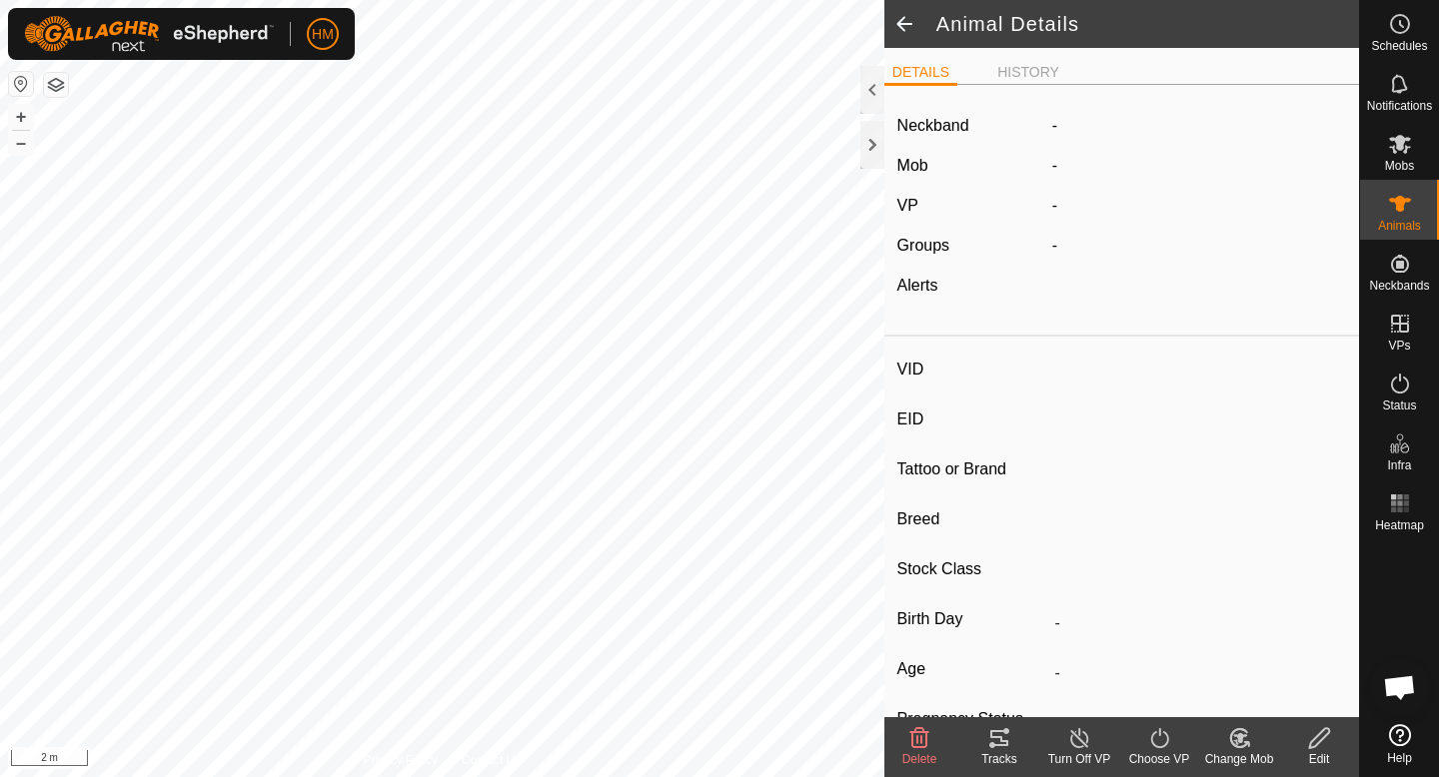
type input "A155"
type input "-"
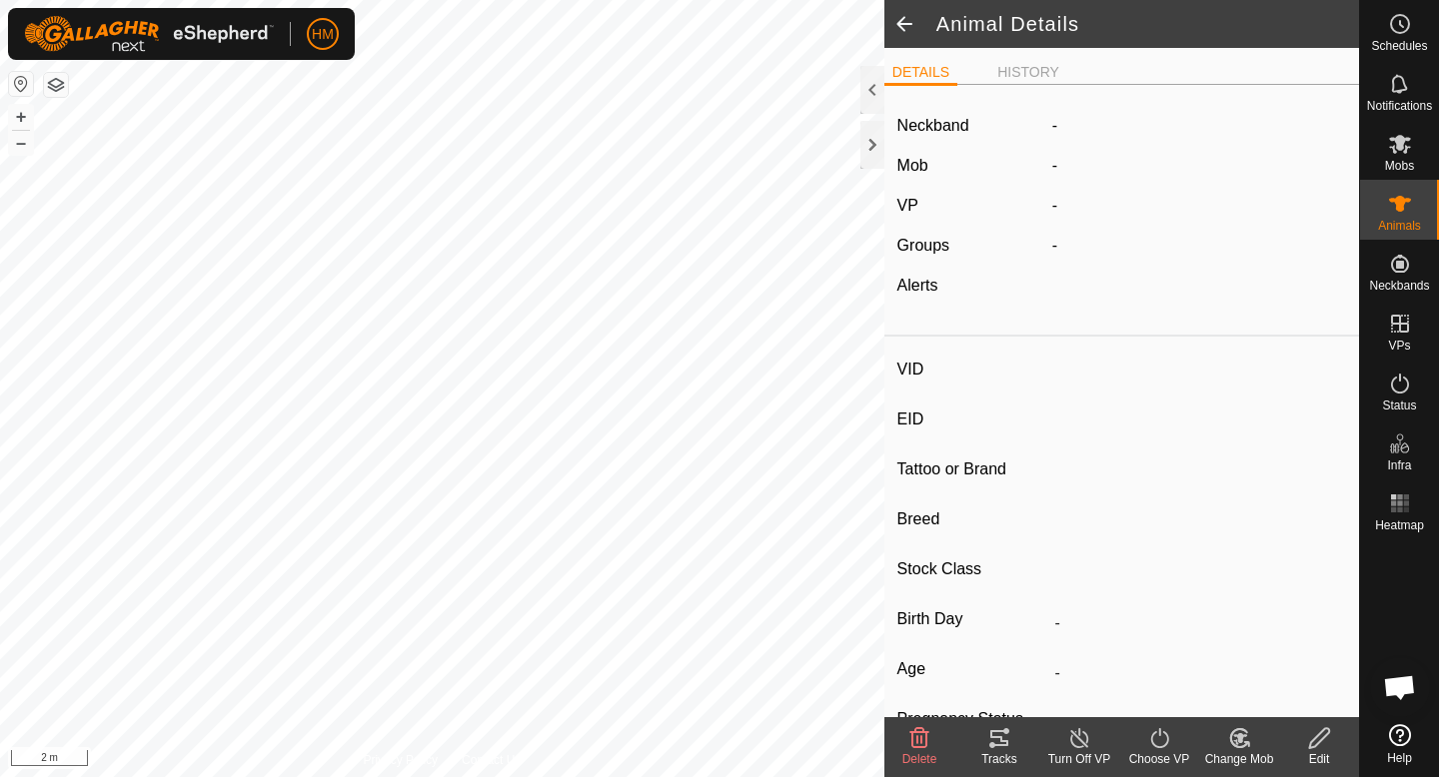
type input "-"
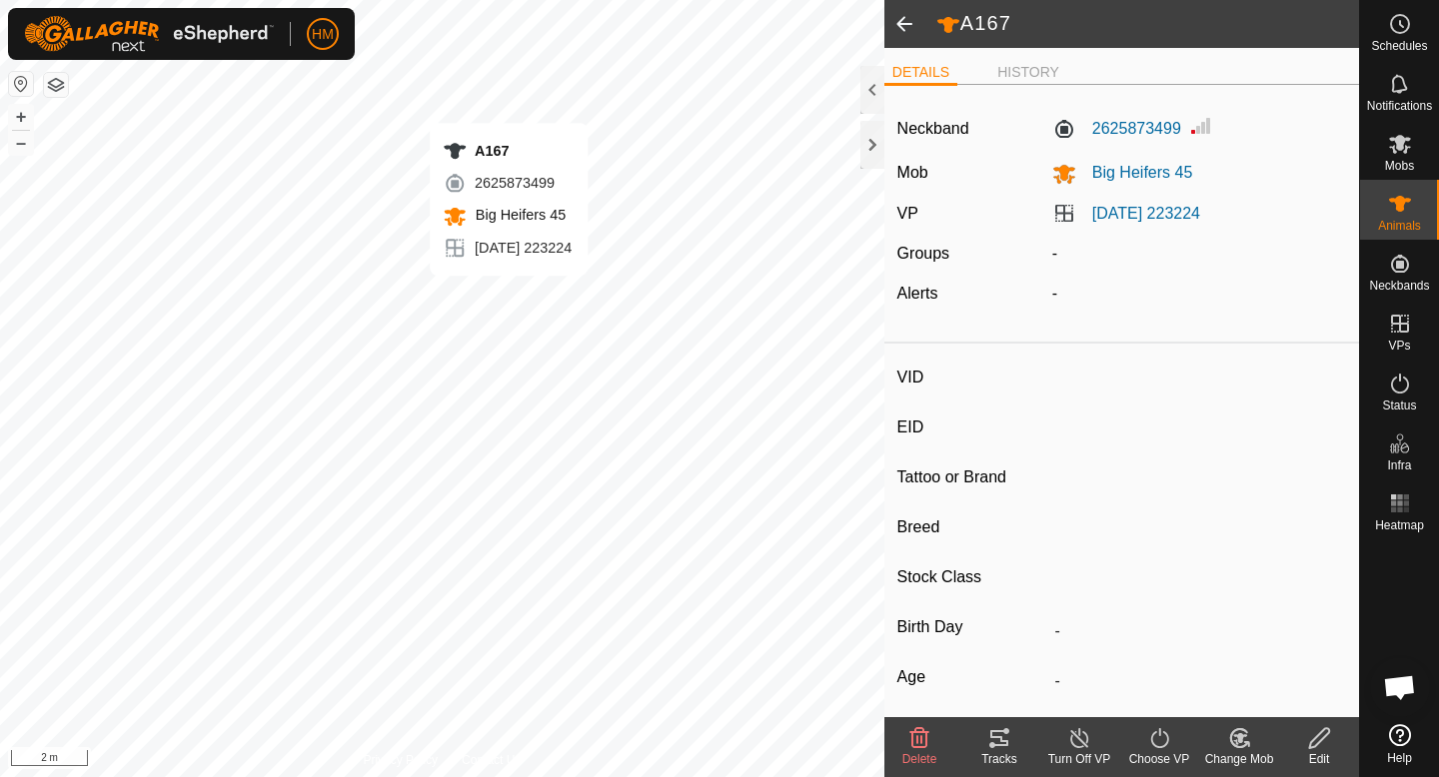
type input "A167"
type input "-"
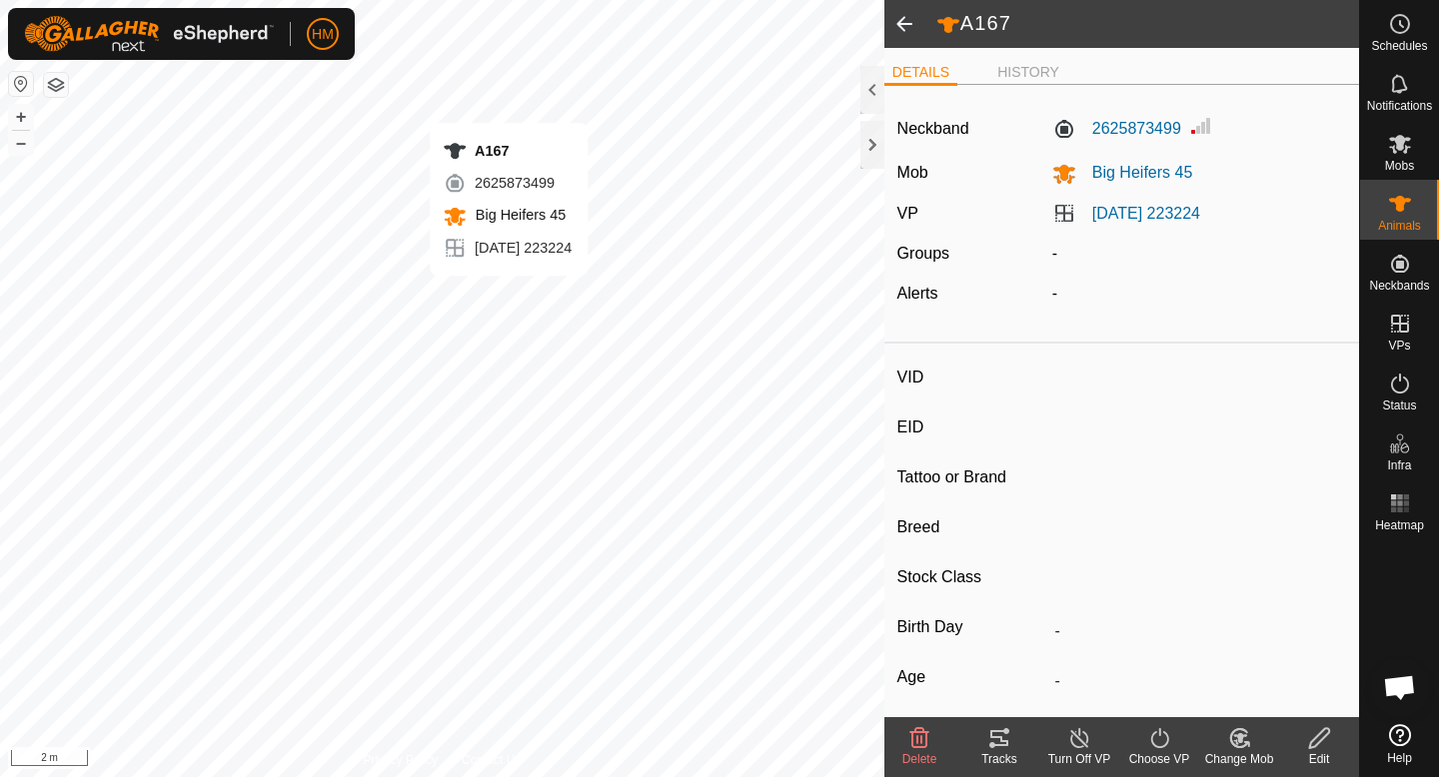
type input "-"
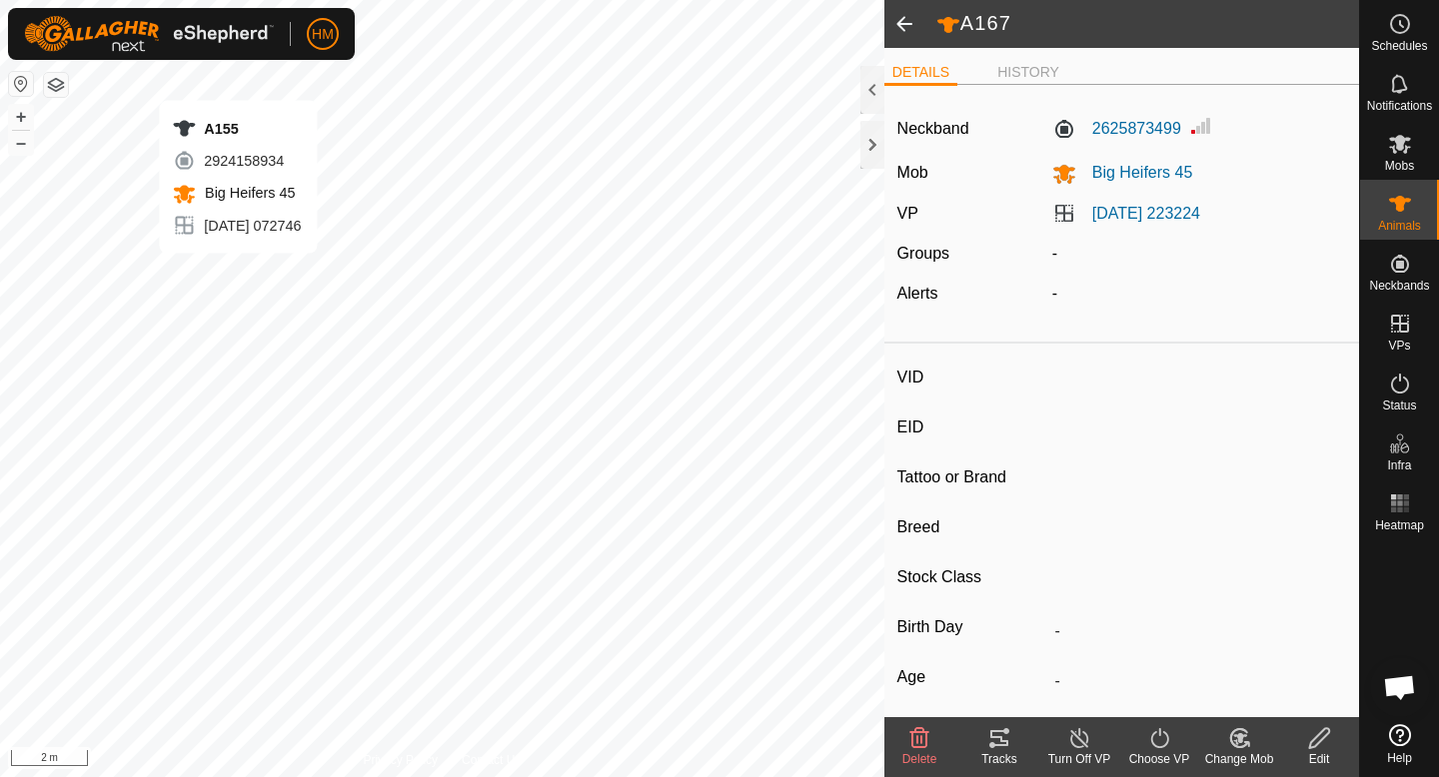
type input "A155"
type input "-"
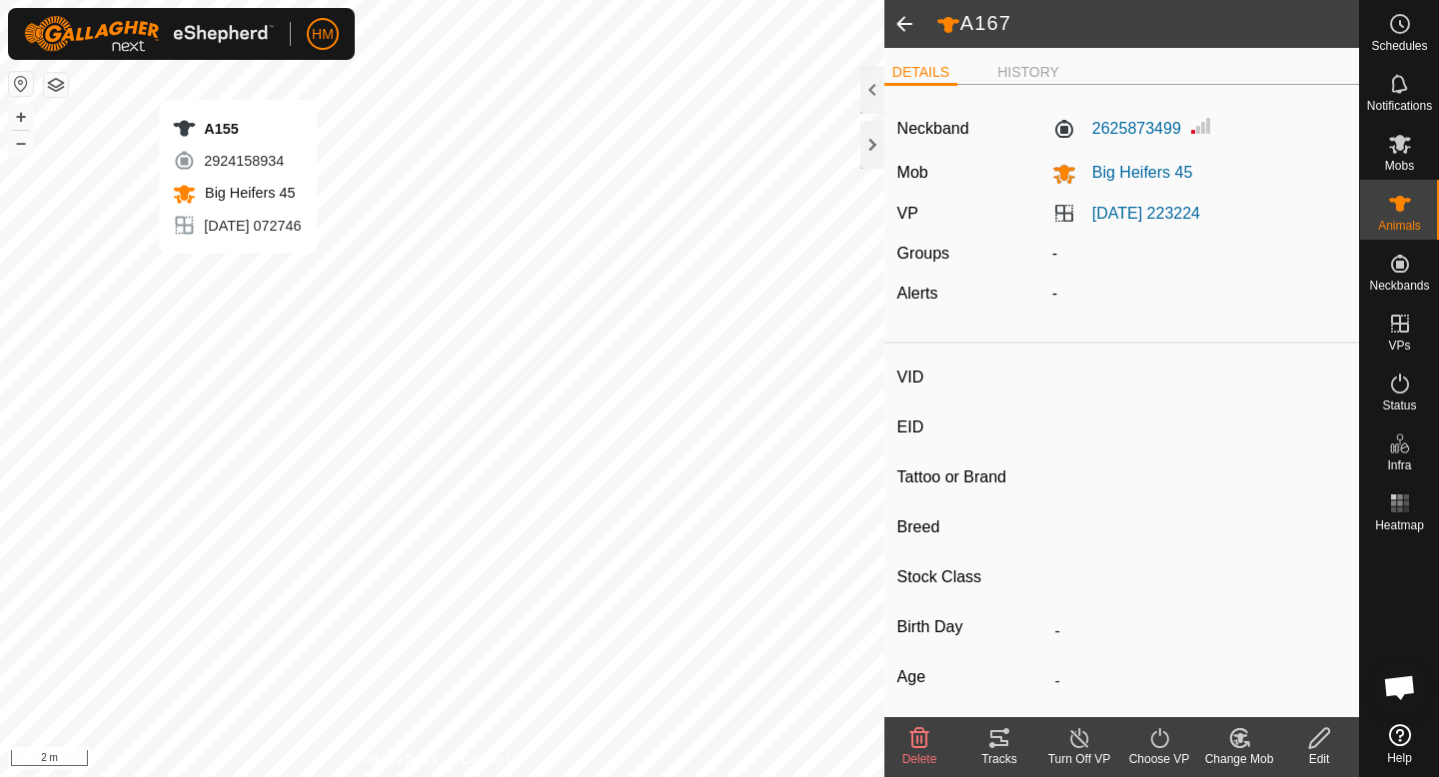
type input "-"
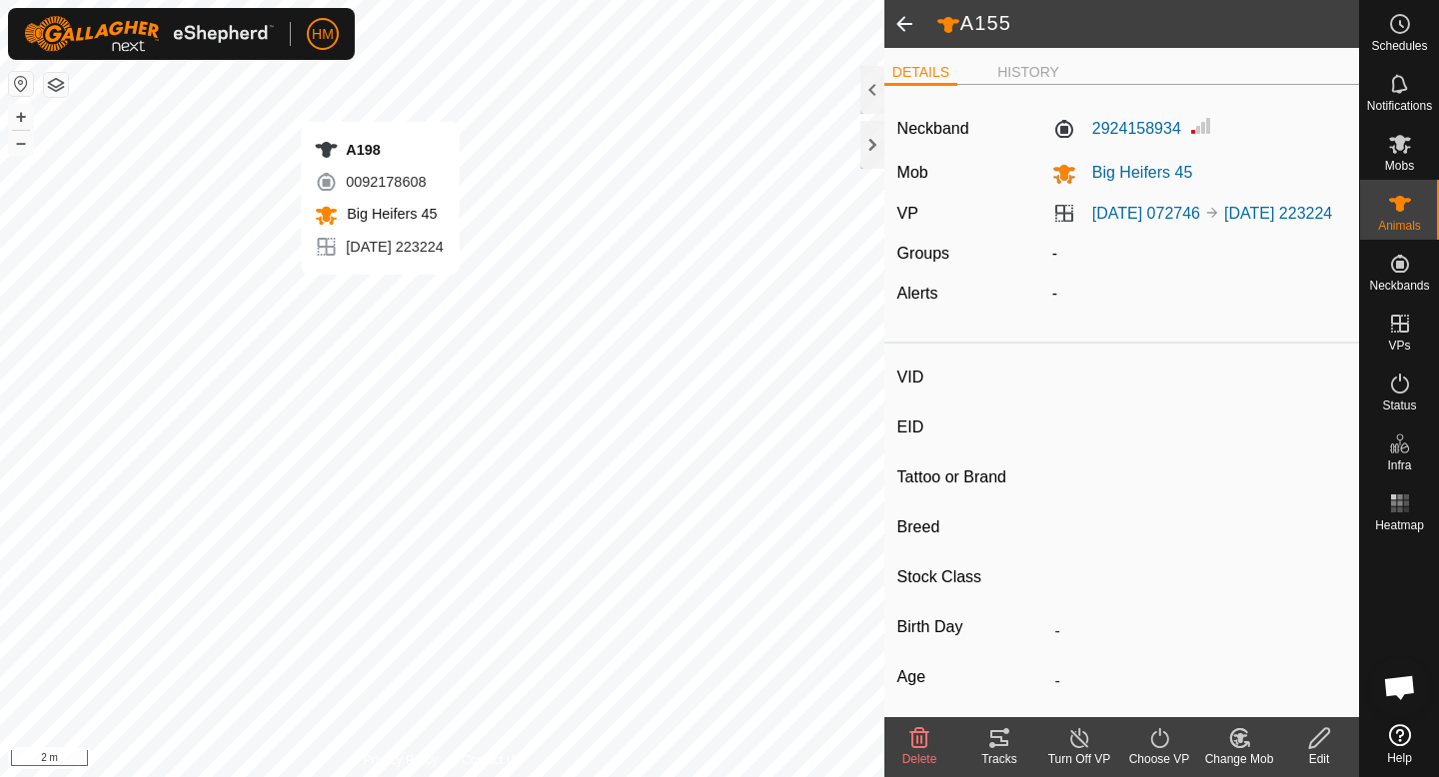
type input "A198"
type input "-"
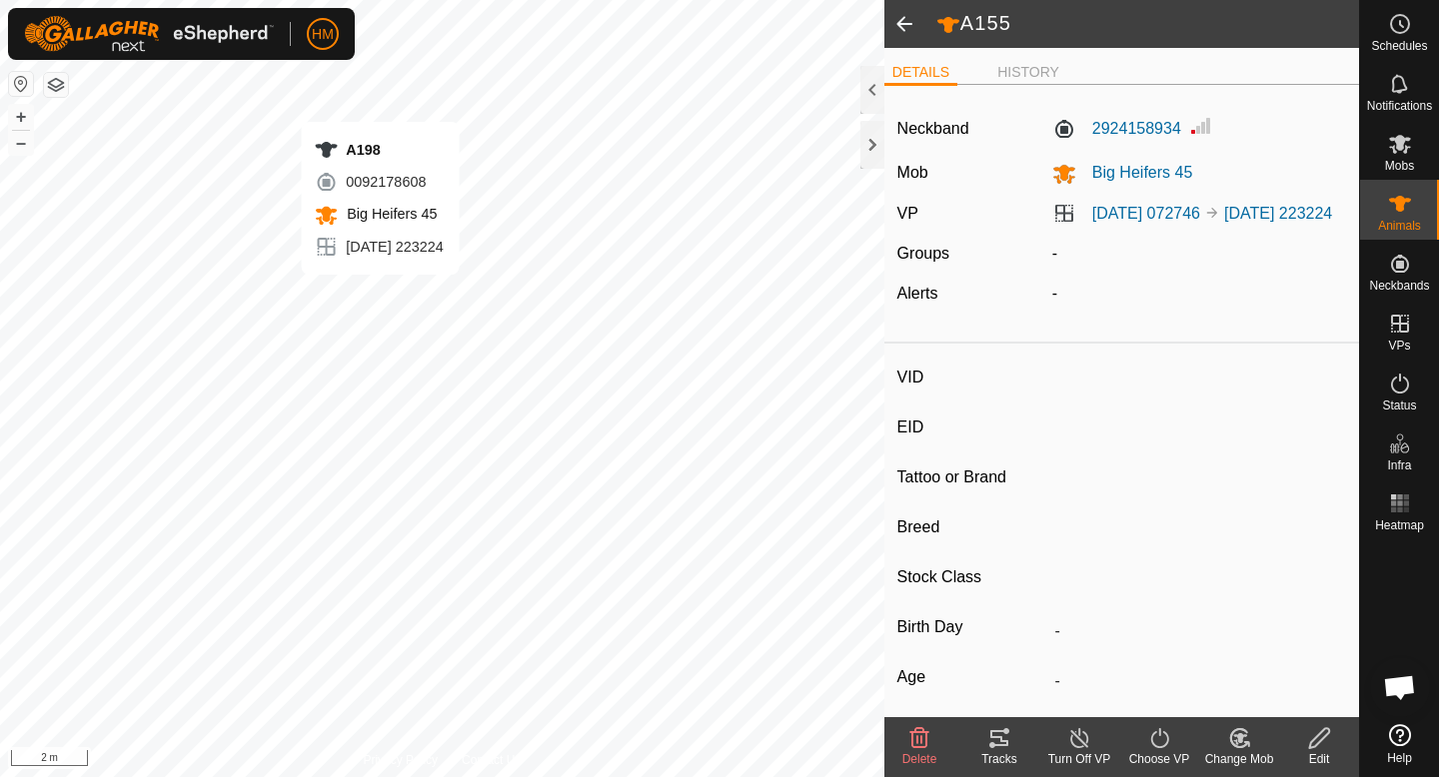
type input "-"
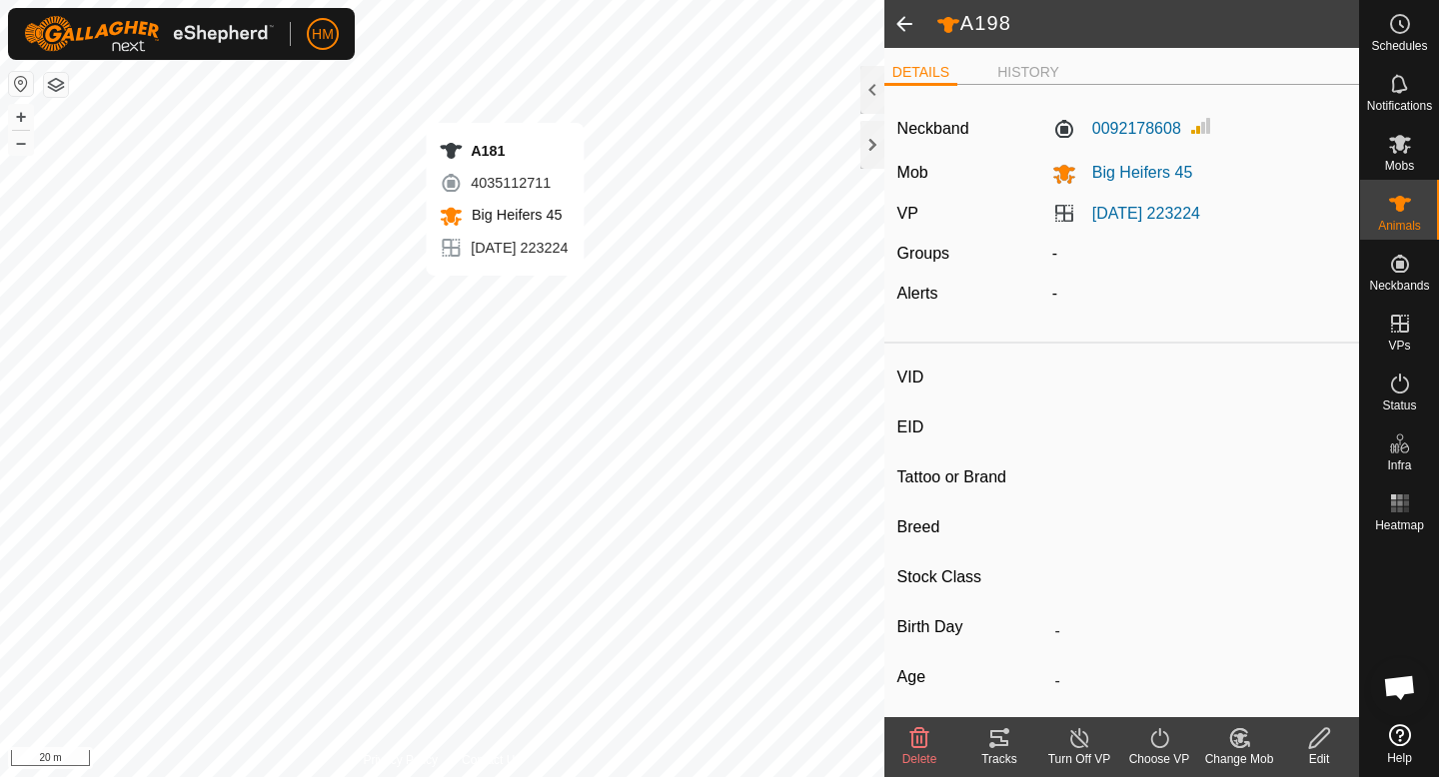
type input "A181"
type input "-"
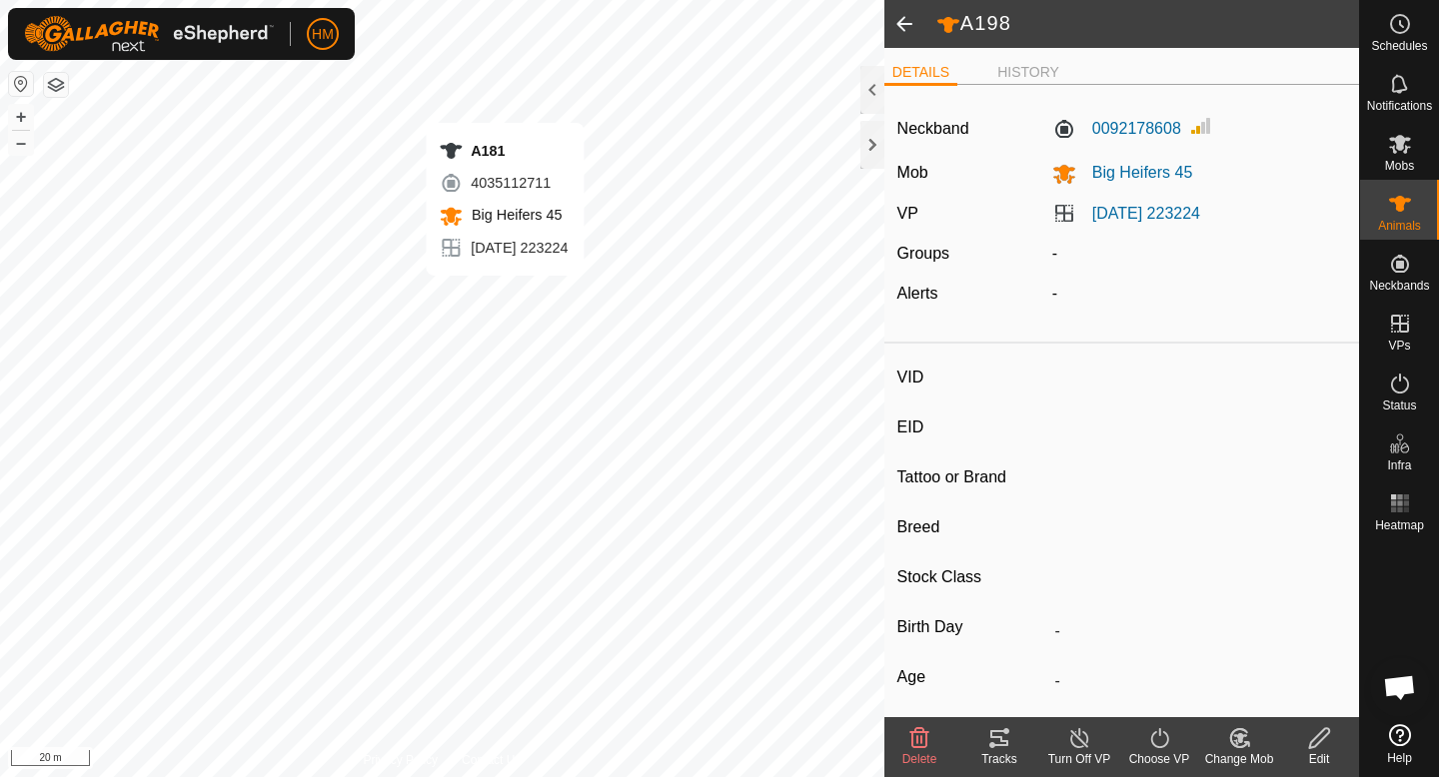
type input "-"
click at [1024, 62] on li "HISTORY" at bounding box center [1028, 74] width 78 height 24
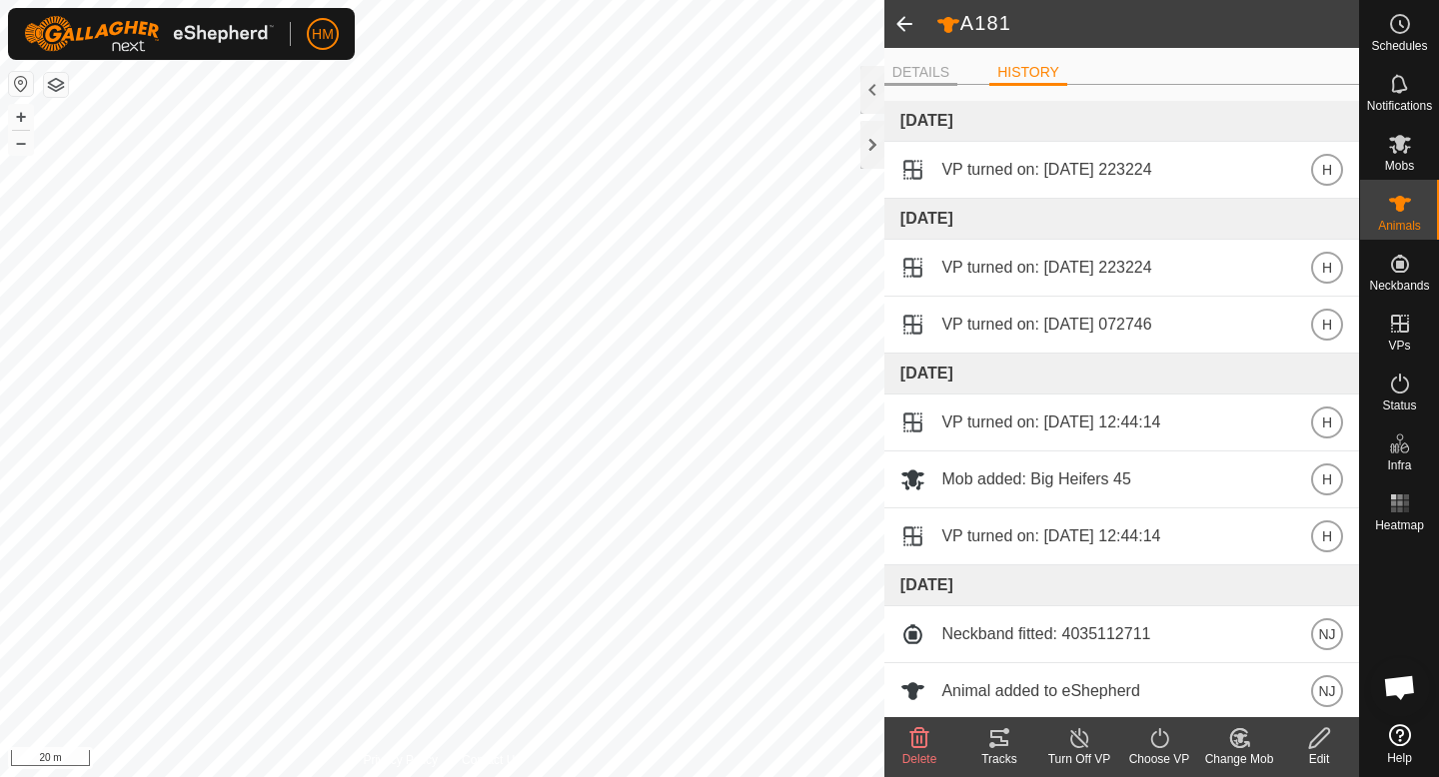
click at [916, 70] on li "DETAILS" at bounding box center [920, 74] width 73 height 24
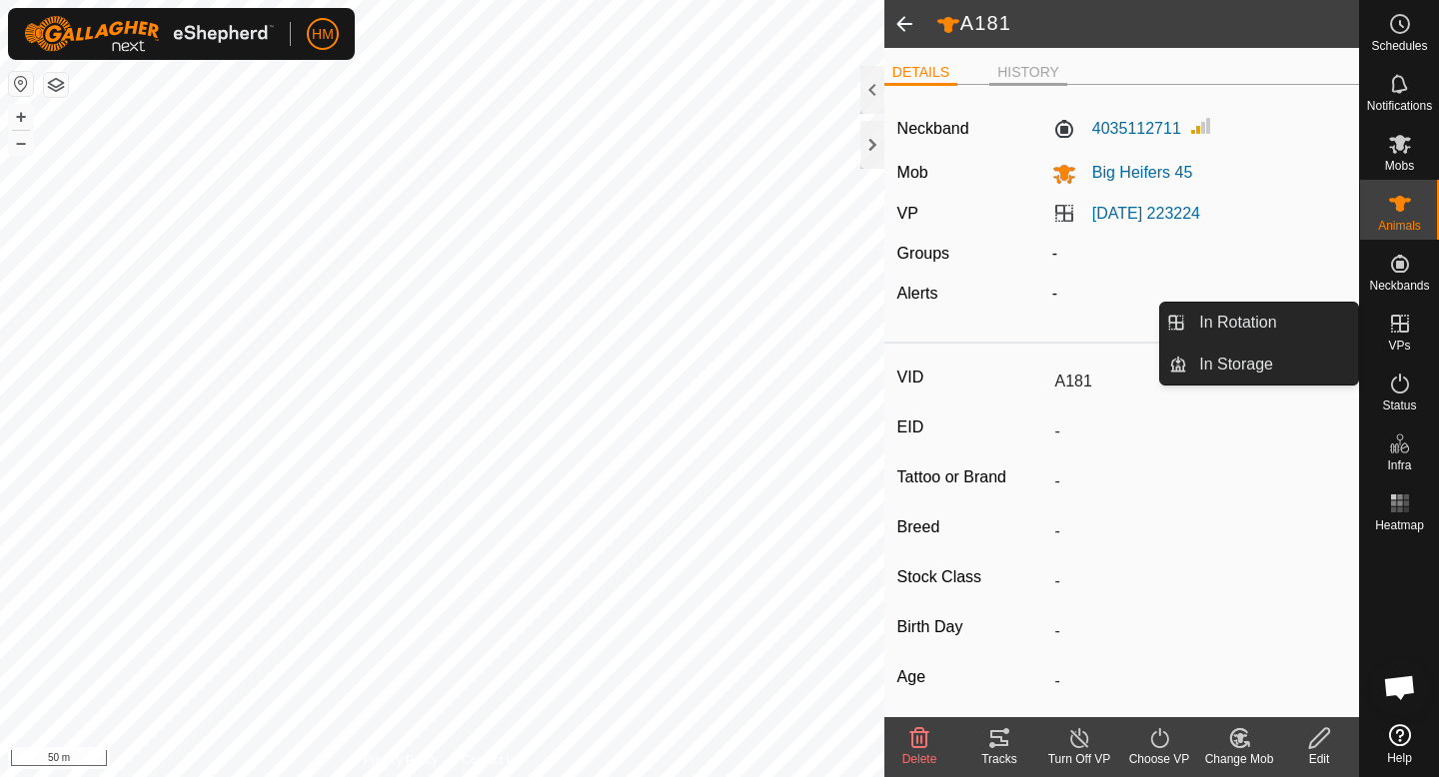
click at [1038, 76] on li "HISTORY" at bounding box center [1028, 74] width 78 height 24
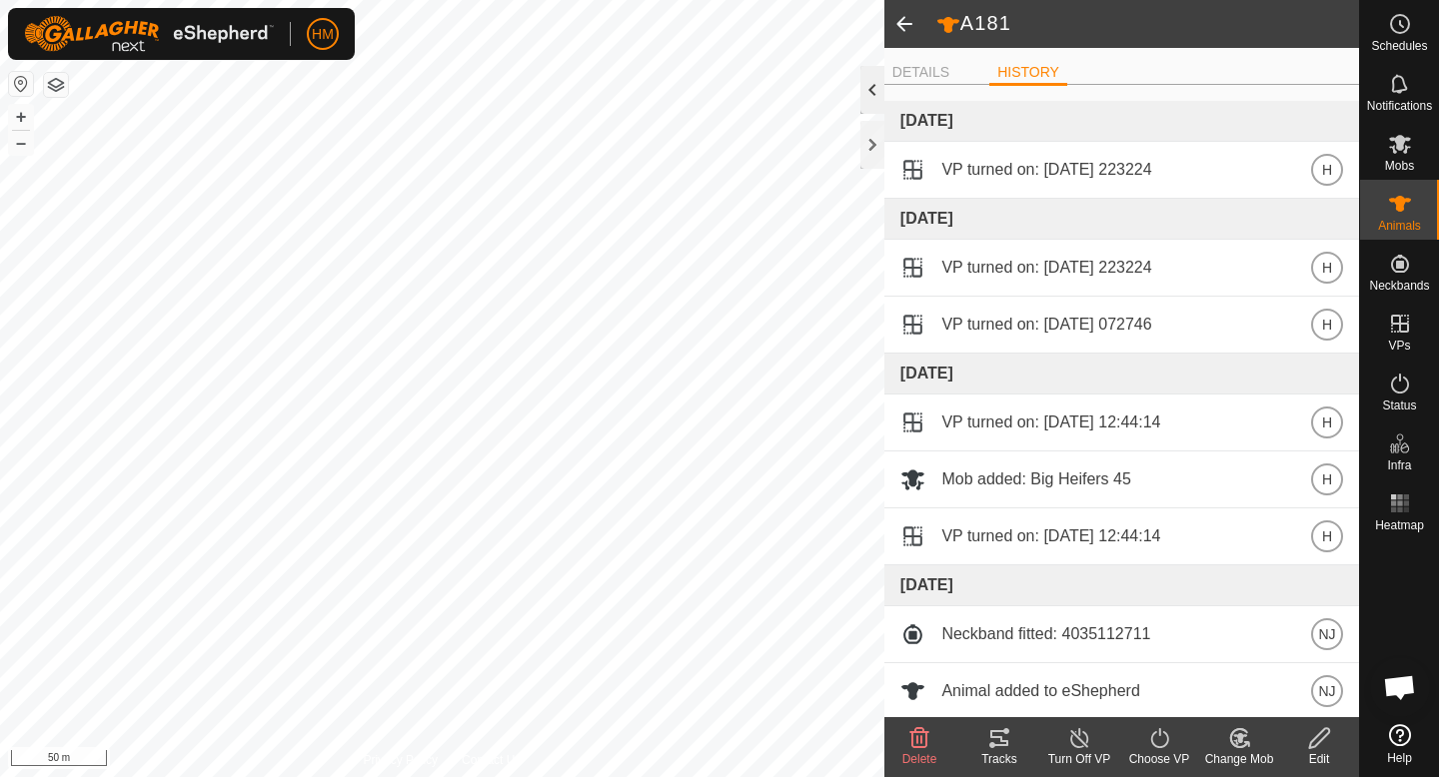
click at [871, 87] on div at bounding box center [872, 90] width 24 height 48
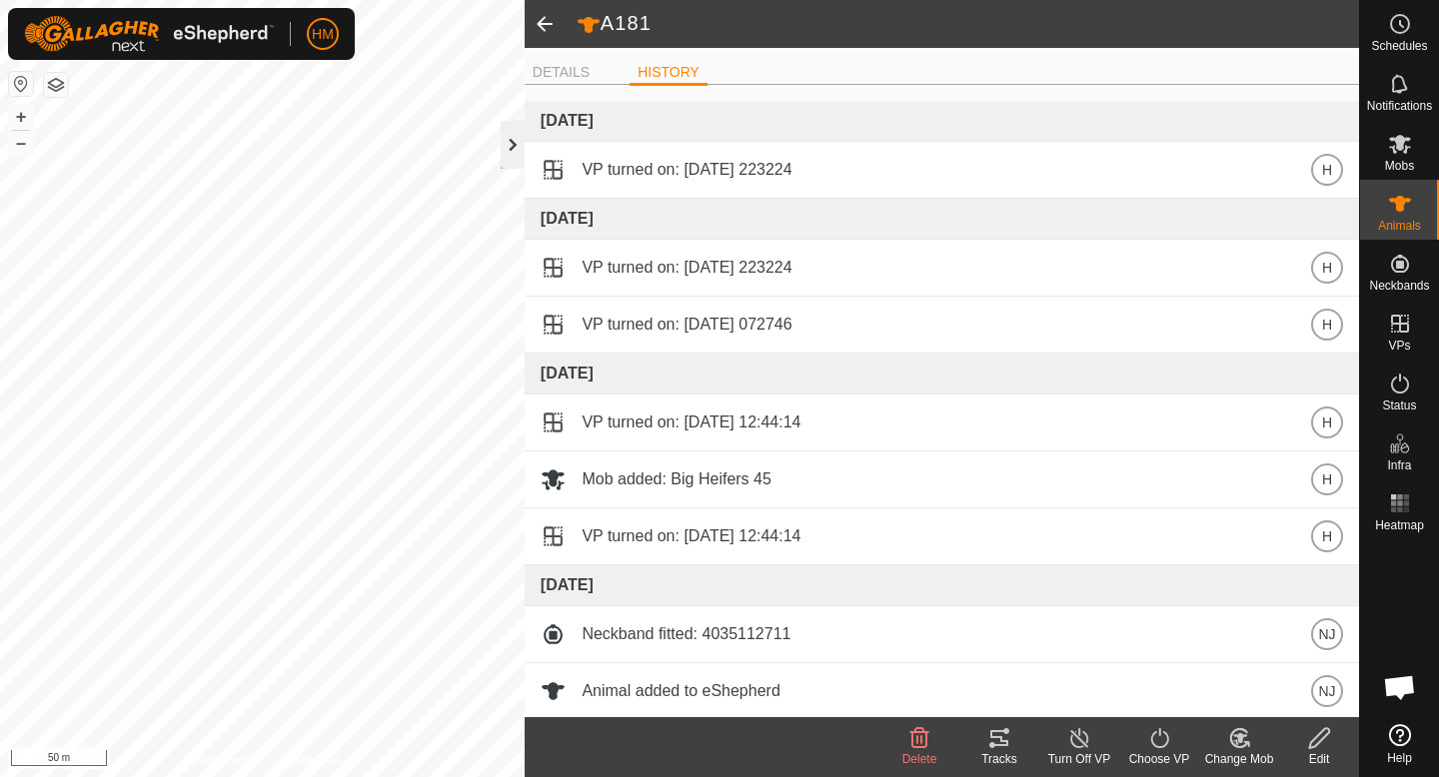
click at [516, 144] on div at bounding box center [513, 145] width 24 height 48
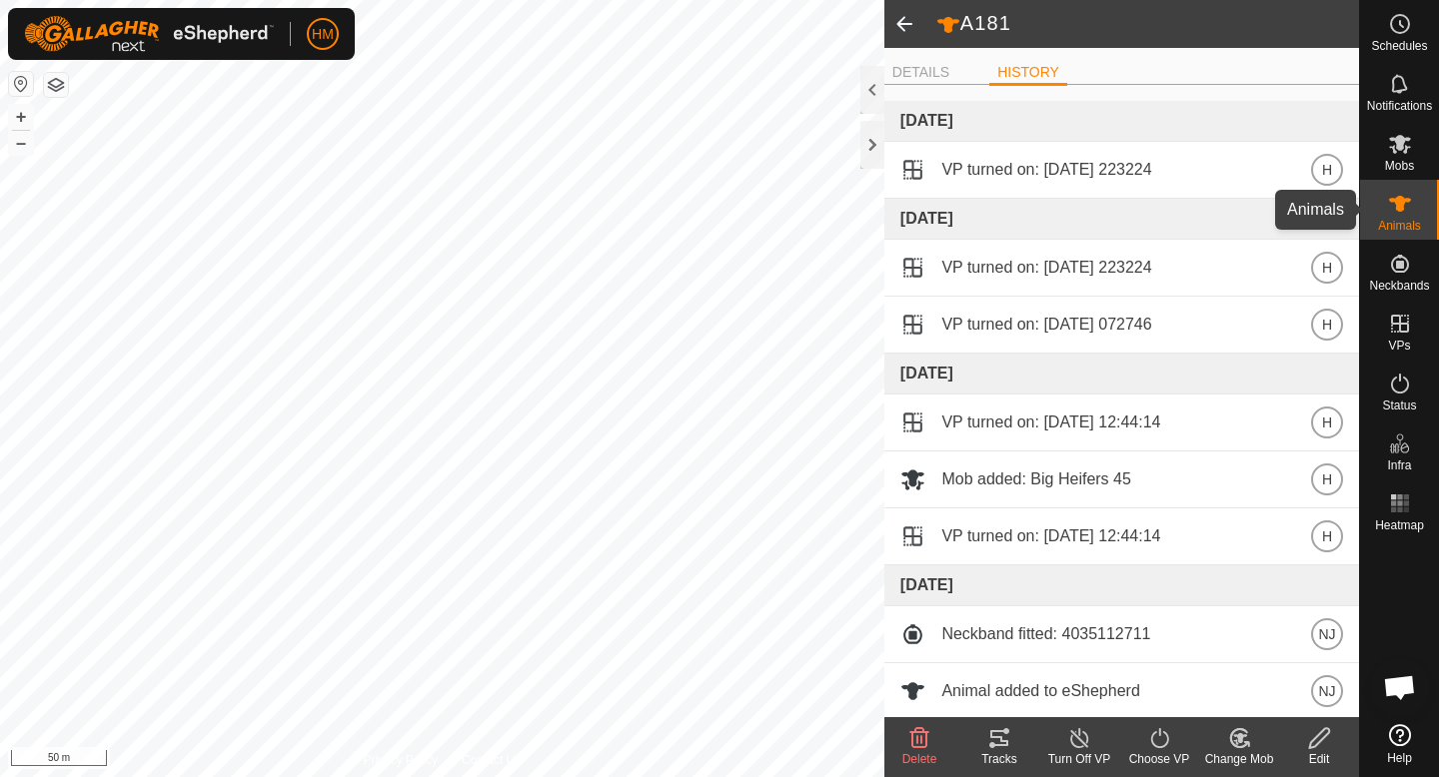
click at [1403, 207] on icon at bounding box center [1400, 204] width 24 height 24
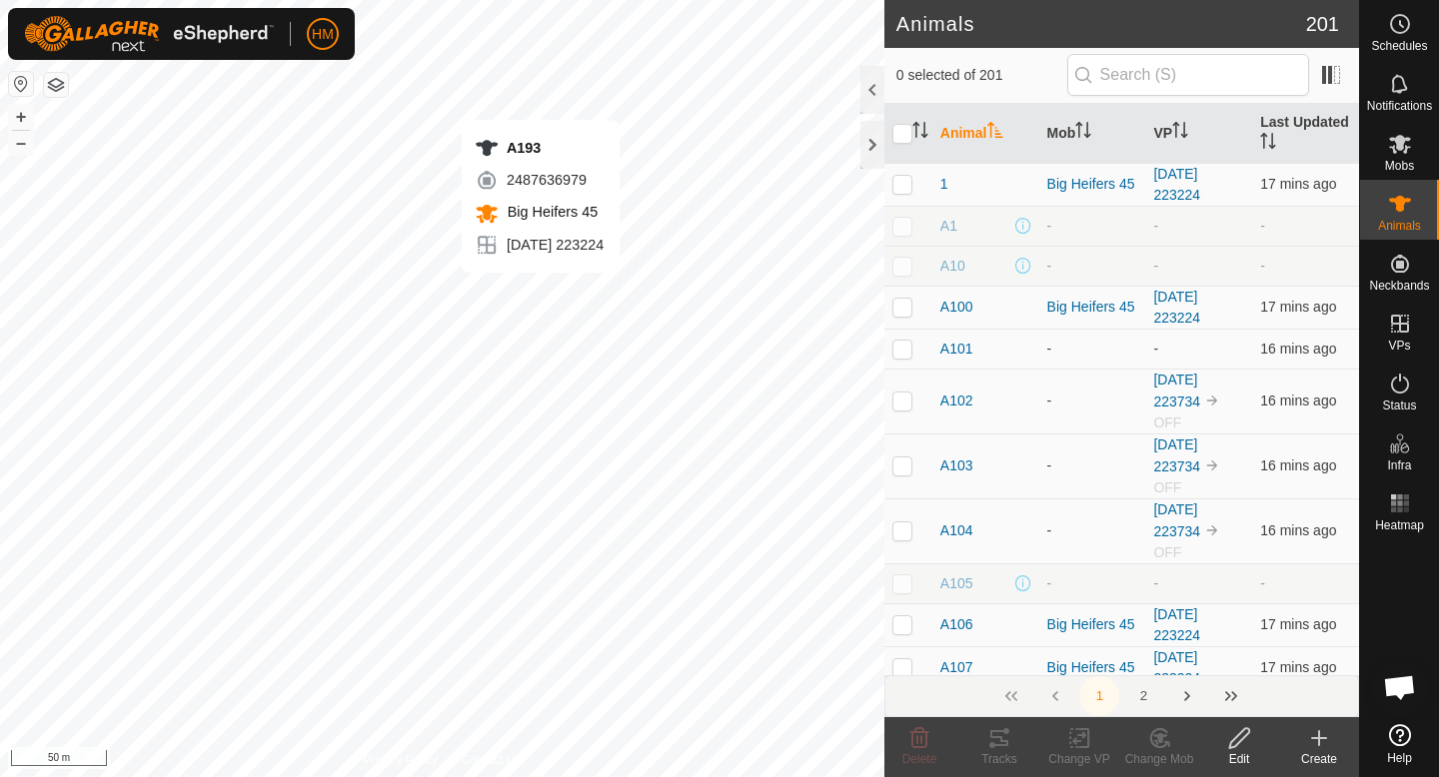
checkbox input "true"
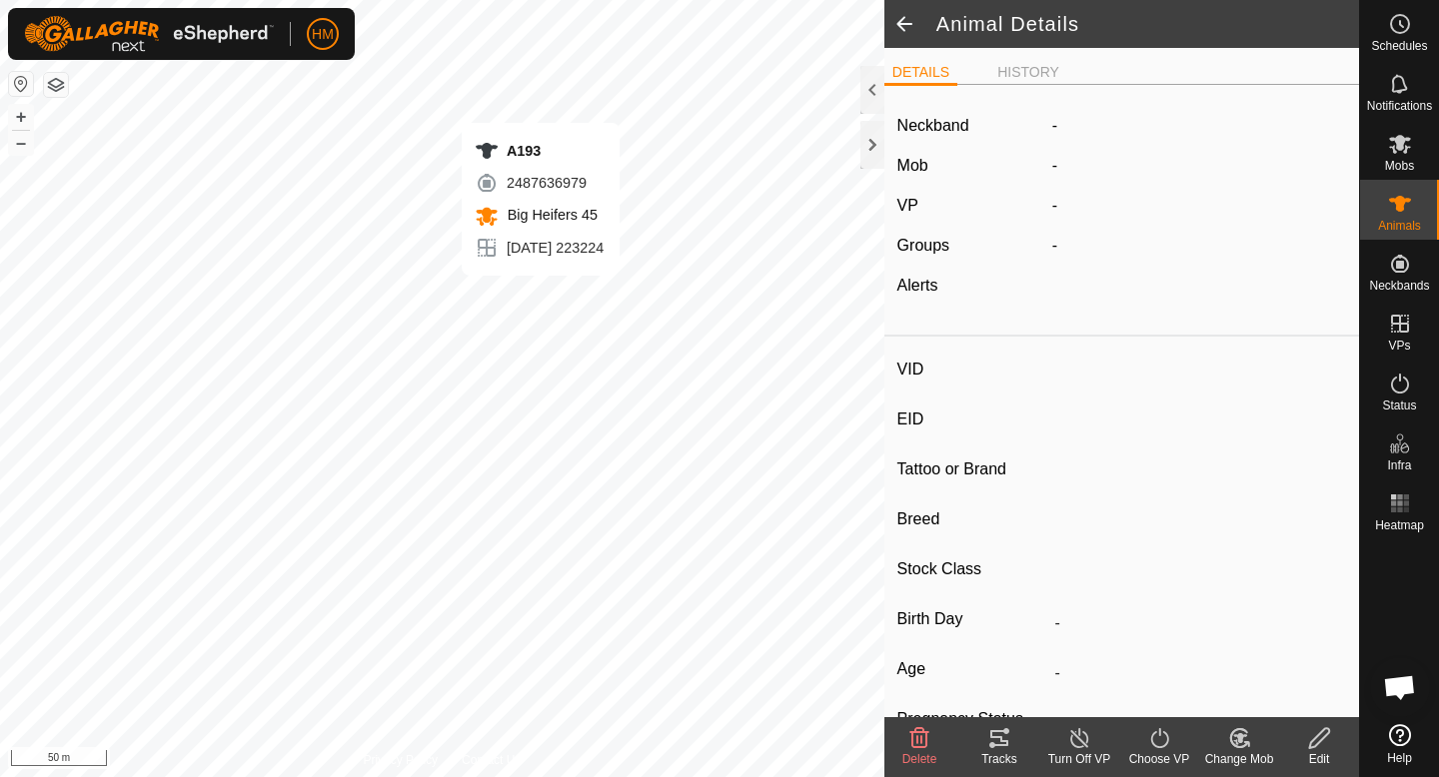
type input "A193"
type input "-"
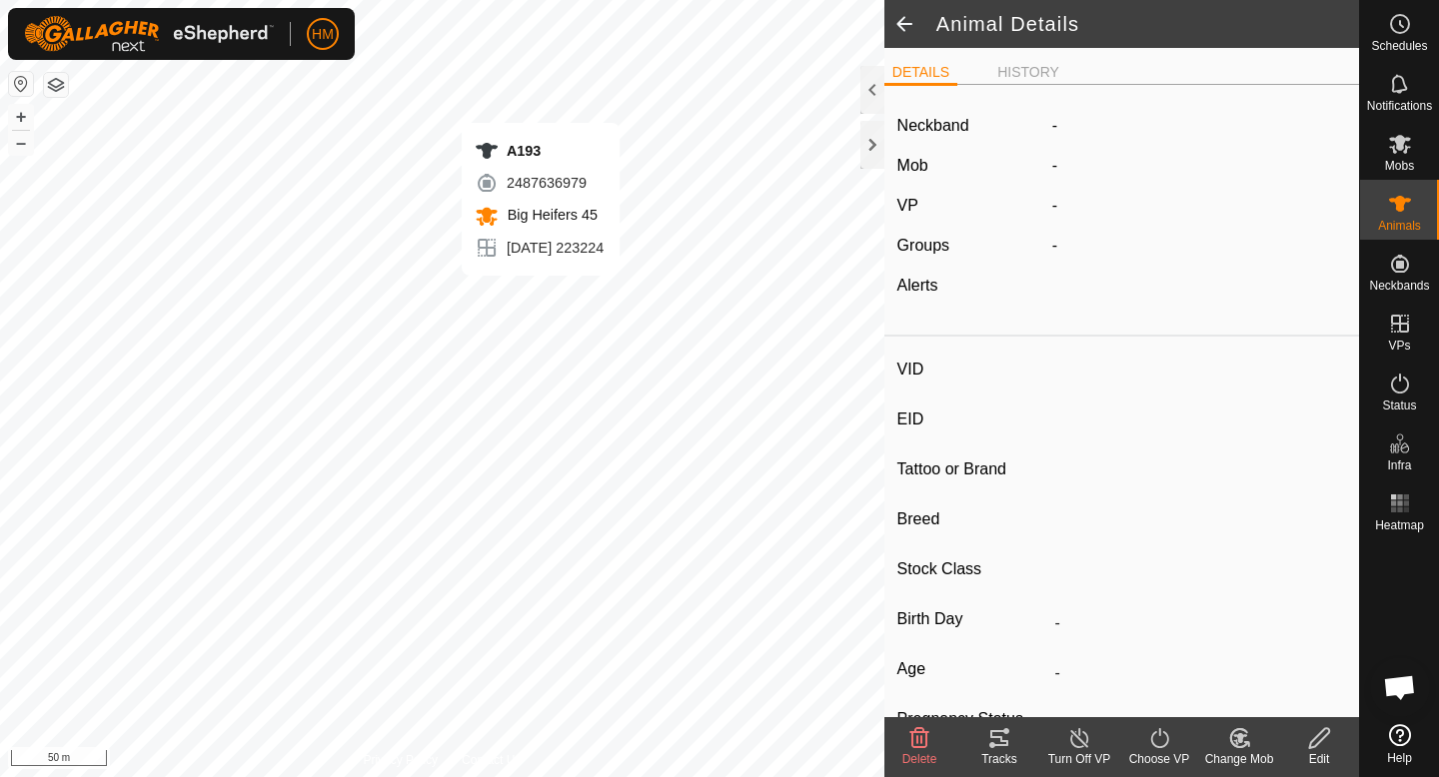
type input "-"
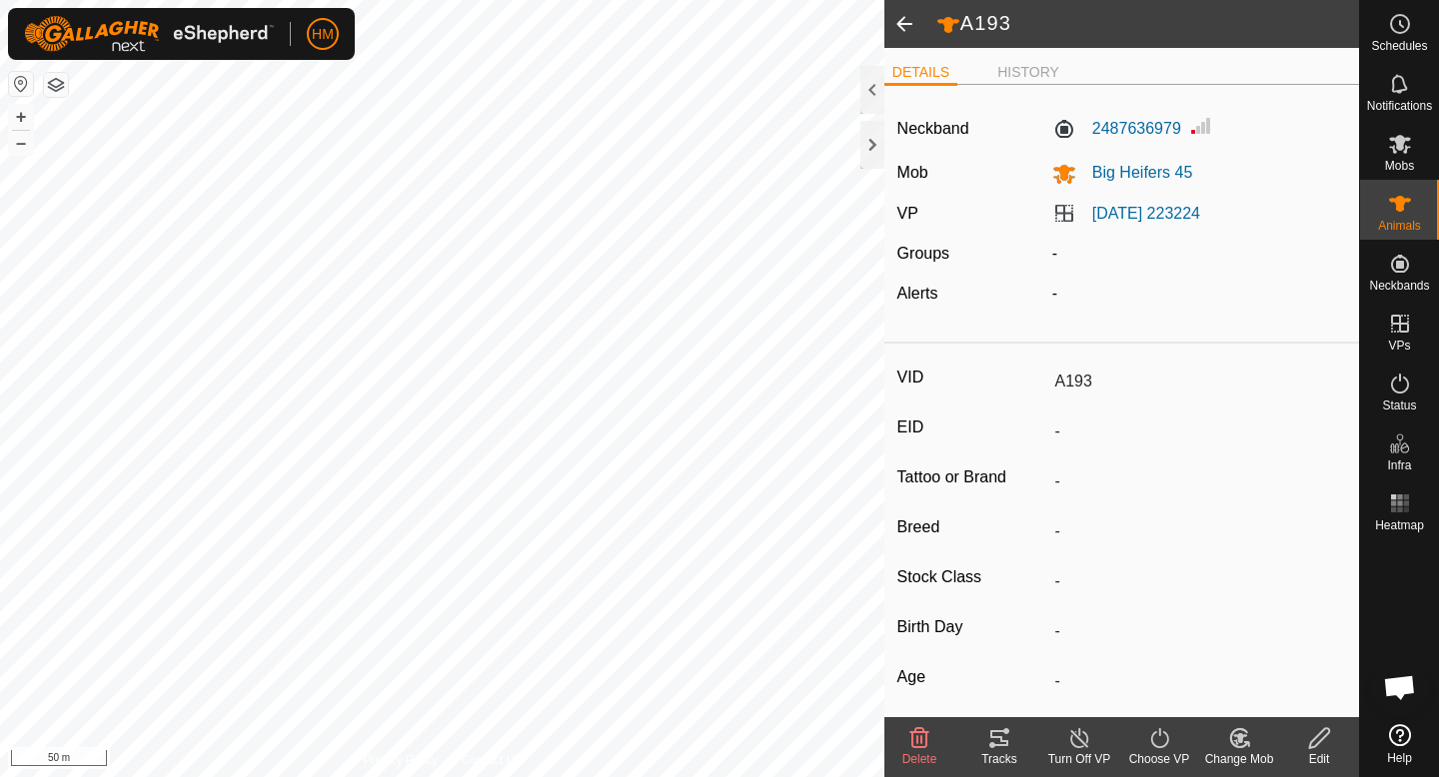
click at [999, 729] on icon at bounding box center [999, 738] width 24 height 24
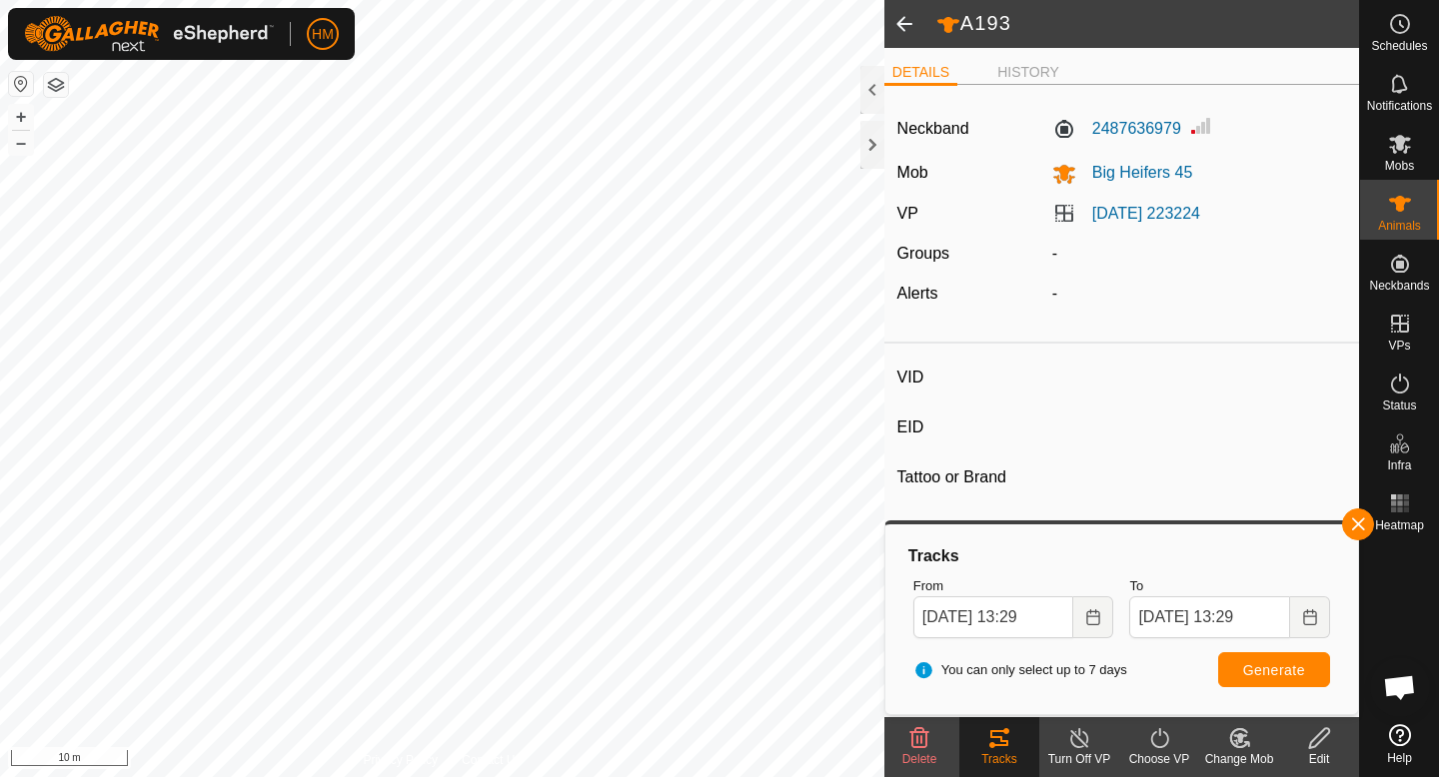
type input "A198"
type input "-"
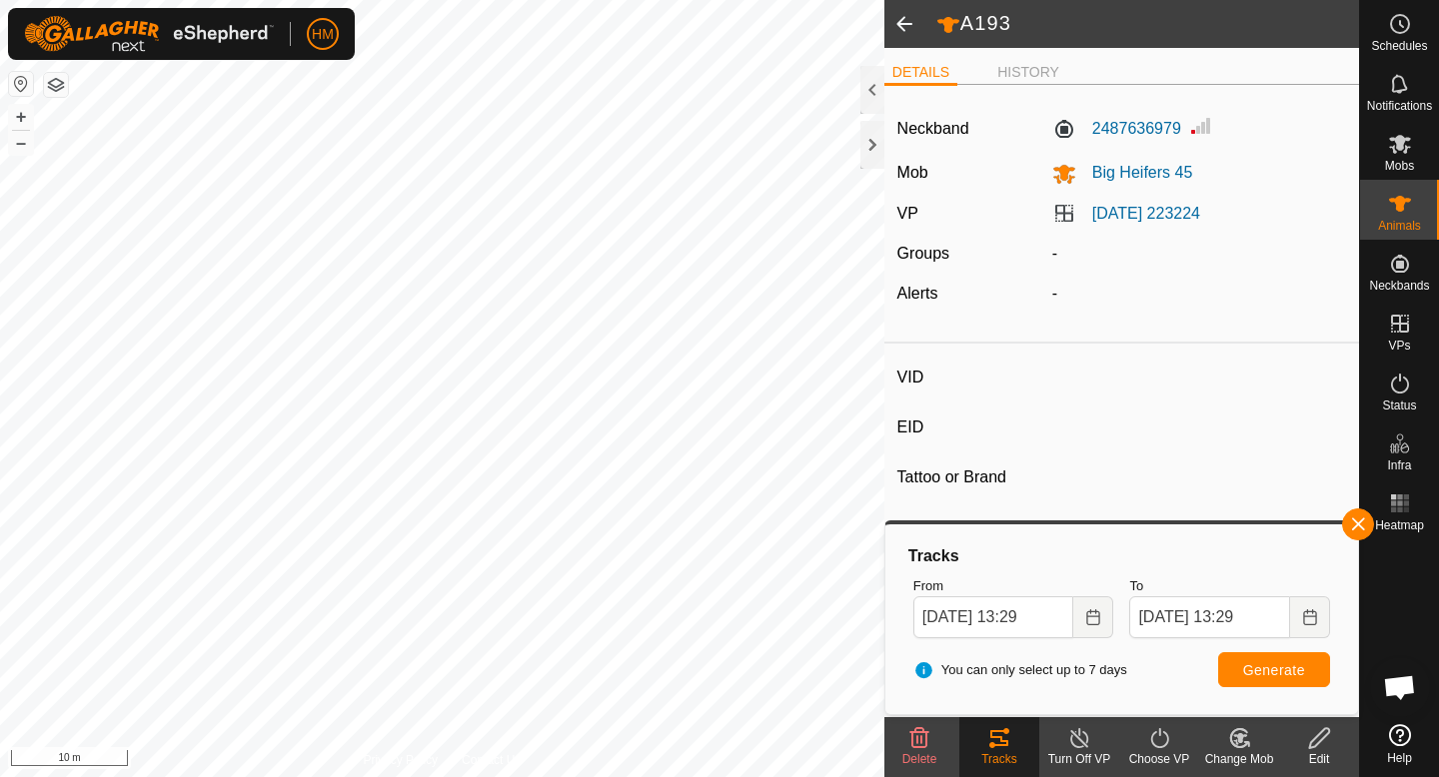
type input "-"
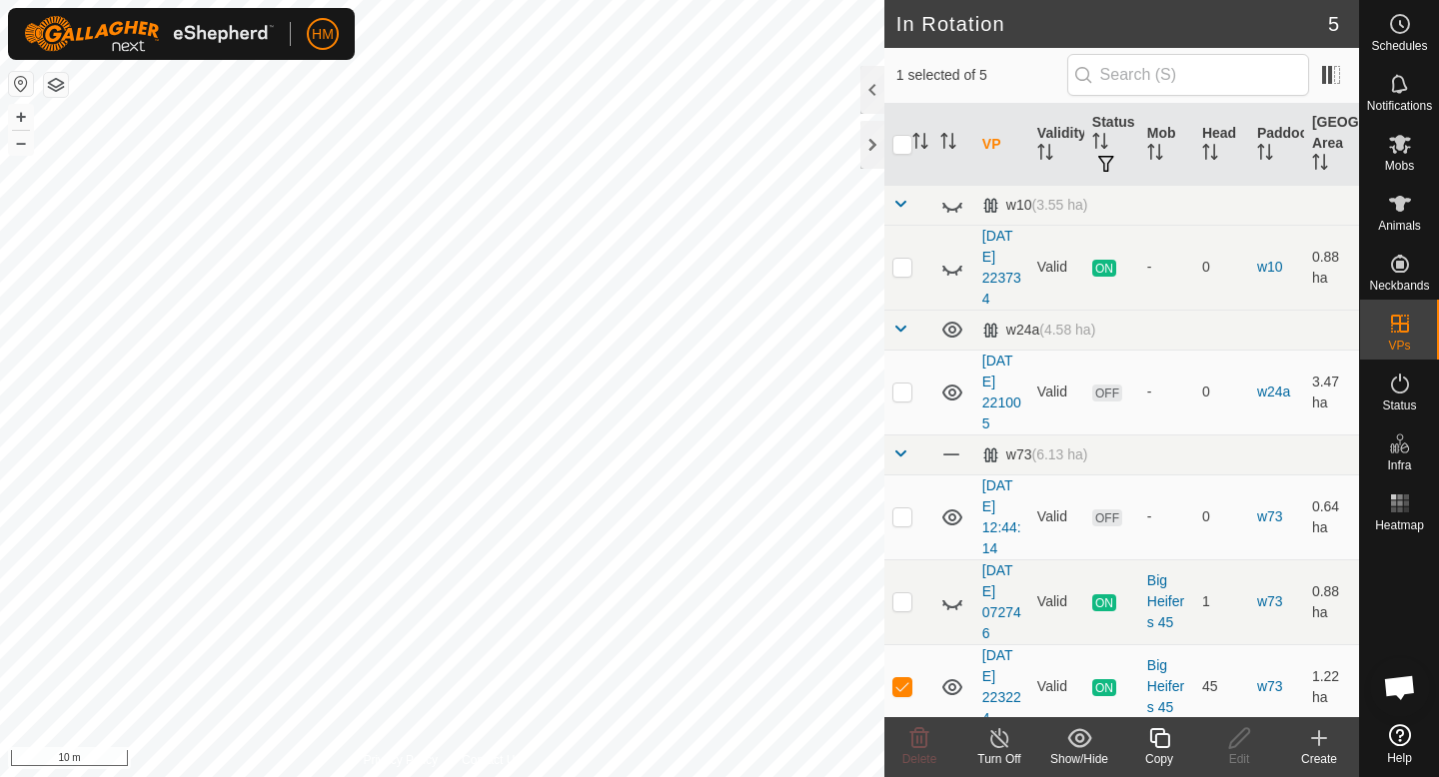
checkbox input "true"
checkbox input "false"
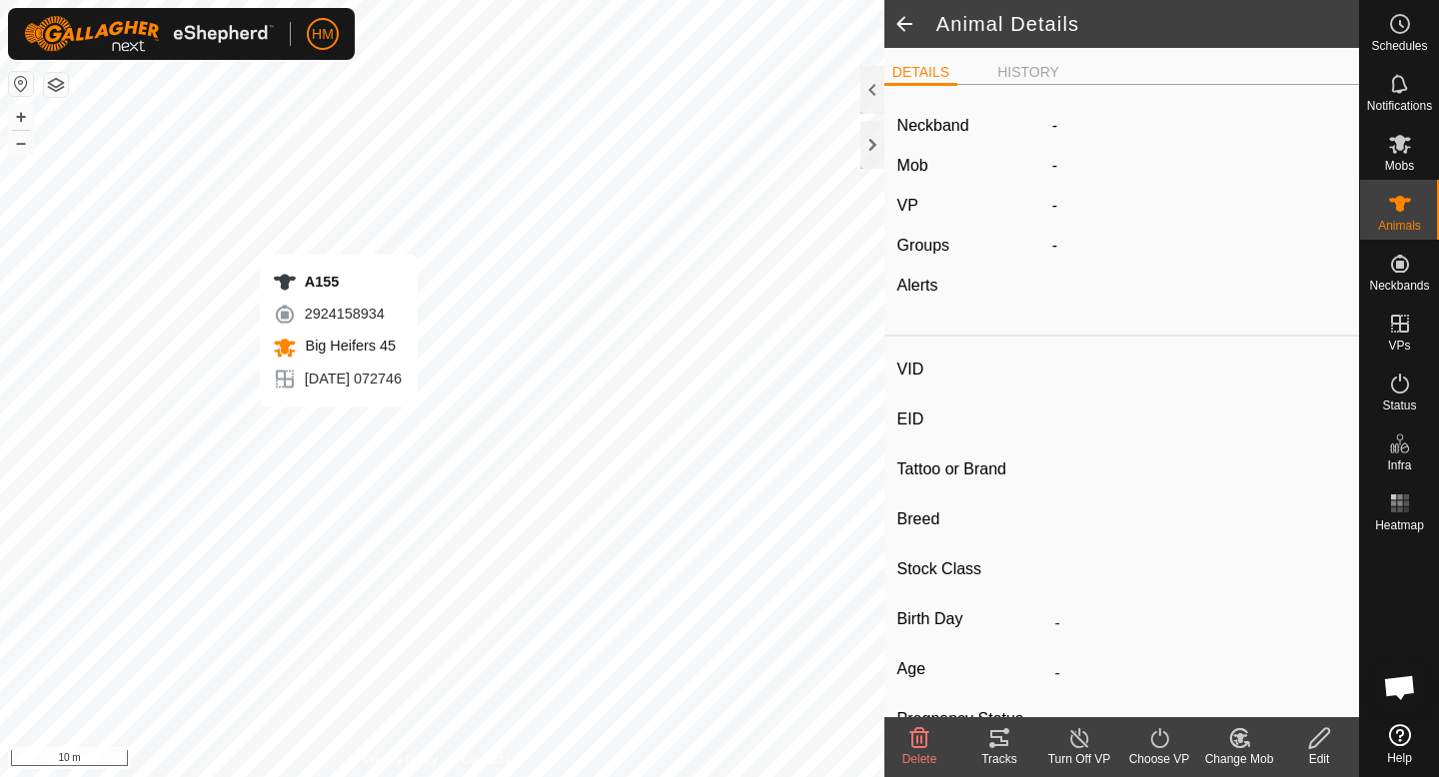
type input "A155"
type input "-"
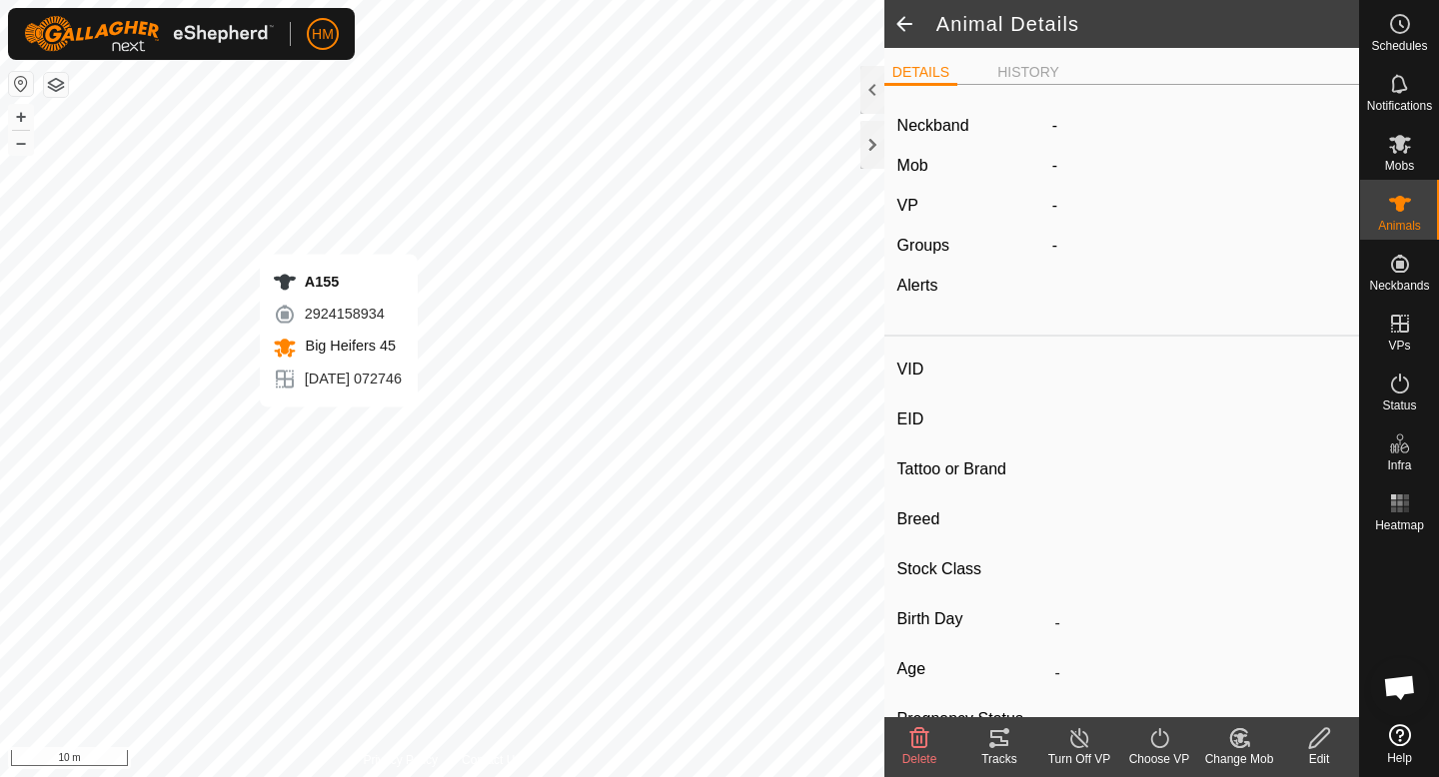
type input "-"
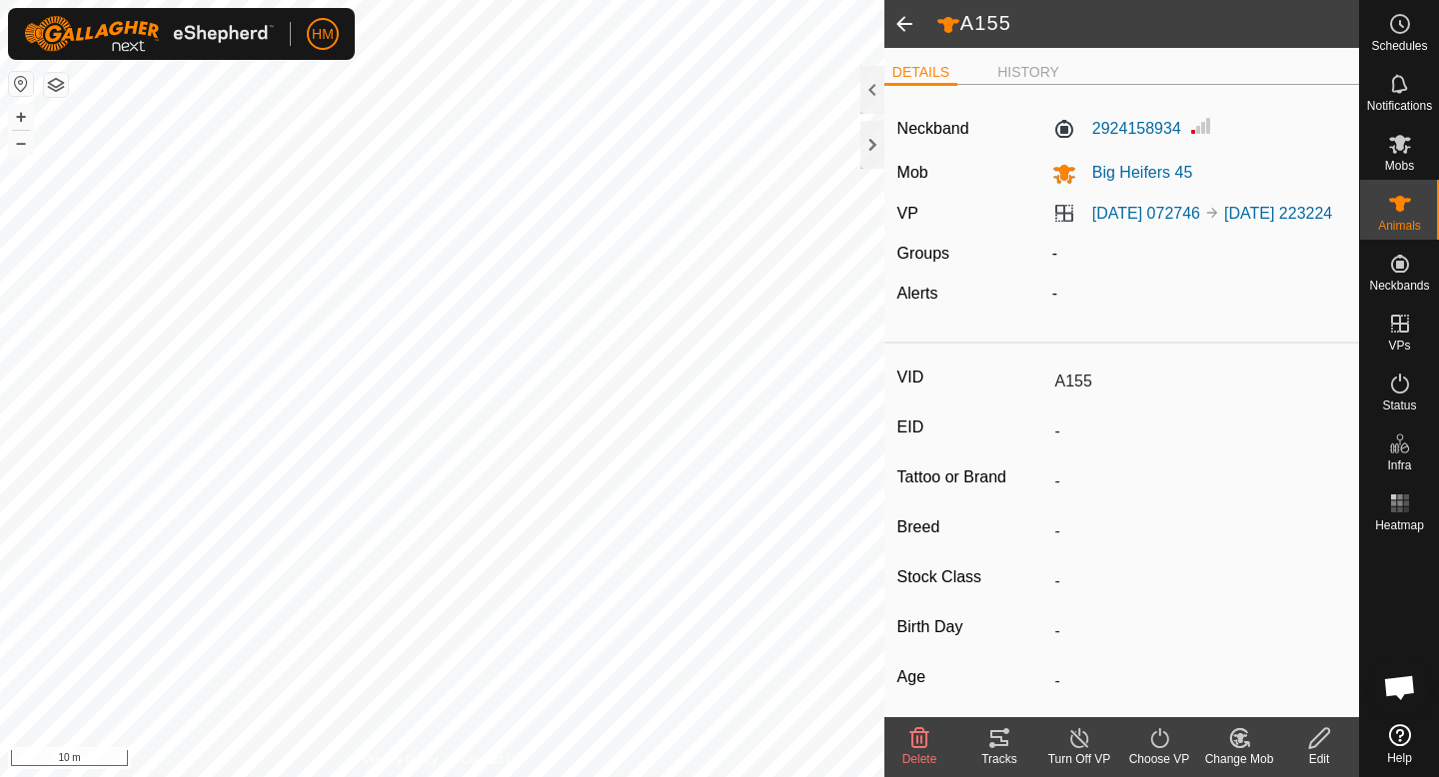
click at [1001, 751] on div "Tracks" at bounding box center [999, 759] width 80 height 18
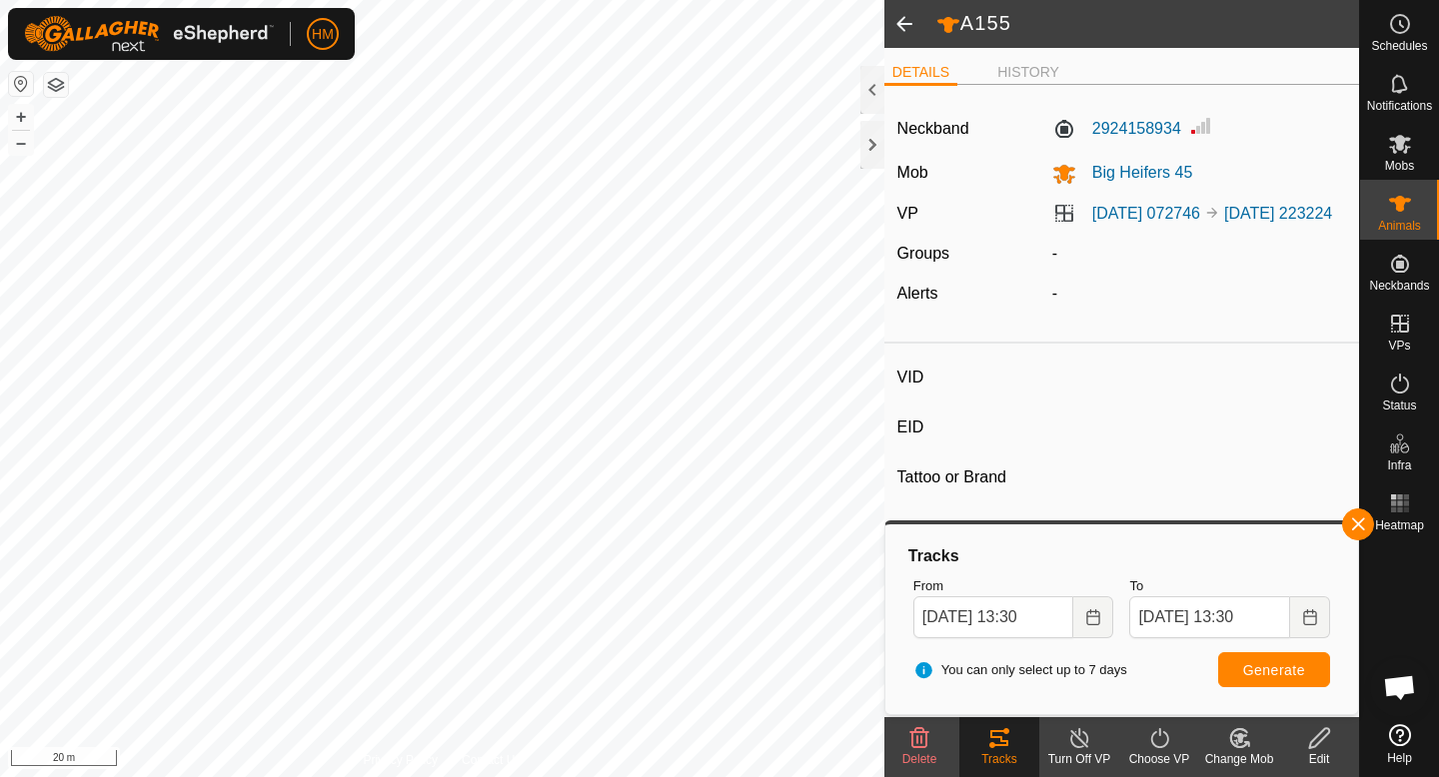
type input "A167"
type input "-"
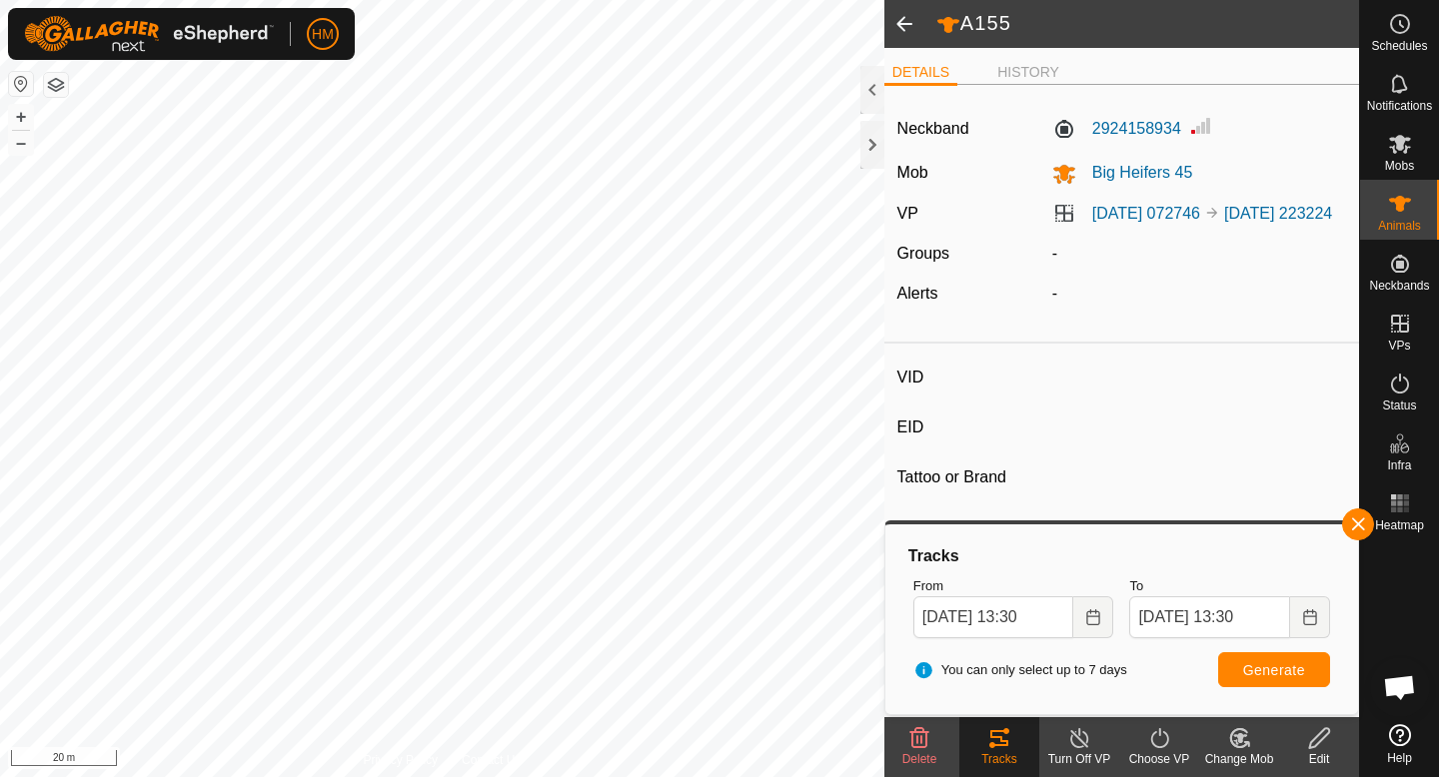
type input "-"
type input "A164"
type input "-"
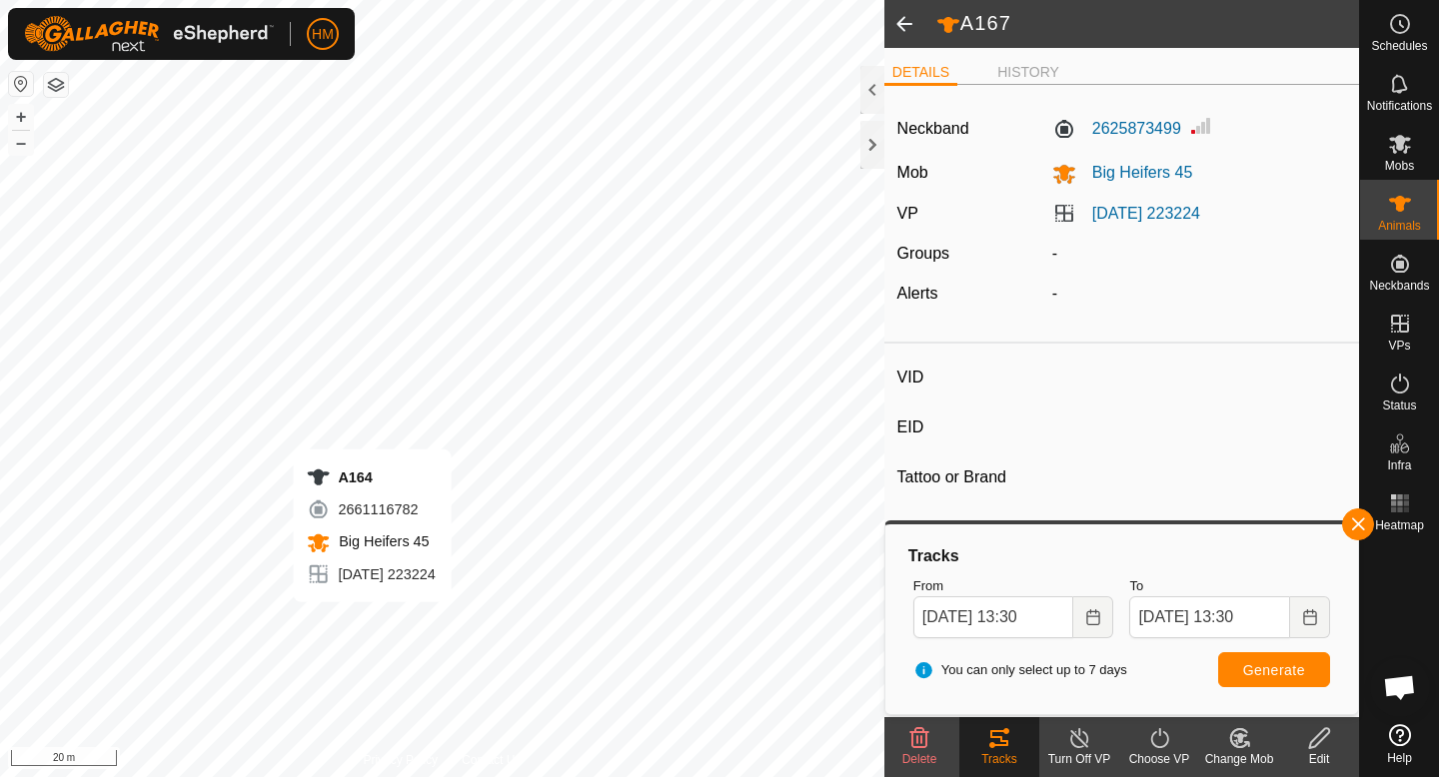
type input "-"
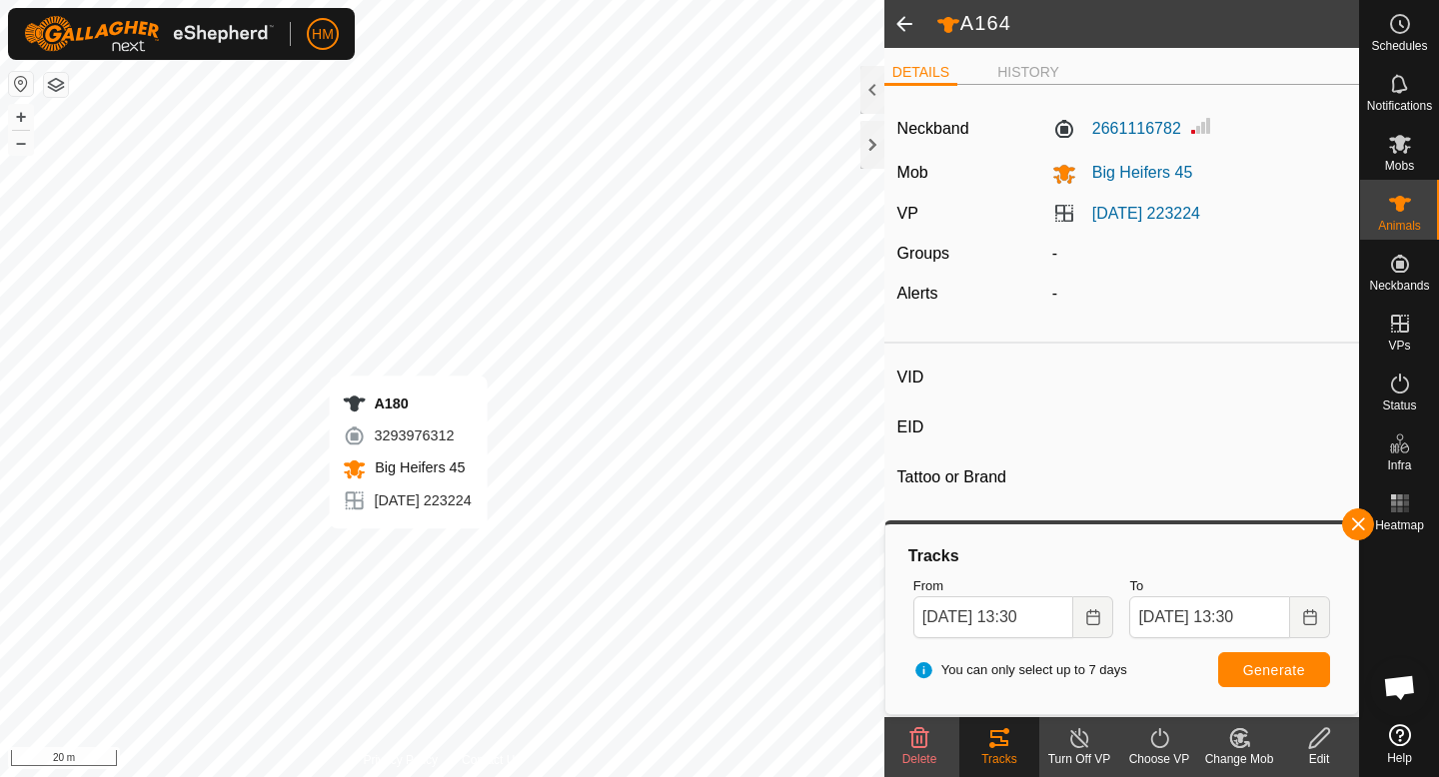
type input "A180"
type input "-"
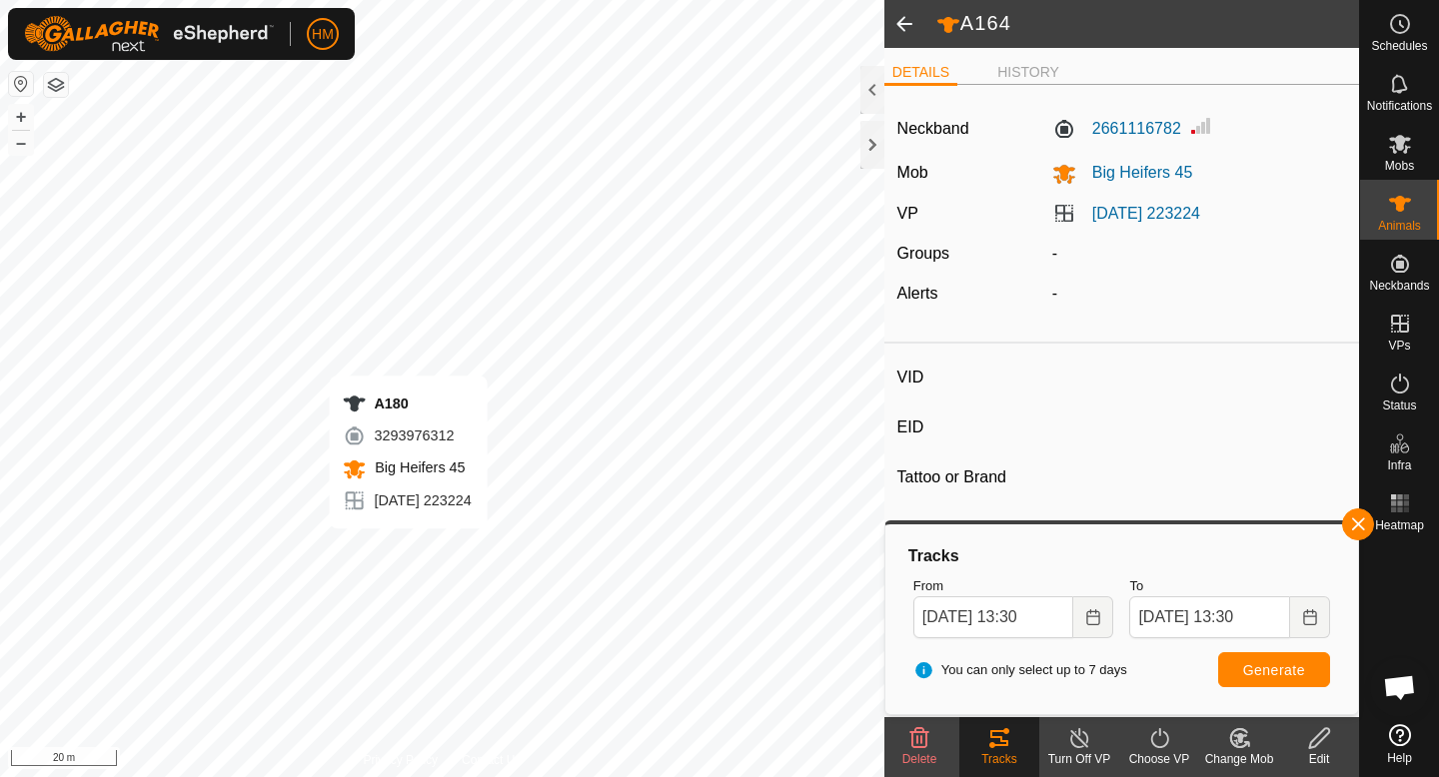
type input "-"
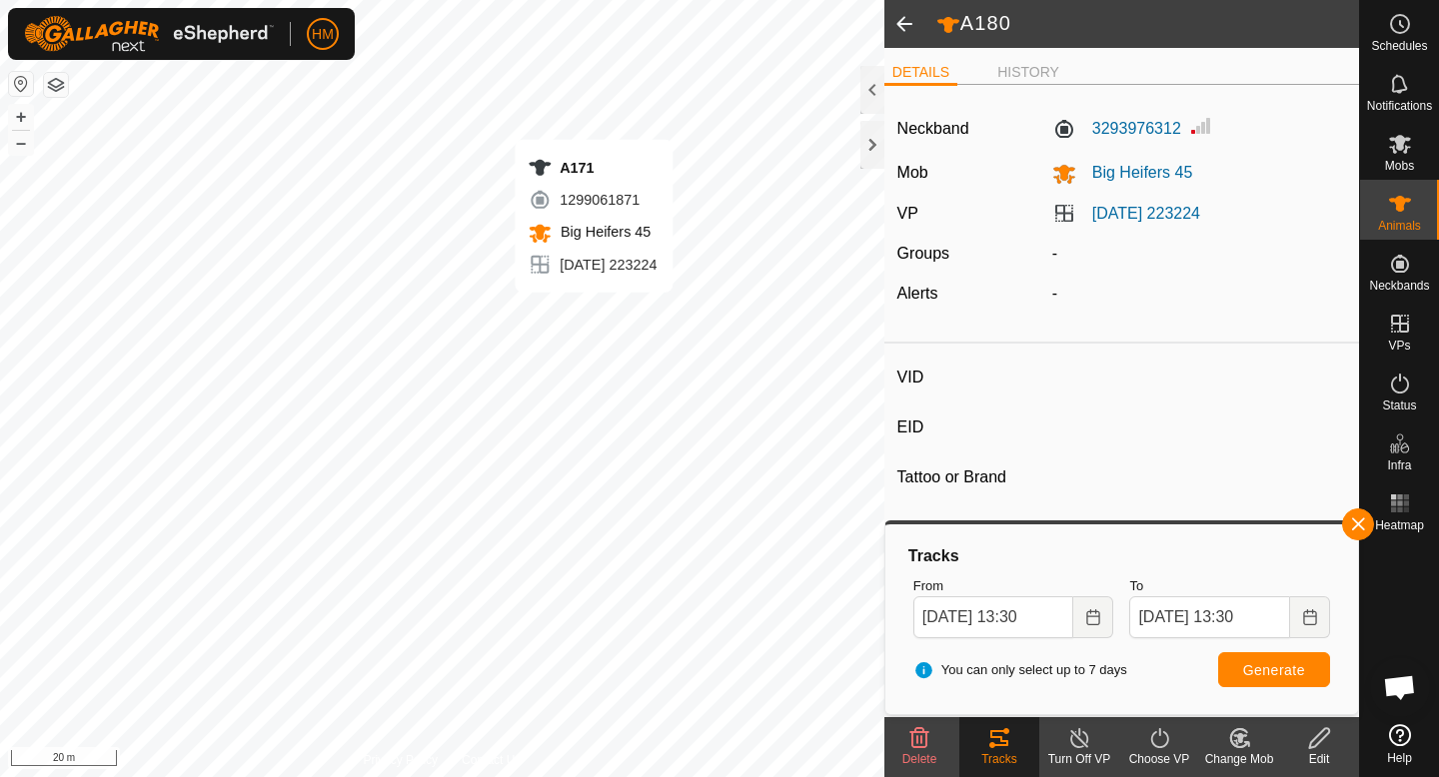
type input "A171"
type input "-"
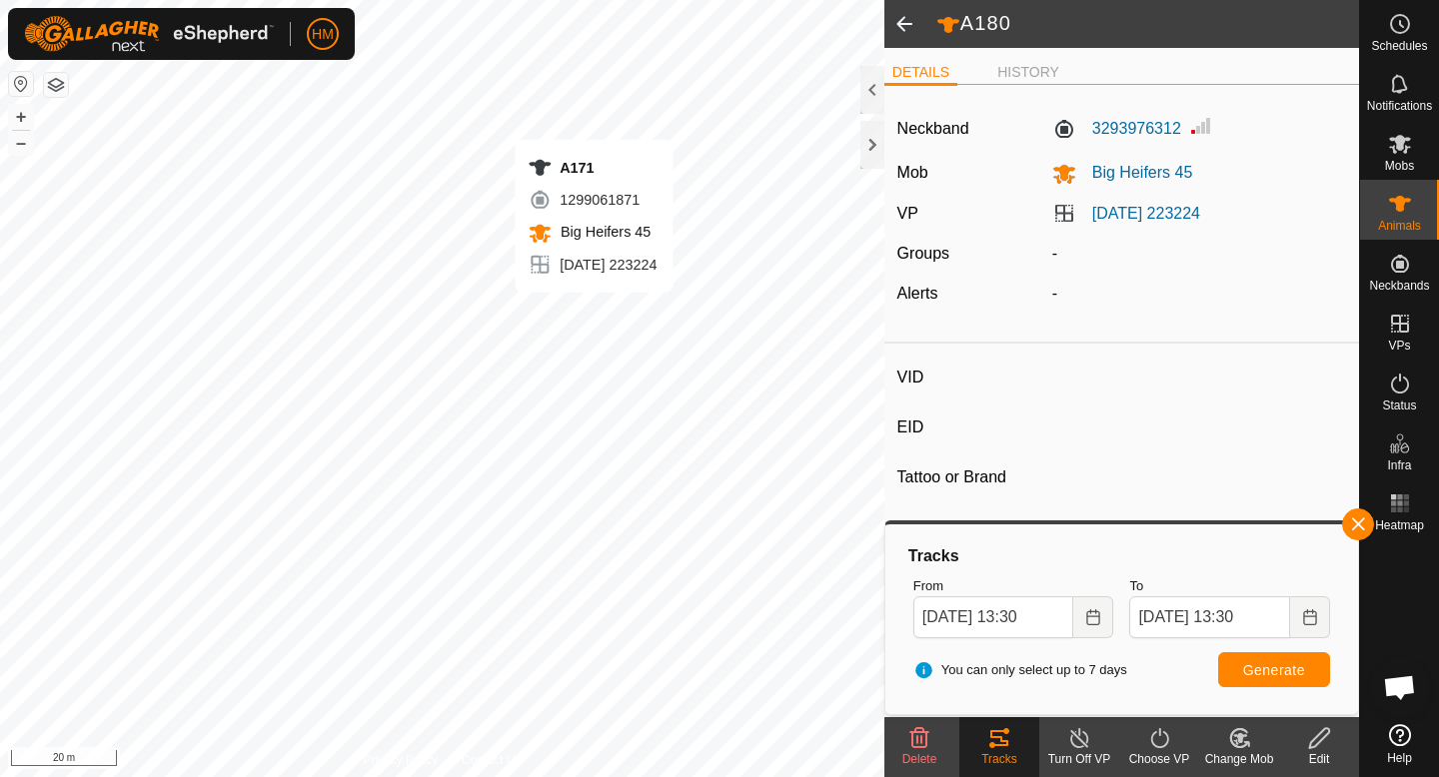
type input "-"
click at [998, 739] on icon at bounding box center [999, 738] width 24 height 24
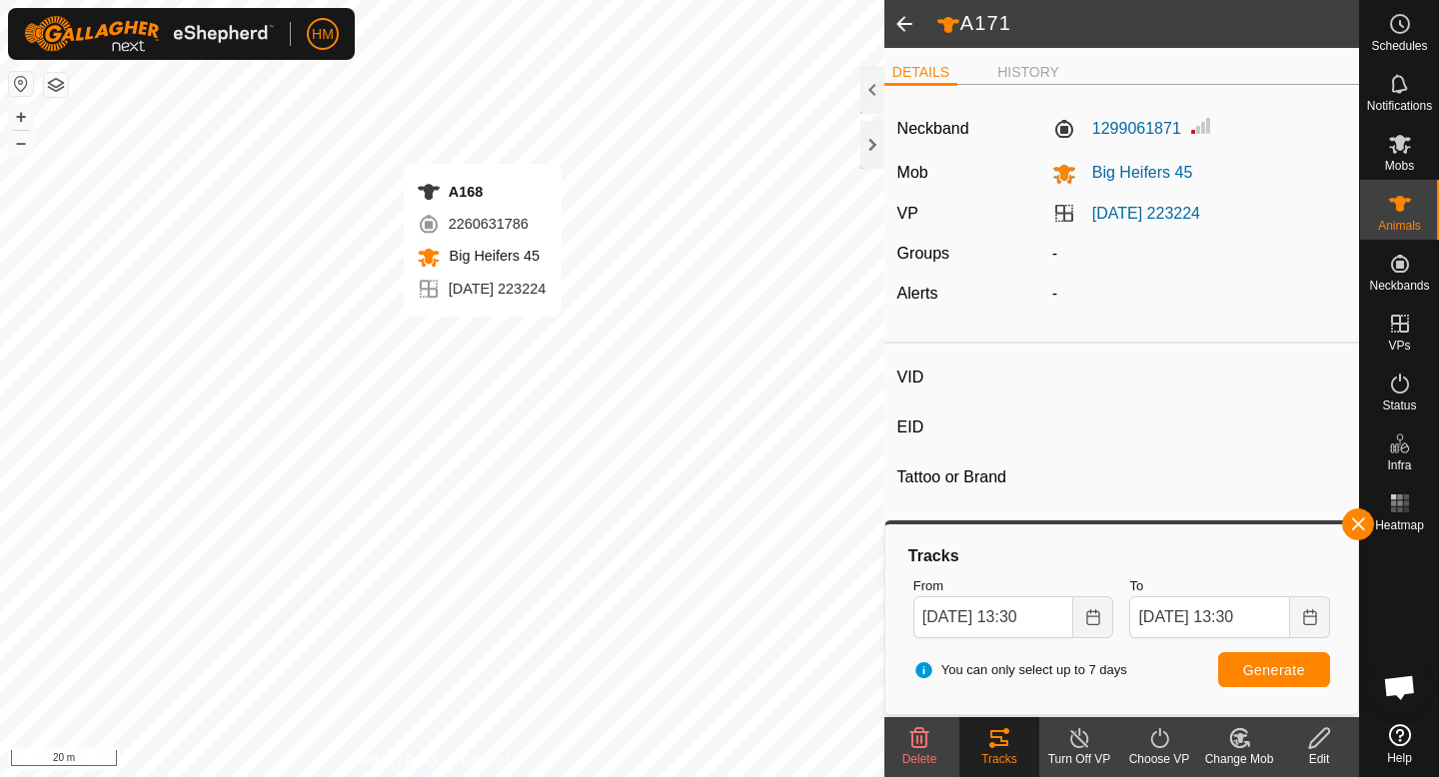
type input "A168"
type input "-"
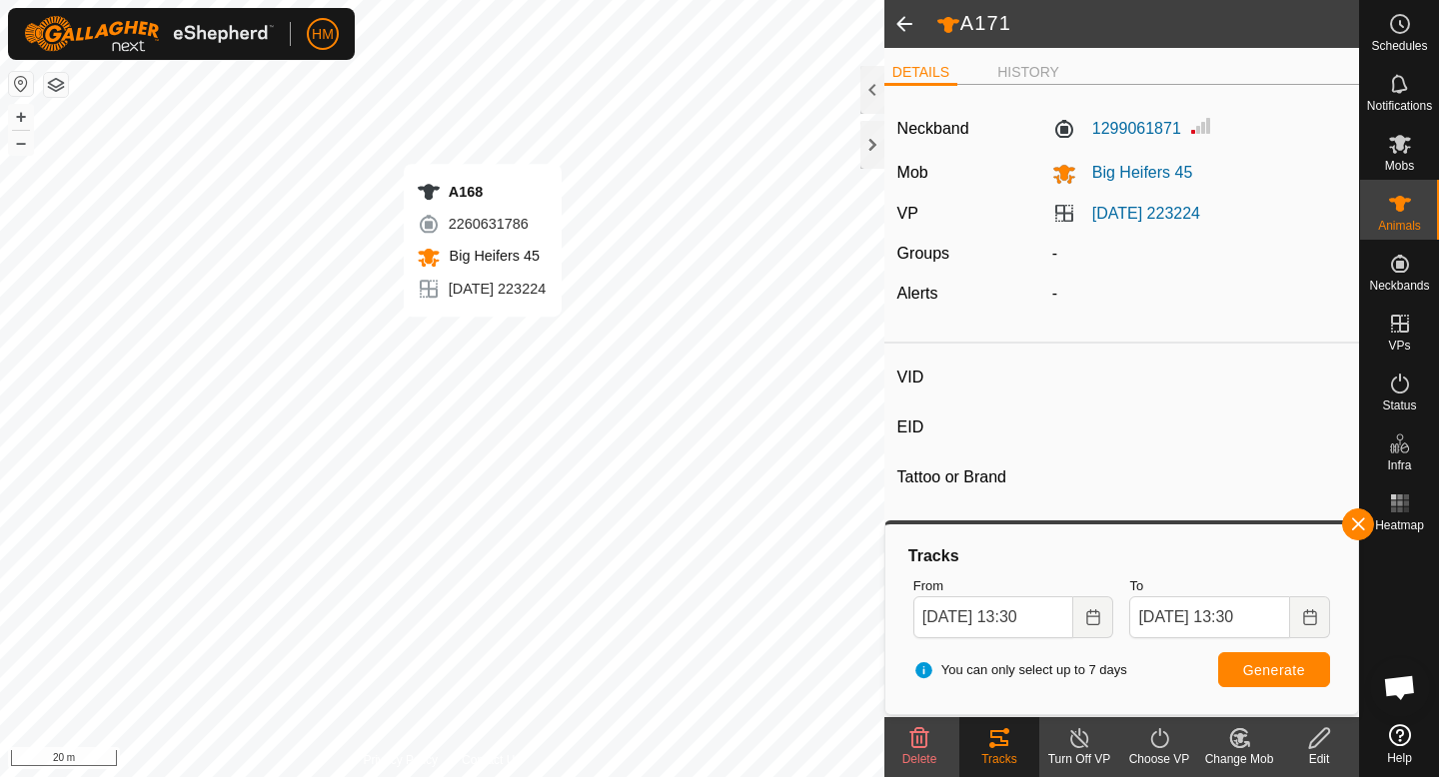
type input "-"
click at [985, 734] on tracks-svg-icon at bounding box center [999, 738] width 80 height 24
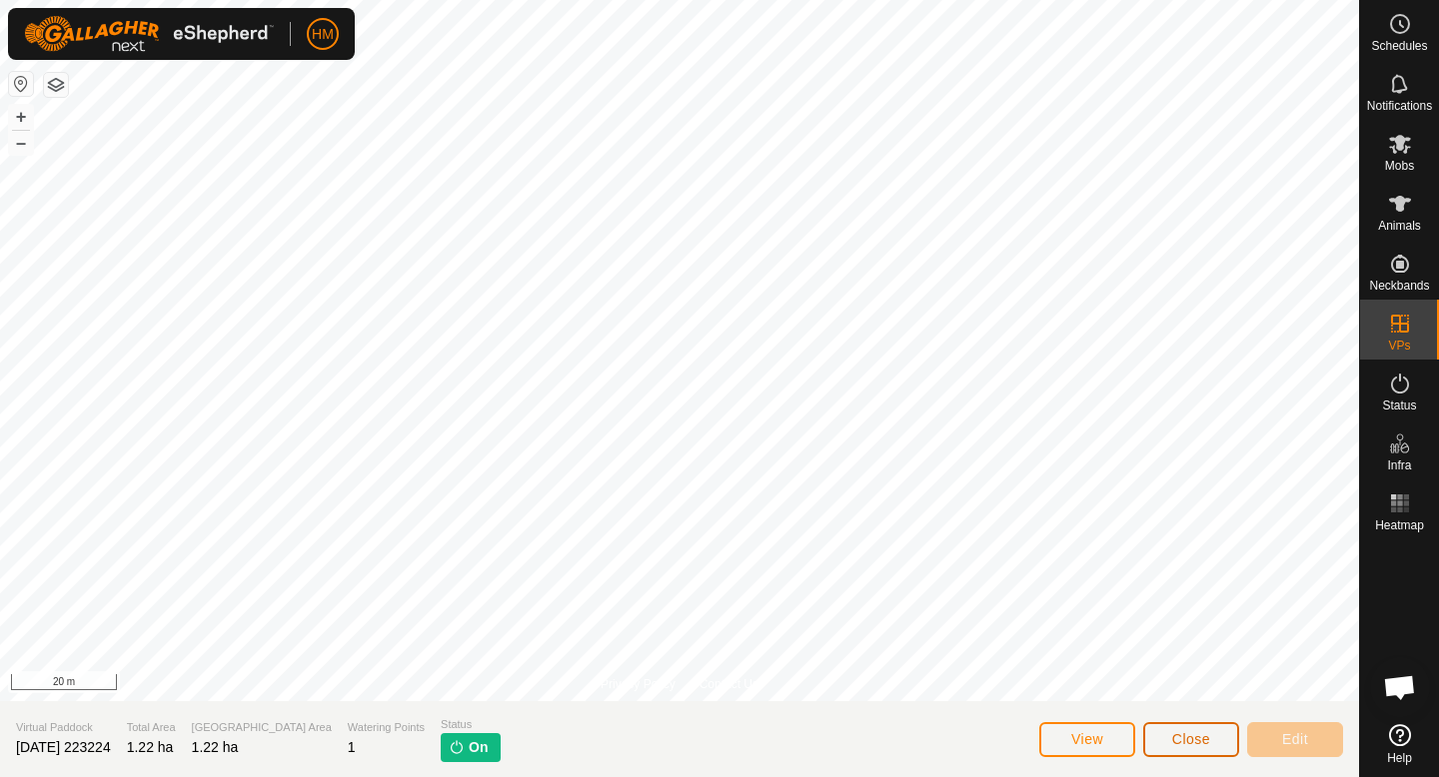
click at [1197, 736] on span "Close" at bounding box center [1191, 739] width 38 height 16
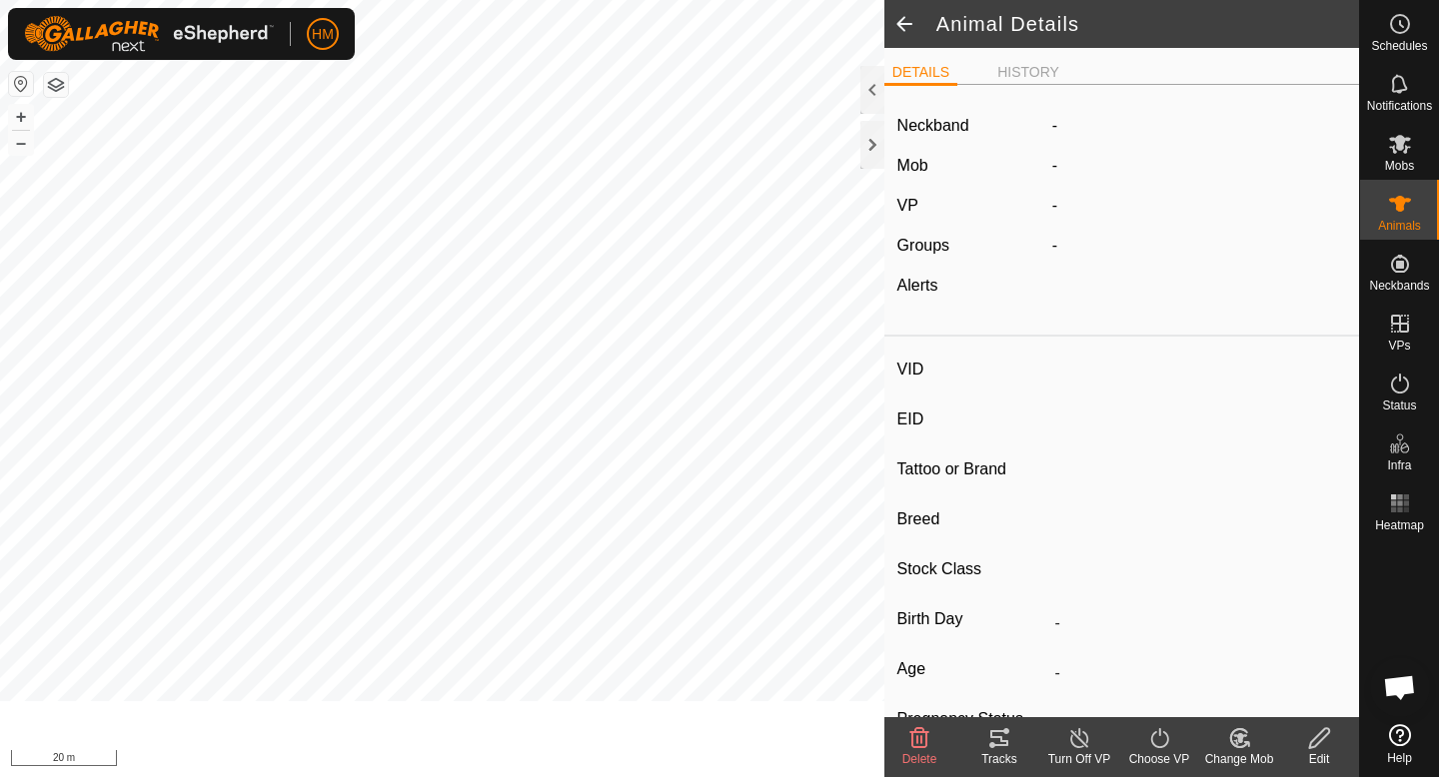
type input "A168"
type input "-"
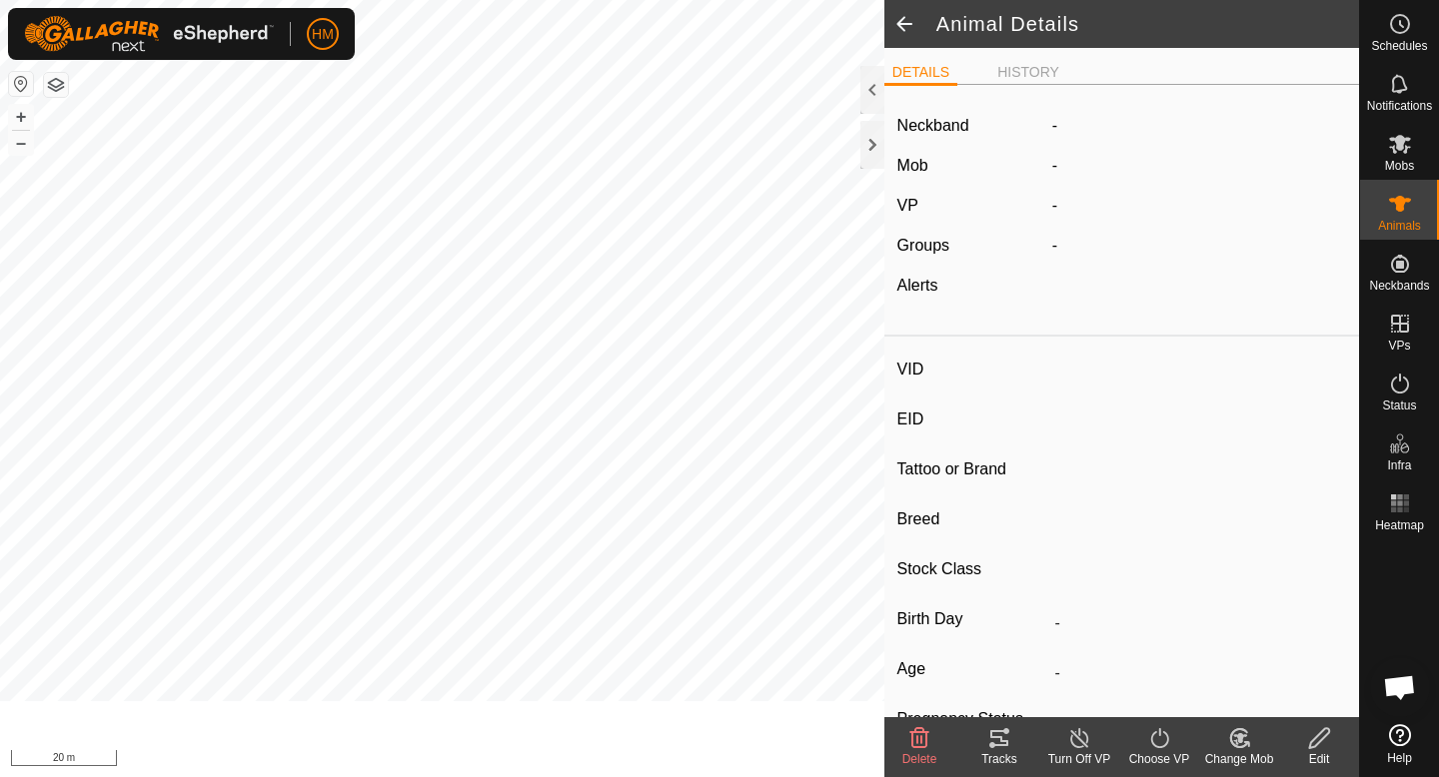
type input "-"
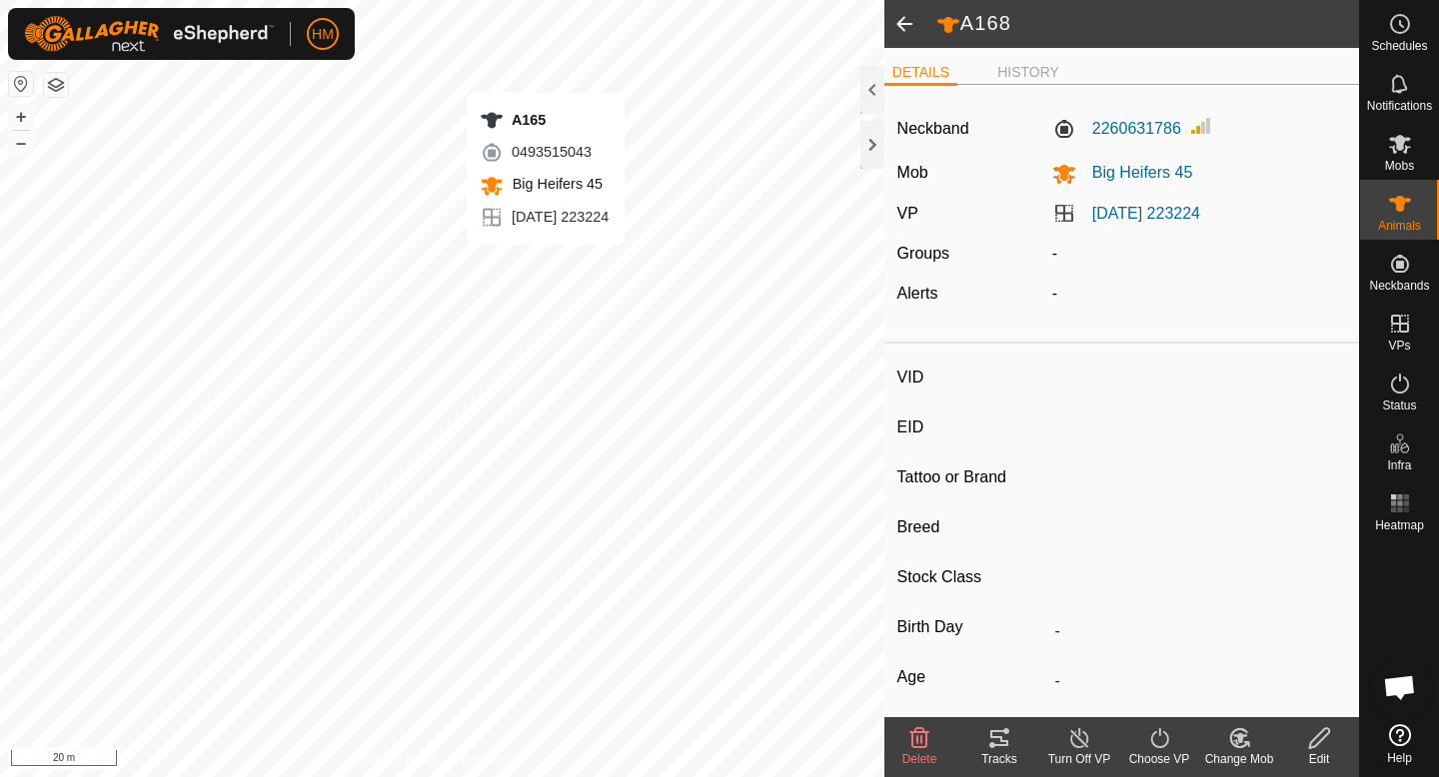
type input "A165"
type input "-"
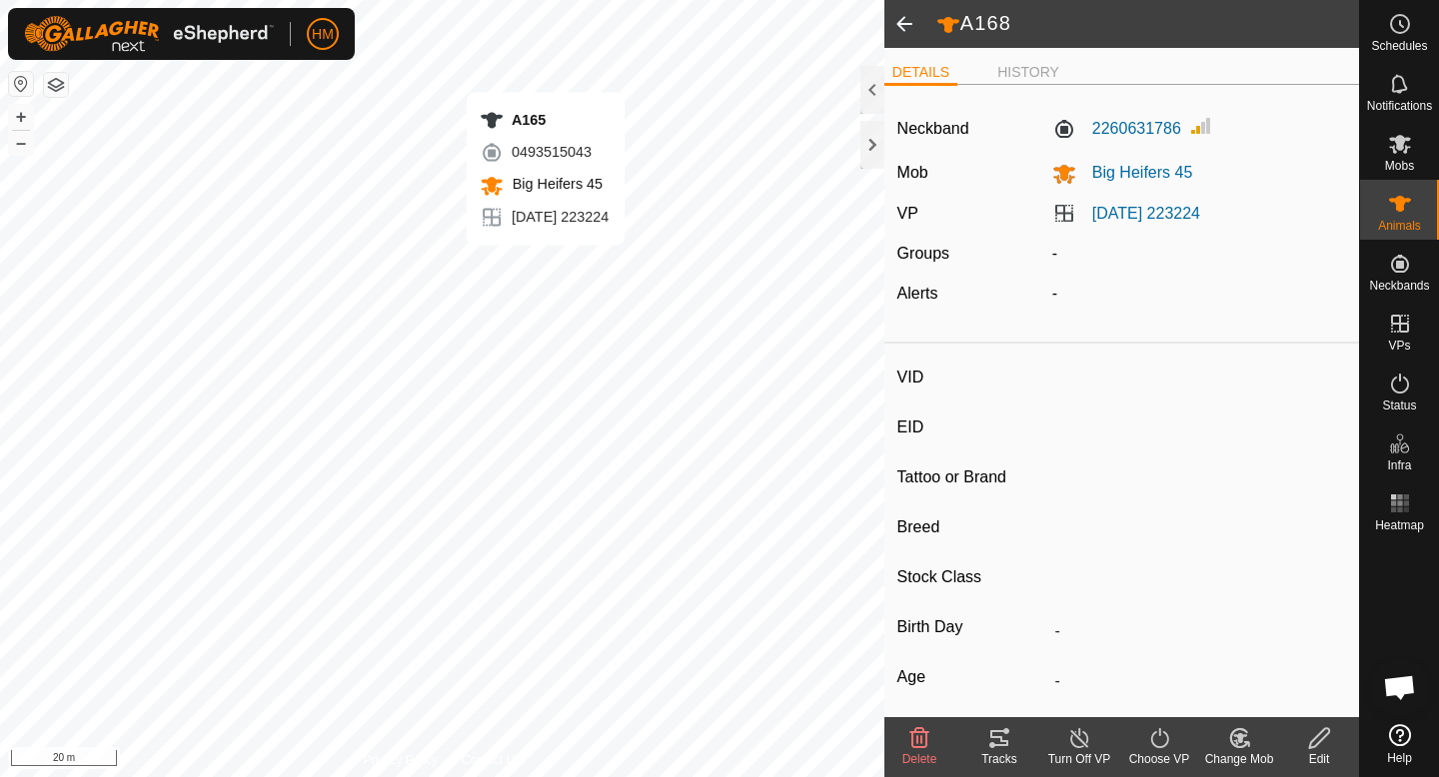
type input "-"
click at [1003, 738] on icon at bounding box center [999, 738] width 24 height 24
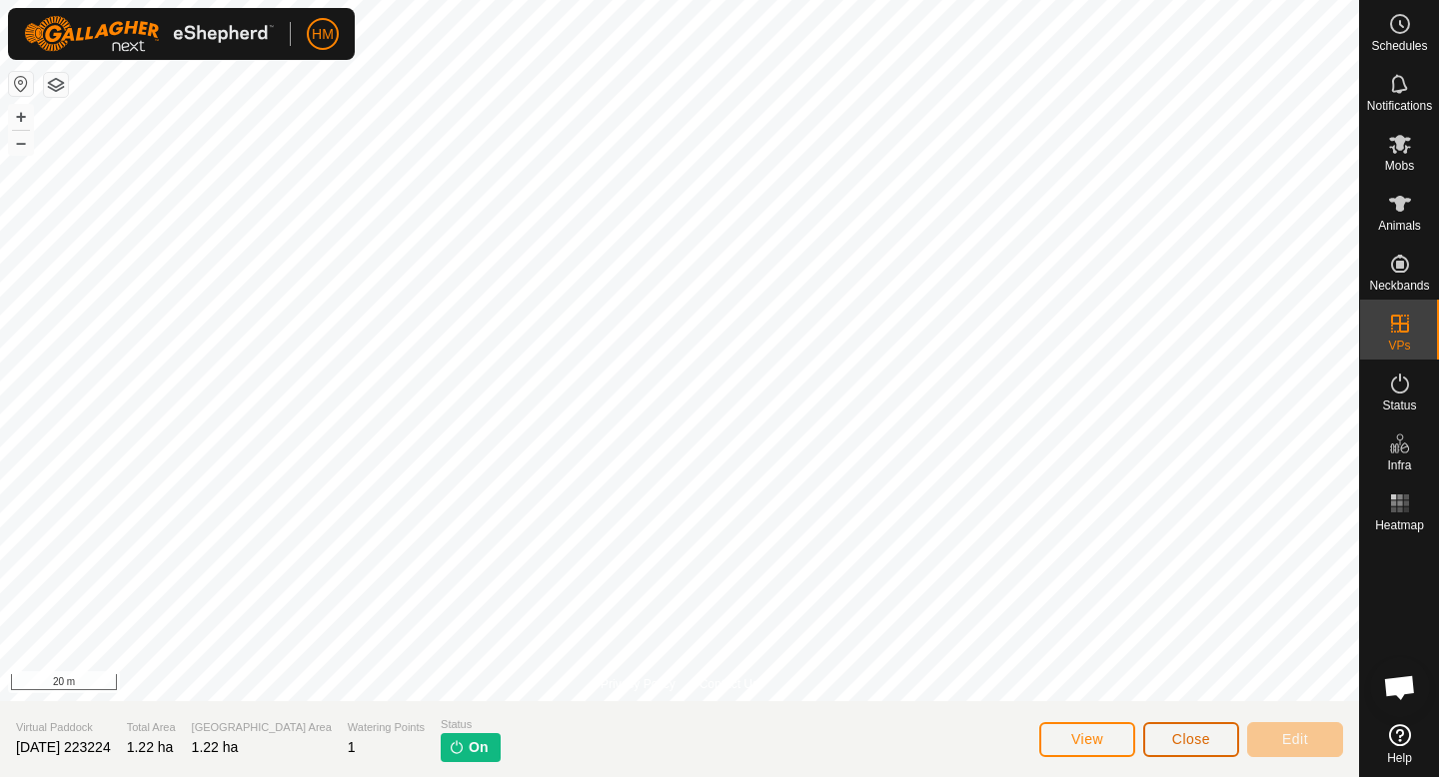
click at [1209, 744] on span "Close" at bounding box center [1191, 739] width 38 height 16
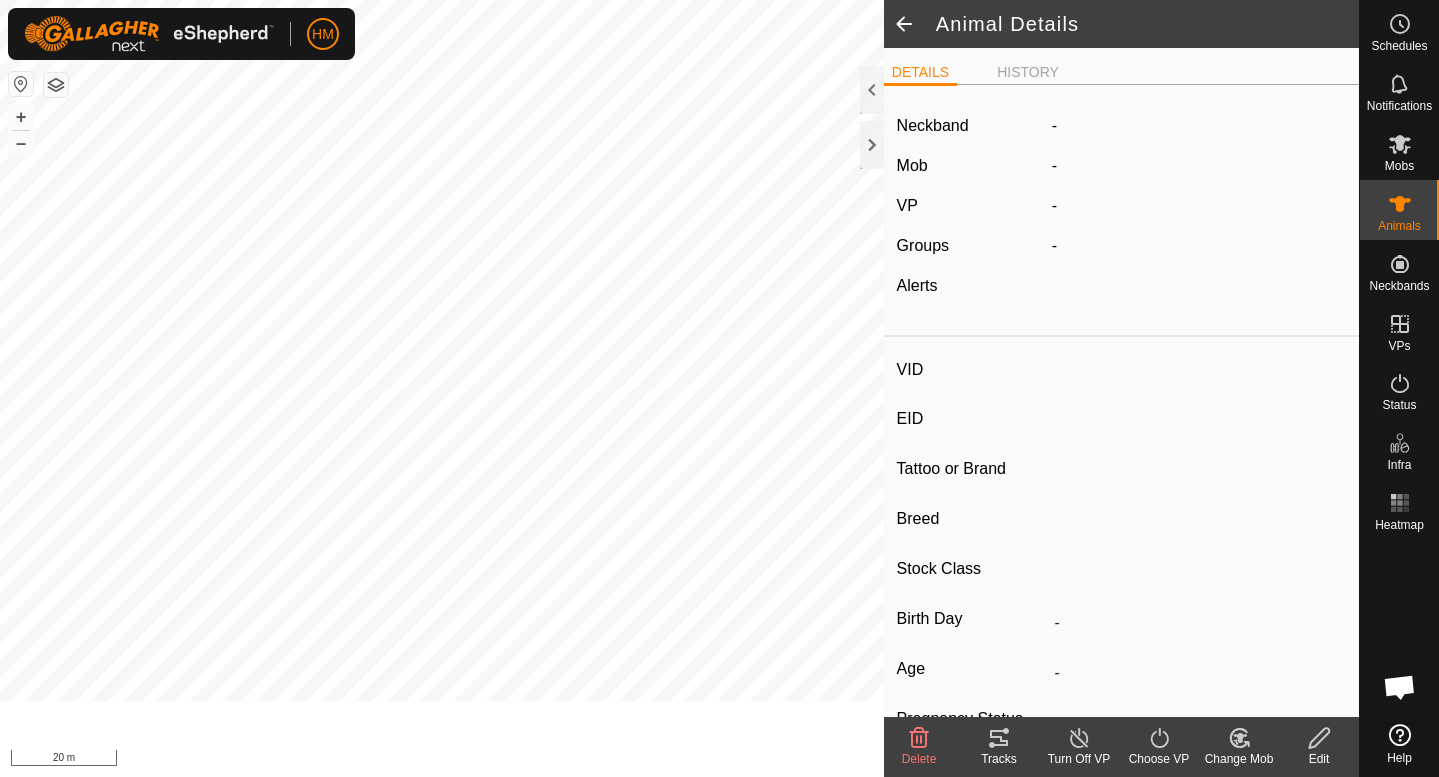
type input "A165"
type input "-"
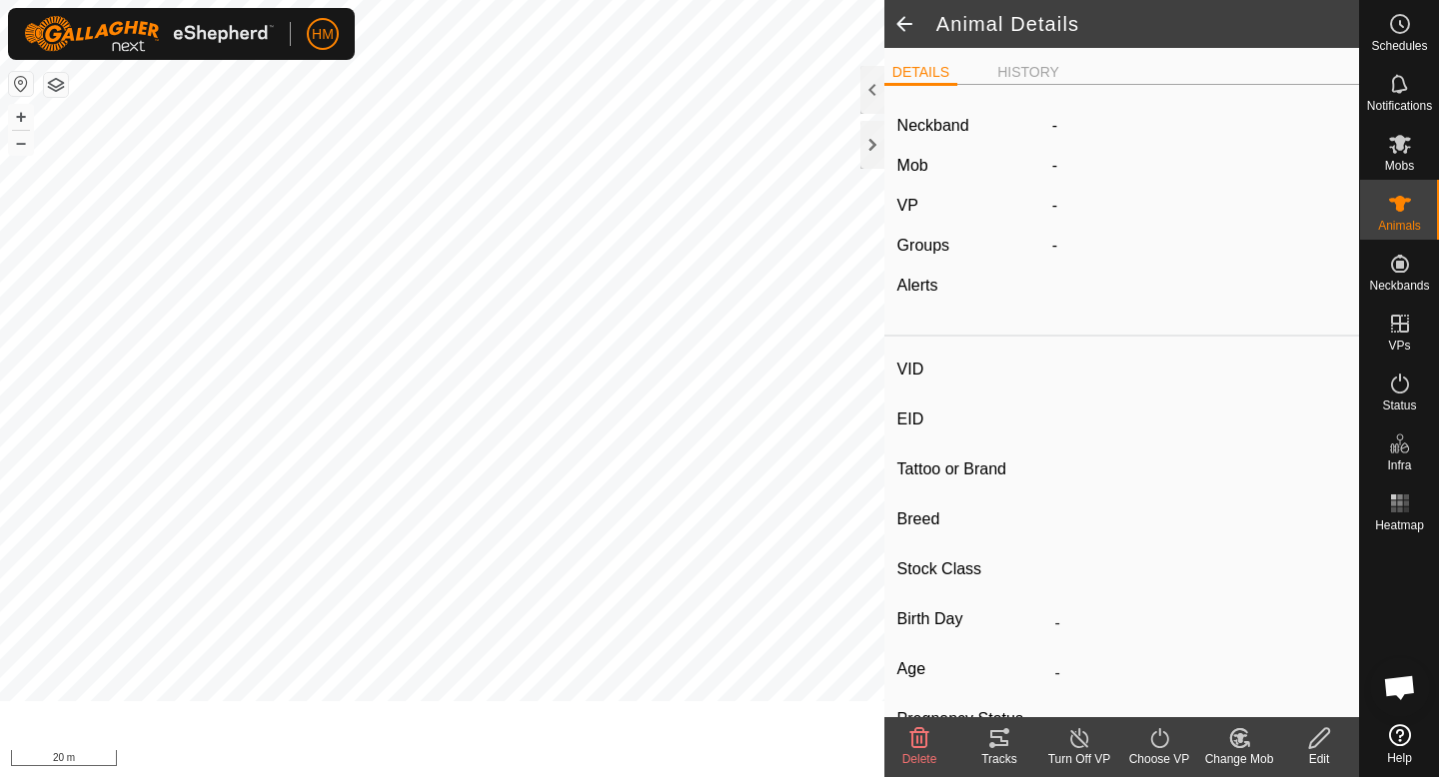
type input "-"
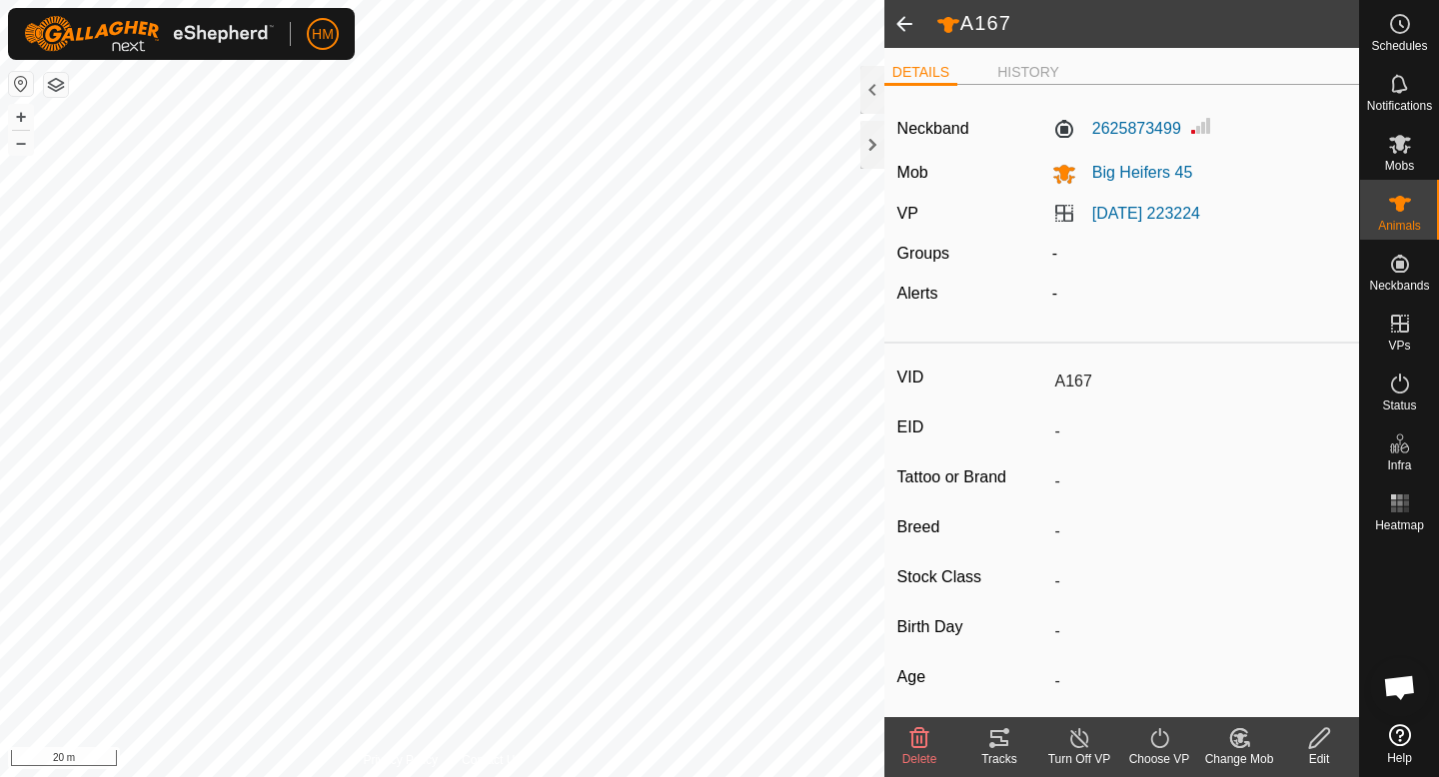
click at [994, 738] on icon at bounding box center [999, 738] width 24 height 24
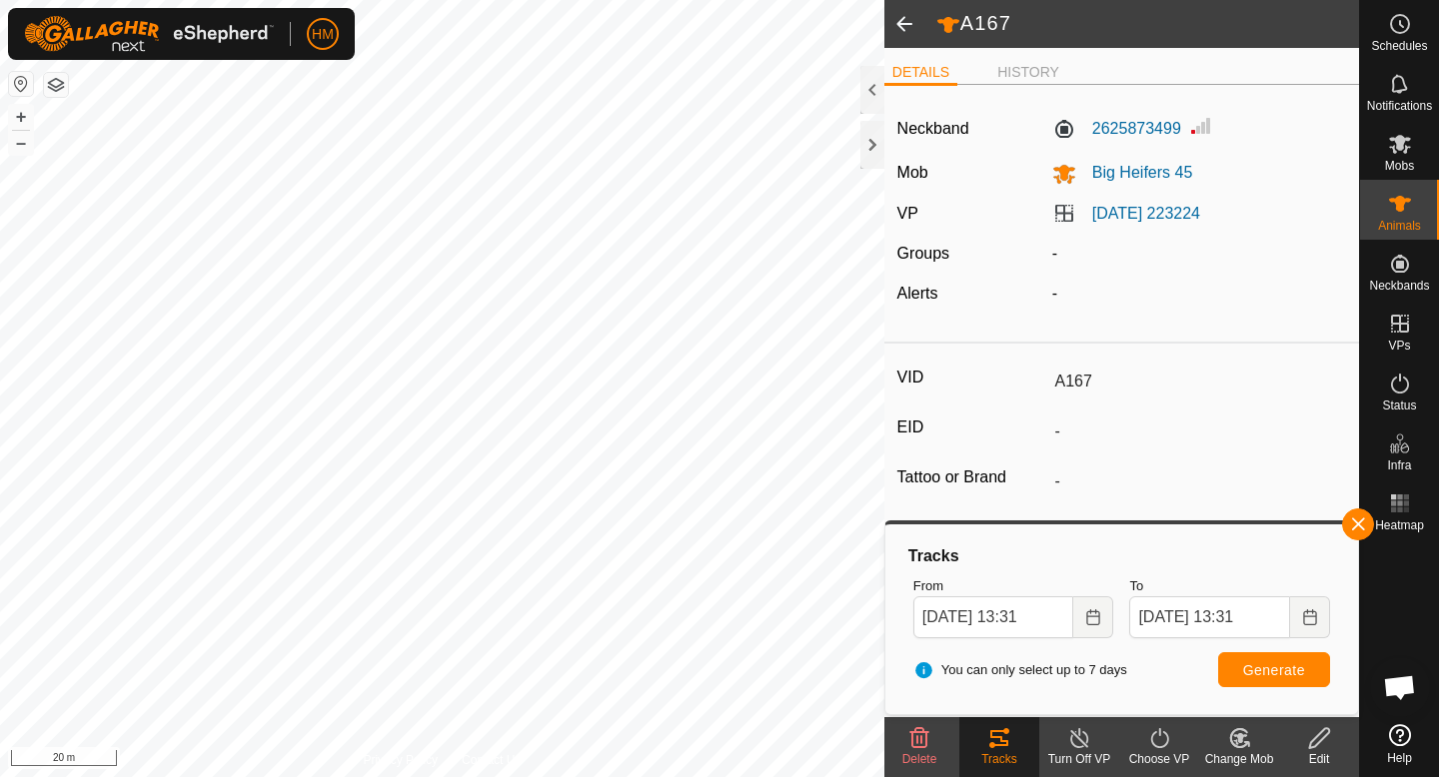
click at [987, 747] on icon at bounding box center [999, 738] width 24 height 24
